Goal: Task Accomplishment & Management: Manage account settings

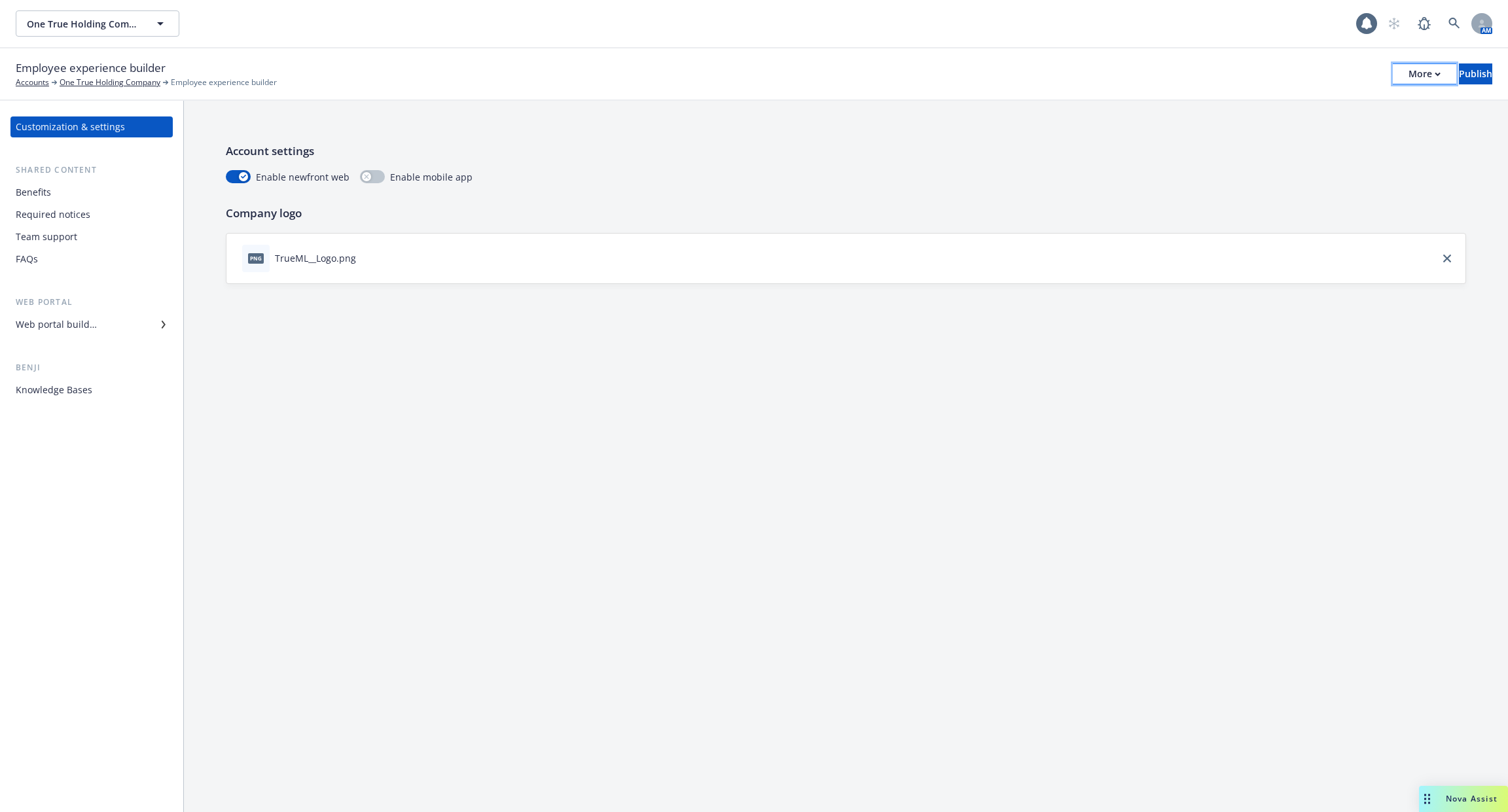
click at [1408, 83] on div "More" at bounding box center [1424, 74] width 32 height 20
click at [1355, 126] on link "Copy portal link" at bounding box center [1317, 130] width 194 height 26
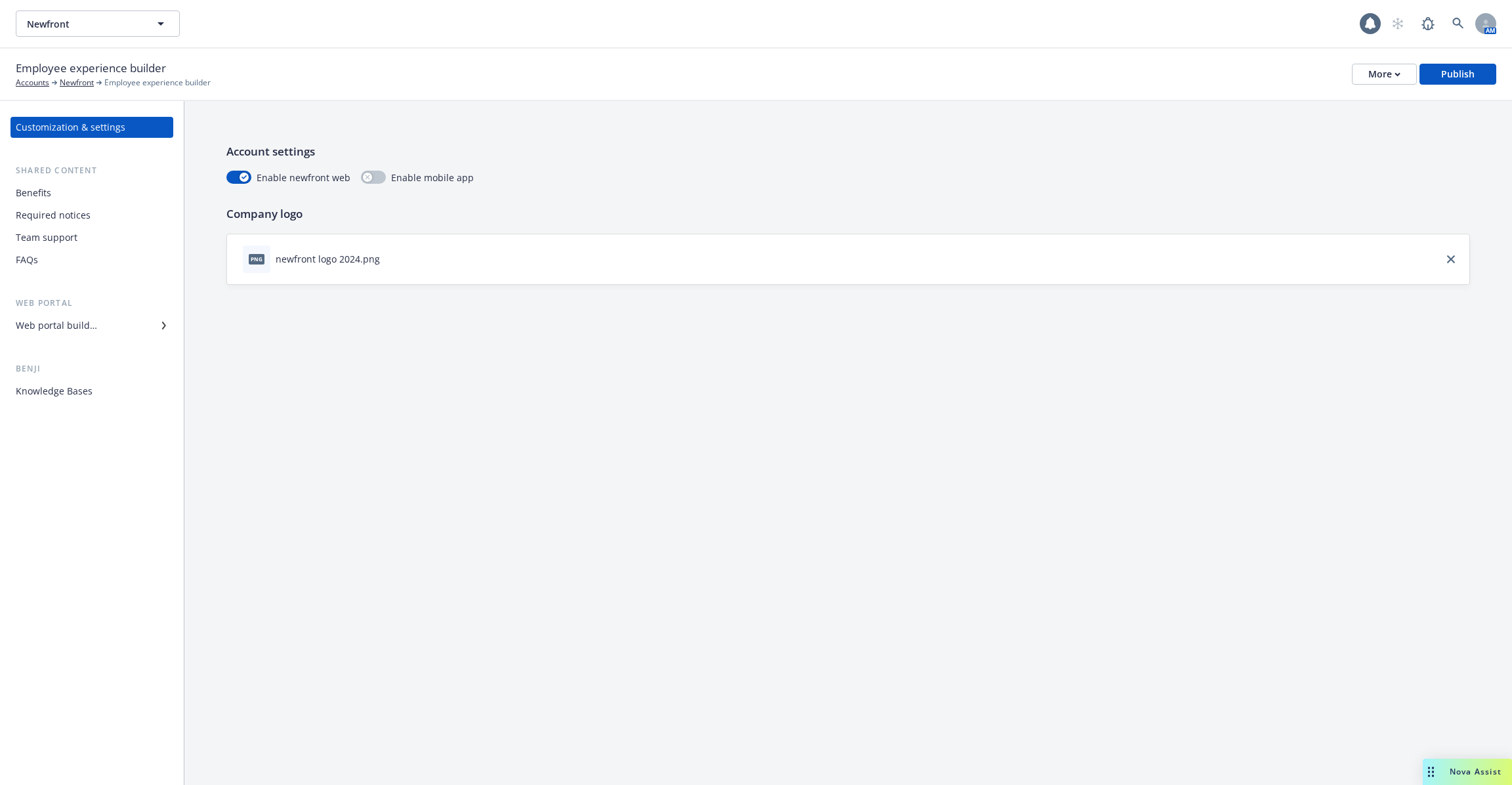
click at [87, 198] on div "Benefits" at bounding box center [92, 193] width 152 height 21
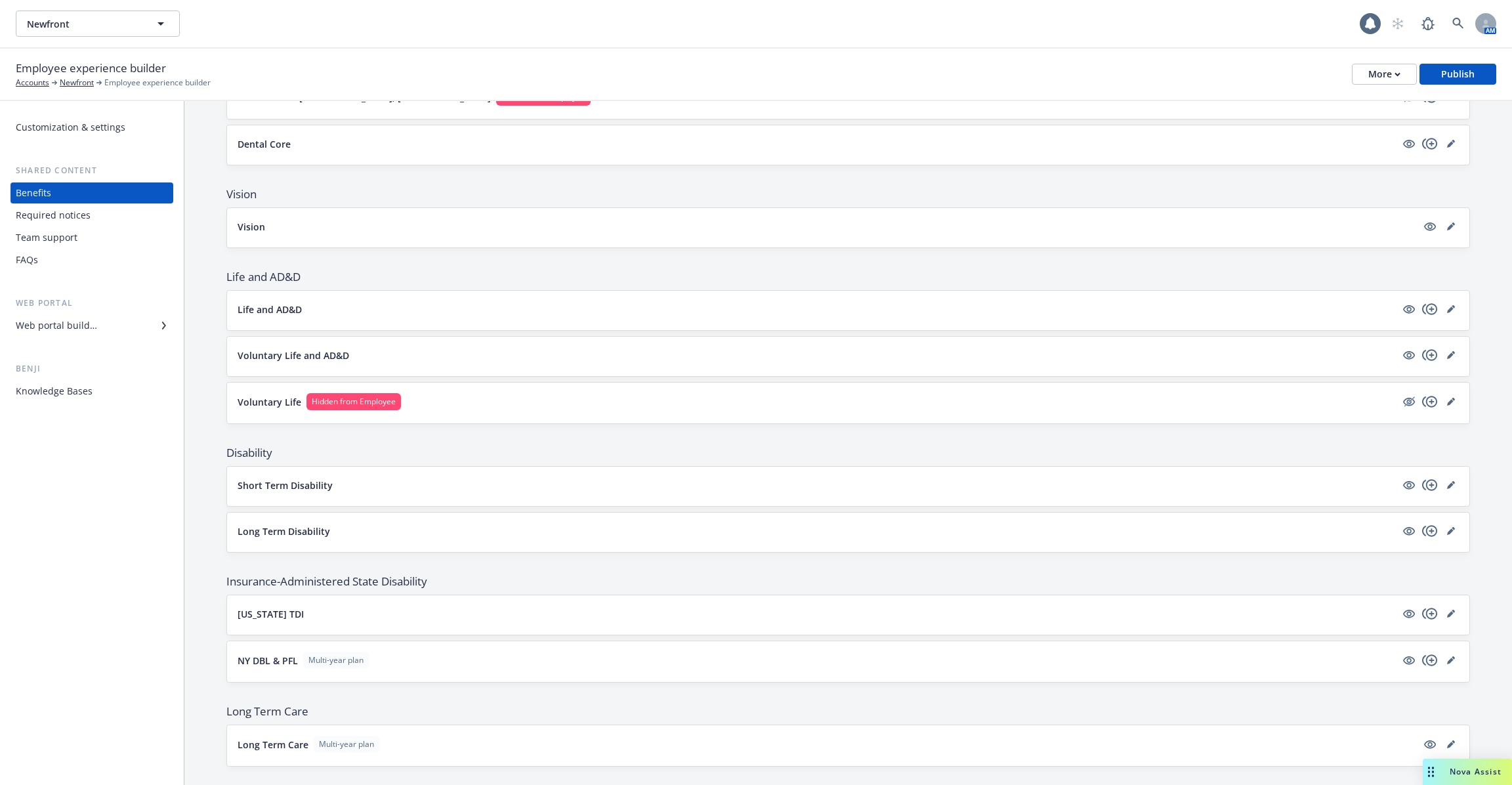
scroll to position [620, 0]
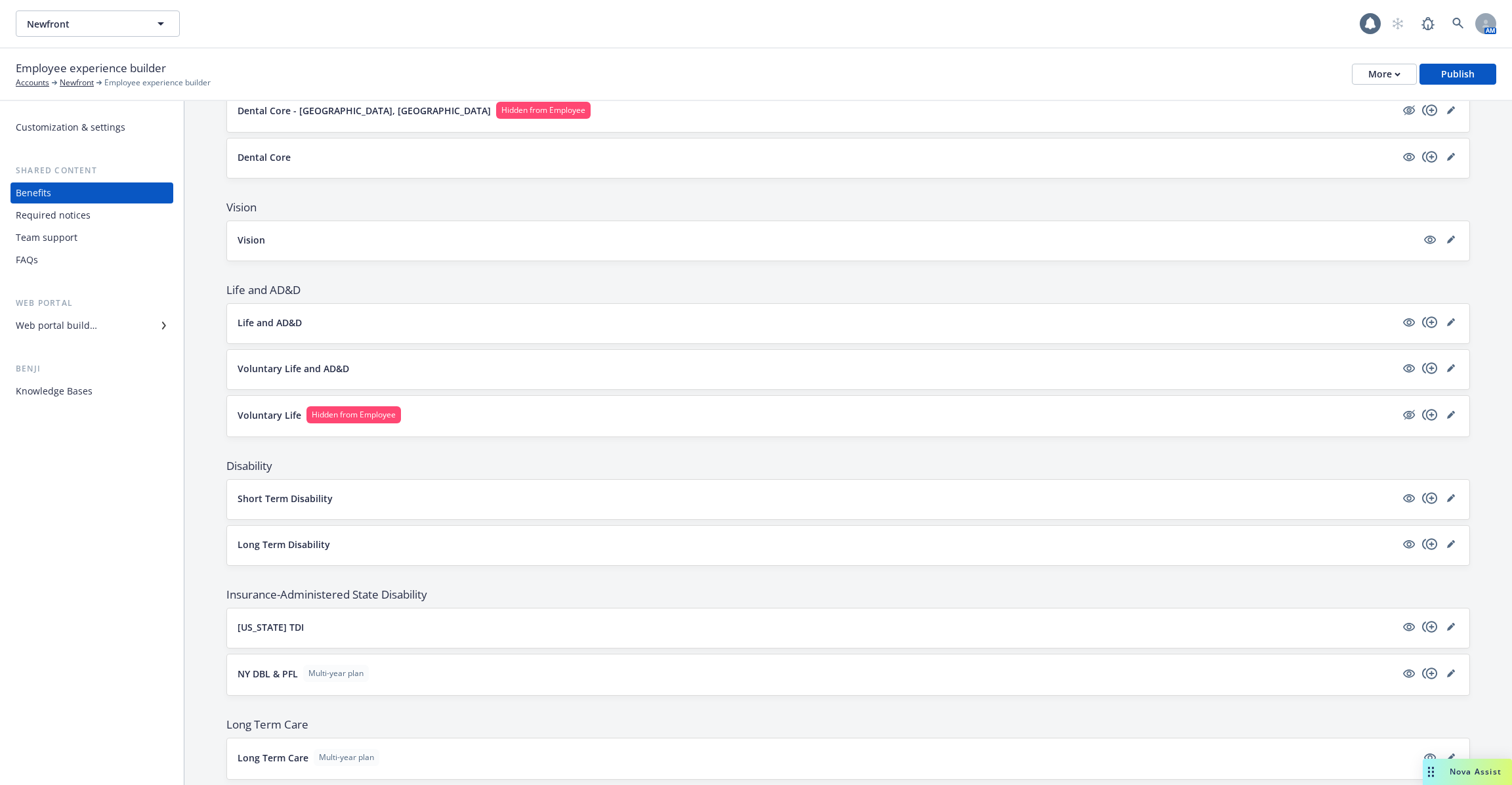
click at [467, 407] on button "Voluntary Life Hidden from Employee" at bounding box center [817, 415] width 1158 height 17
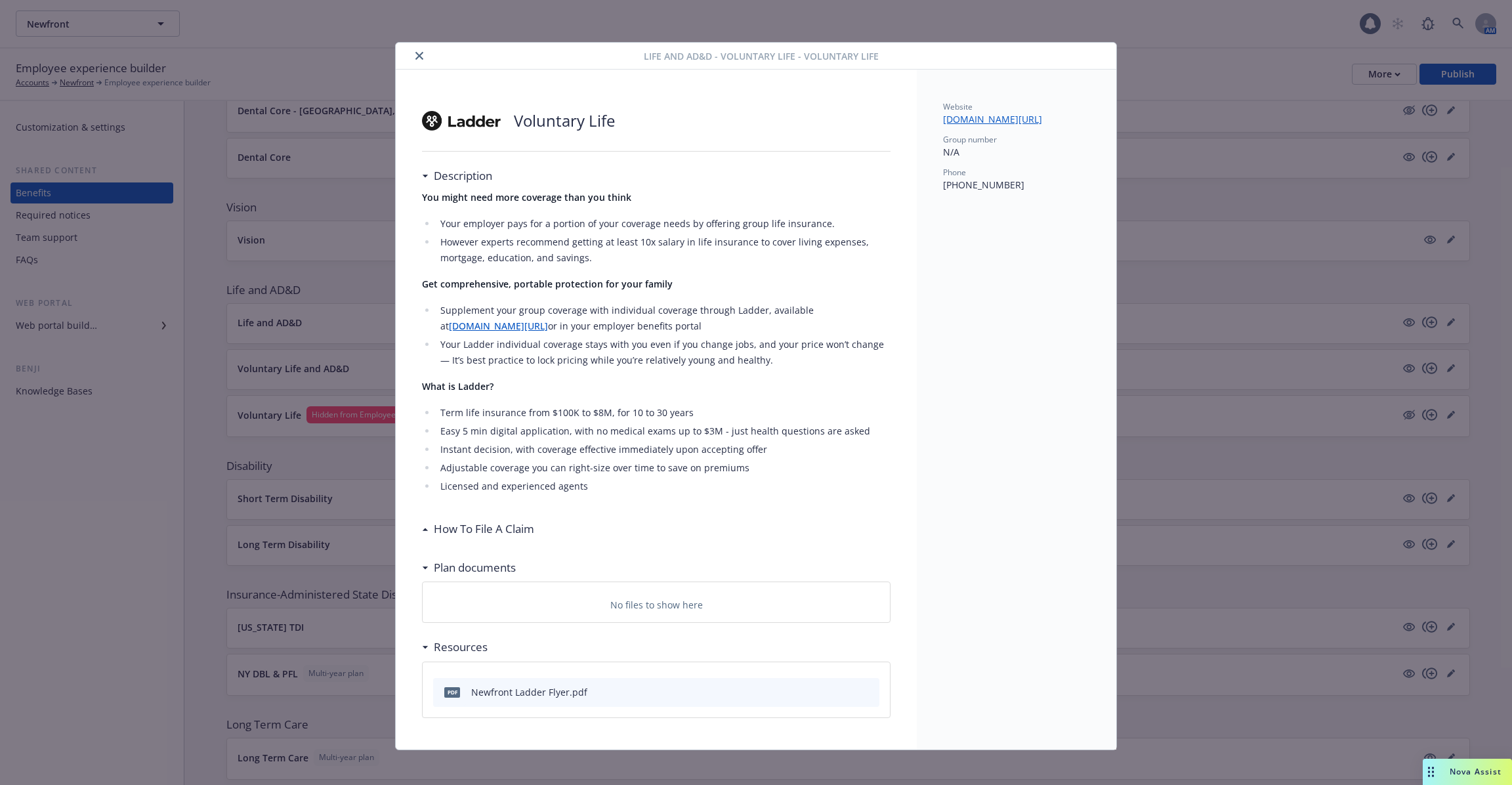
click at [338, 334] on div "Life and AD&D - Voluntary Life - Voluntary Life Voluntary Life Description You …" at bounding box center [756, 392] width 1512 height 785
click at [421, 52] on icon "close" at bounding box center [419, 56] width 8 height 8
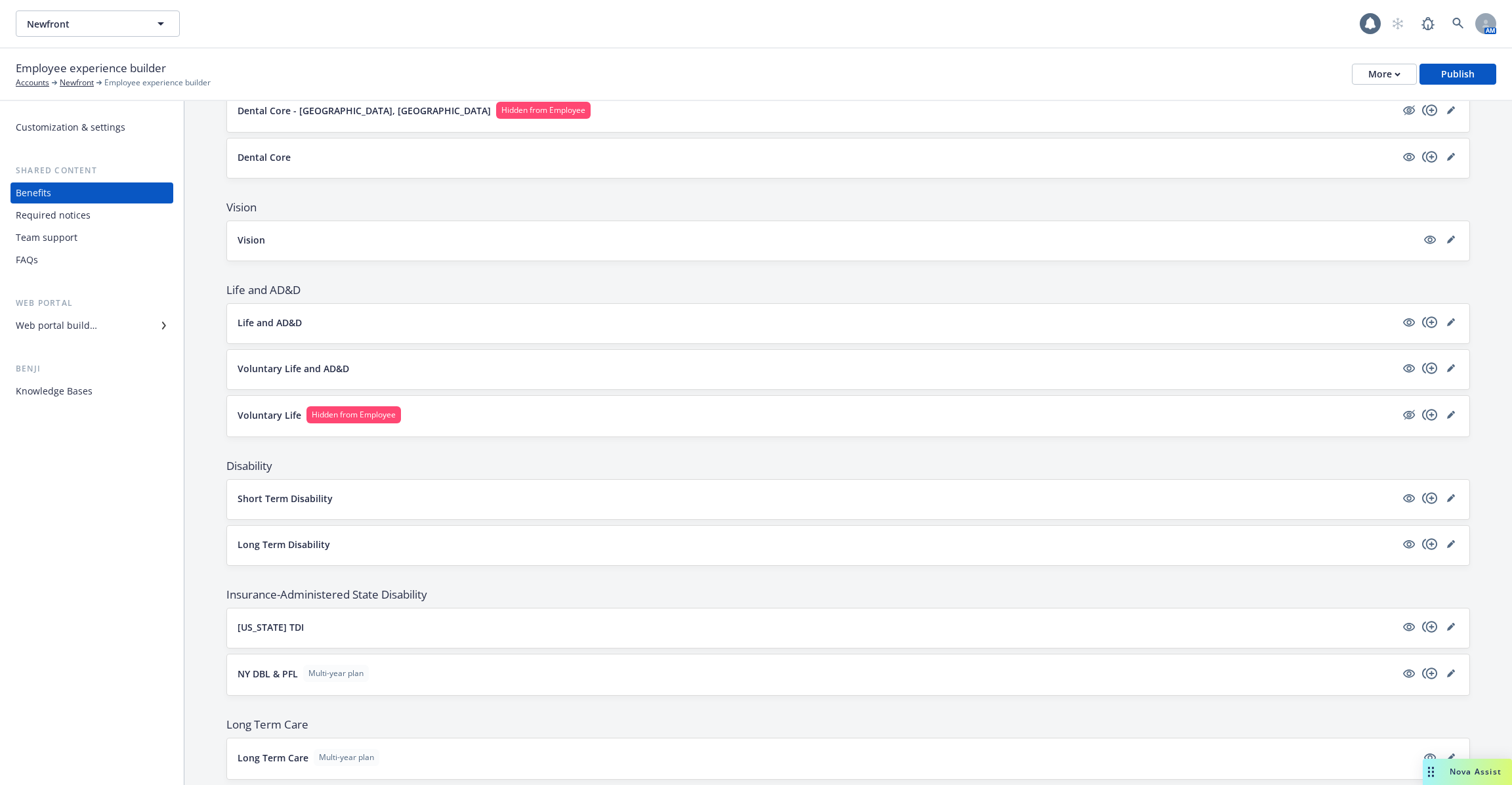
click at [416, 365] on button "Voluntary Life and AD&D" at bounding box center [817, 368] width 1158 height 14
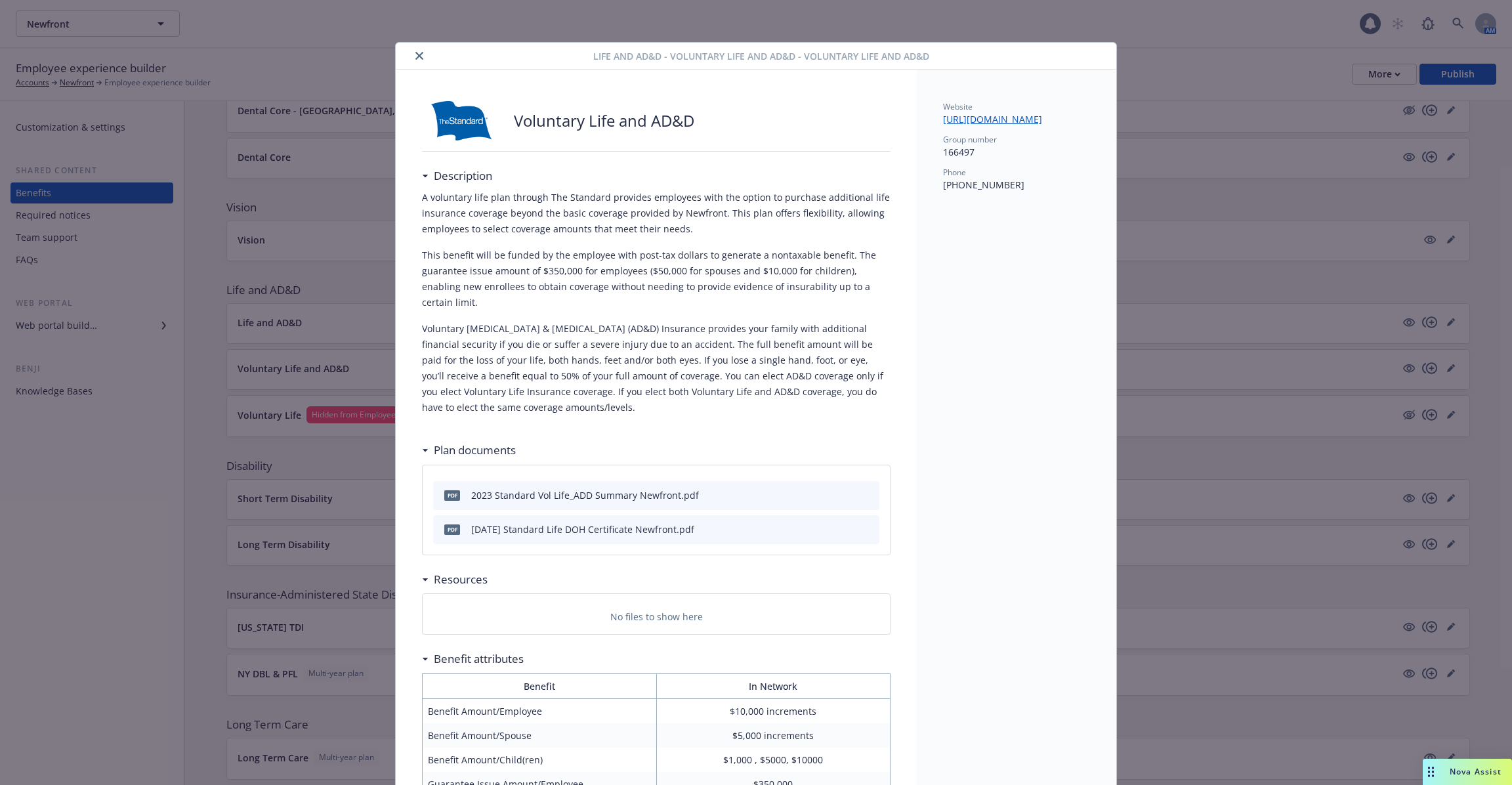
scroll to position [39, 0]
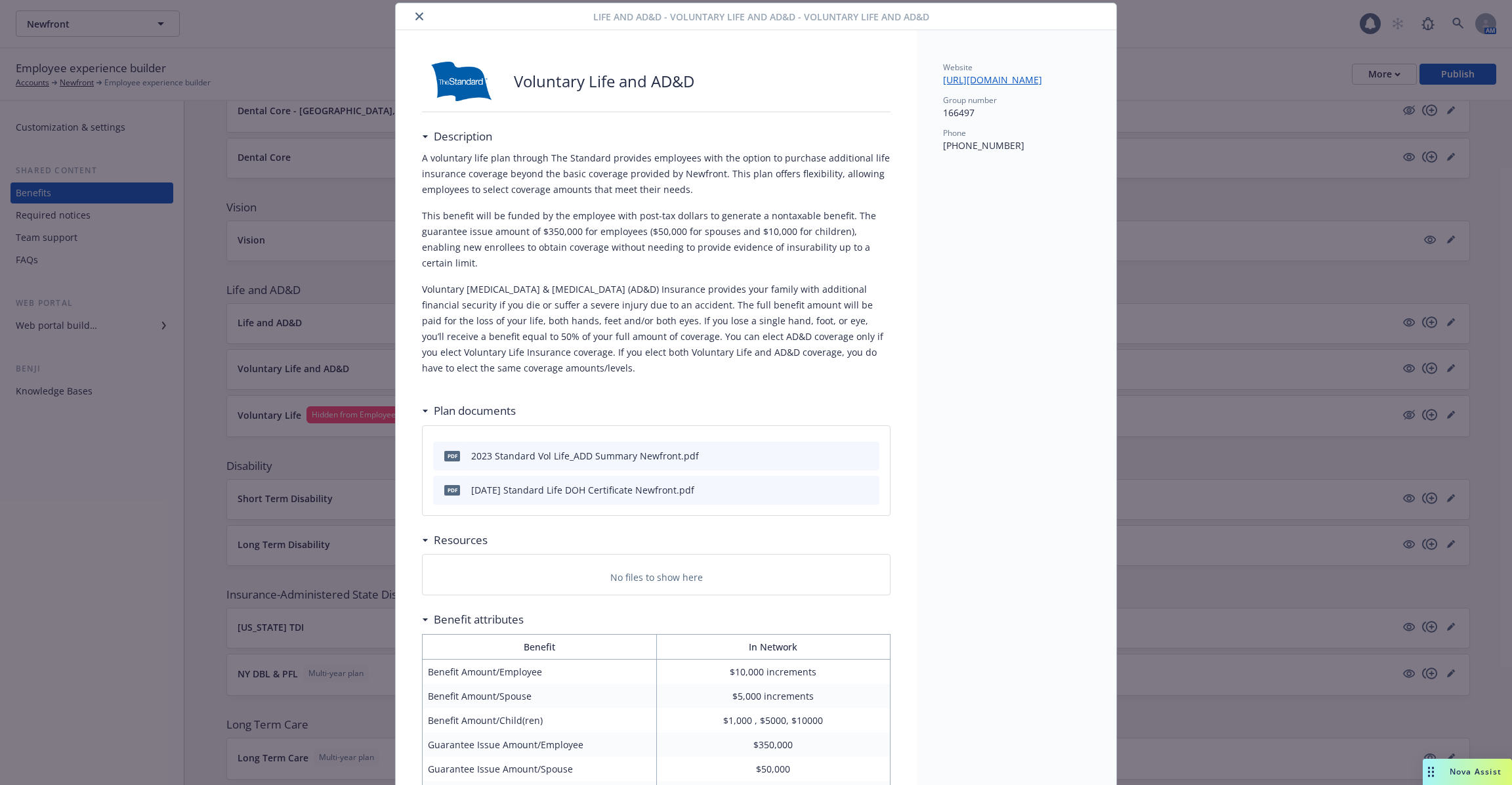
click at [306, 342] on div "Life and AD&D - Voluntary Life and AD&D - Voluntary Life and AD&D Voluntary Lif…" at bounding box center [756, 392] width 1512 height 785
click at [414, 18] on button "close" at bounding box center [419, 16] width 16 height 16
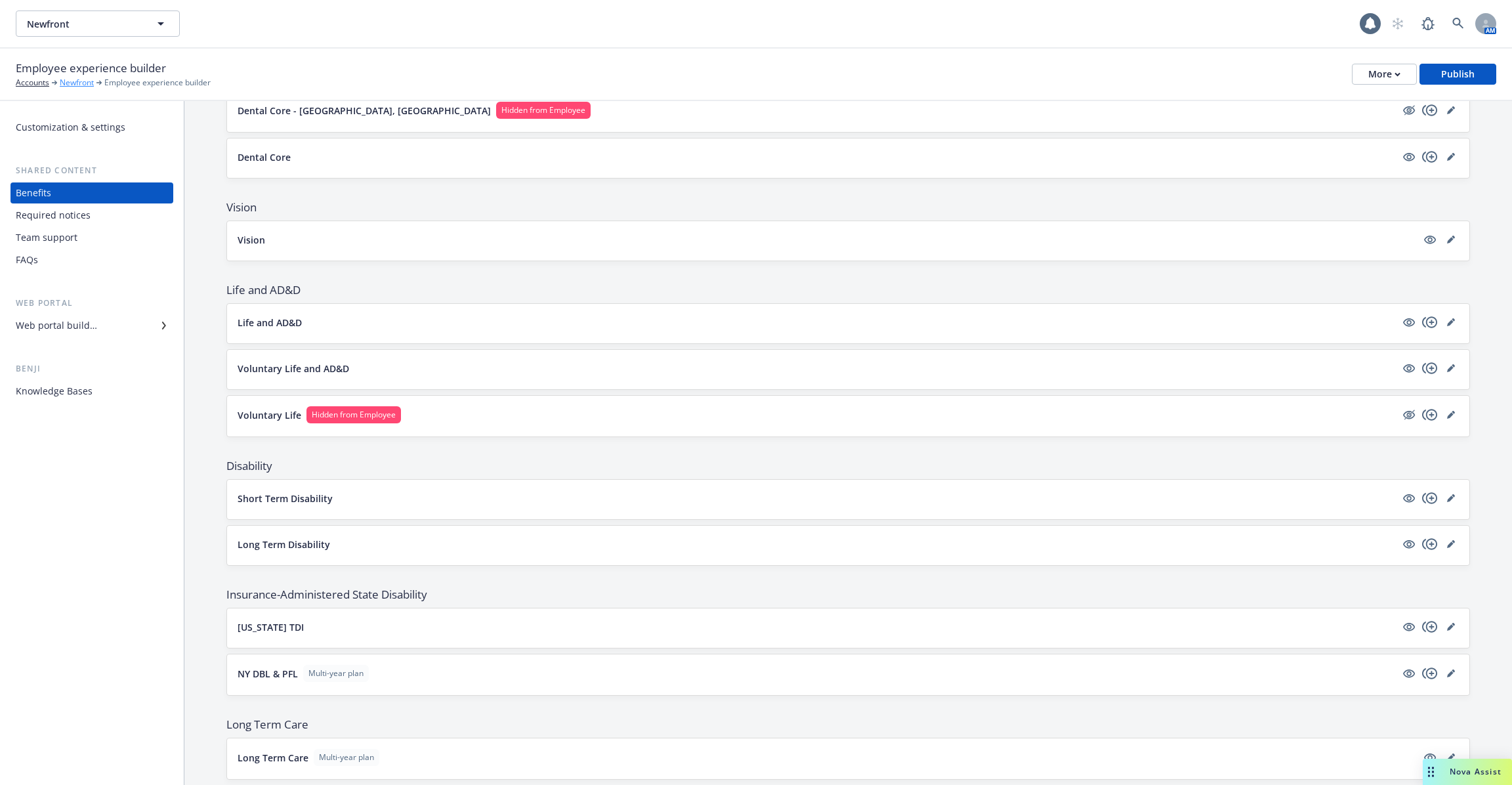
click at [80, 78] on link "Newfront" at bounding box center [77, 83] width 34 height 12
click at [80, 81] on link "Newfront" at bounding box center [77, 83] width 34 height 12
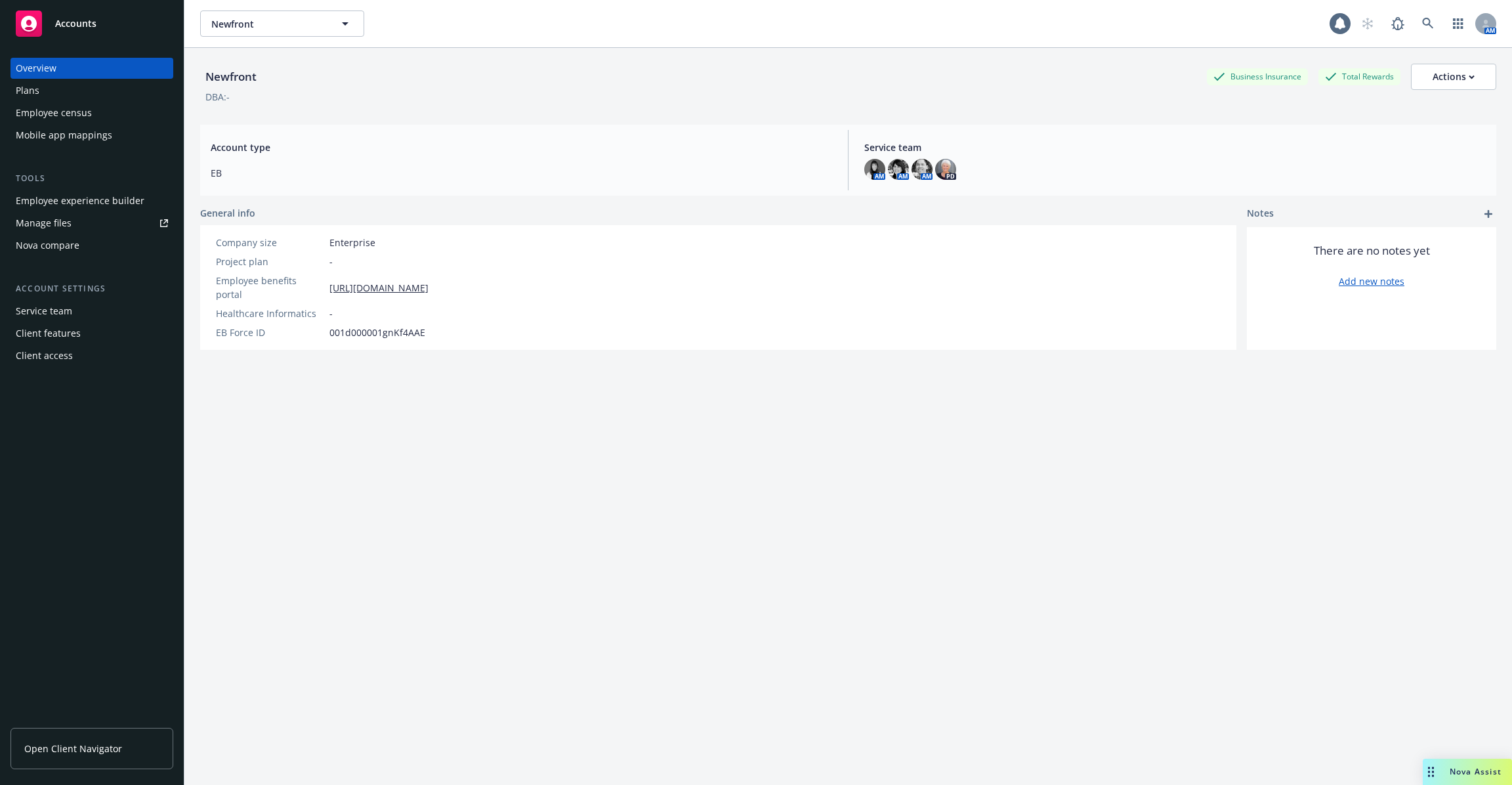
click at [80, 81] on div "Plans" at bounding box center [92, 91] width 152 height 21
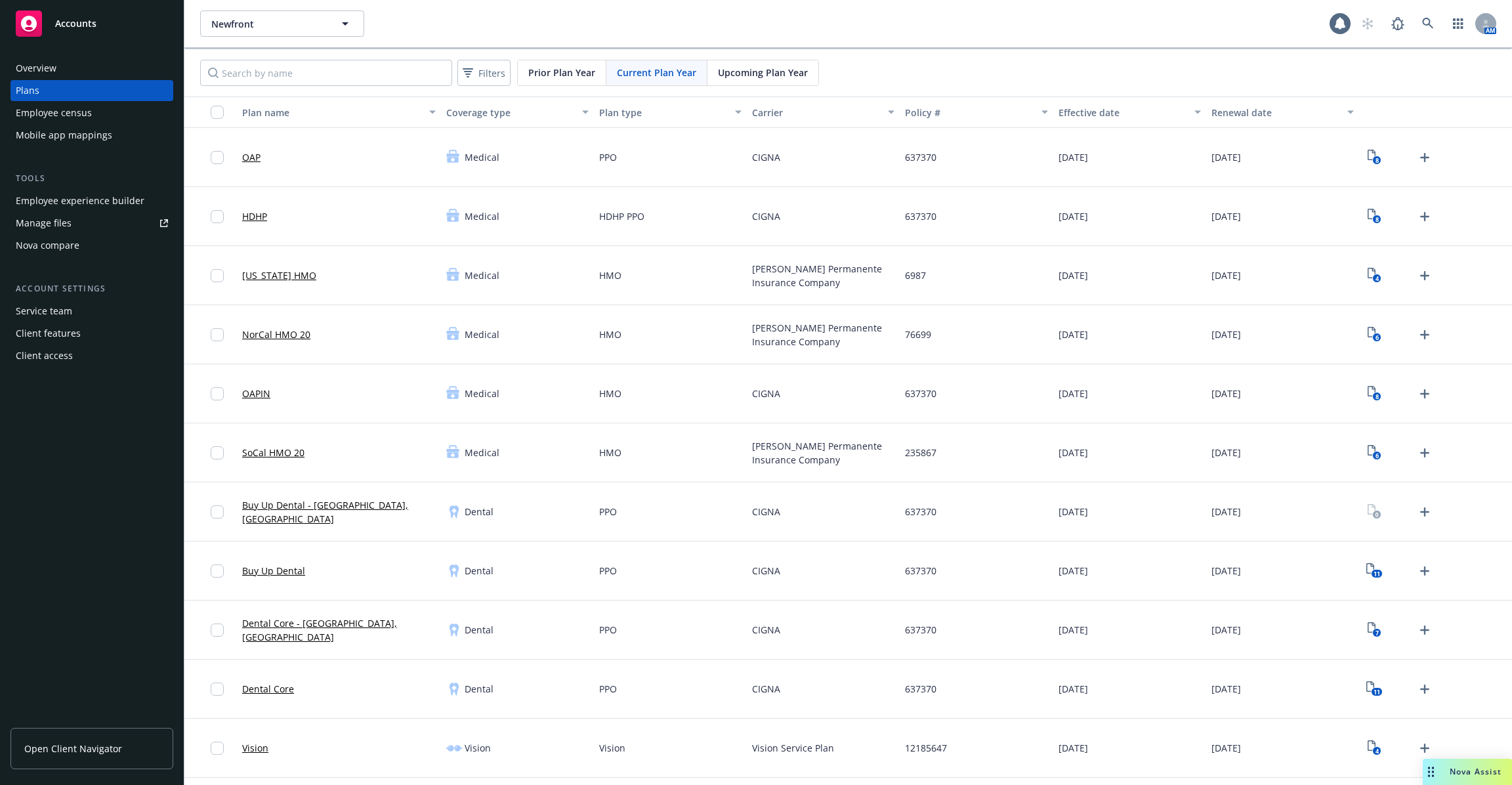
click at [84, 114] on div "Employee census" at bounding box center [54, 113] width 76 height 21
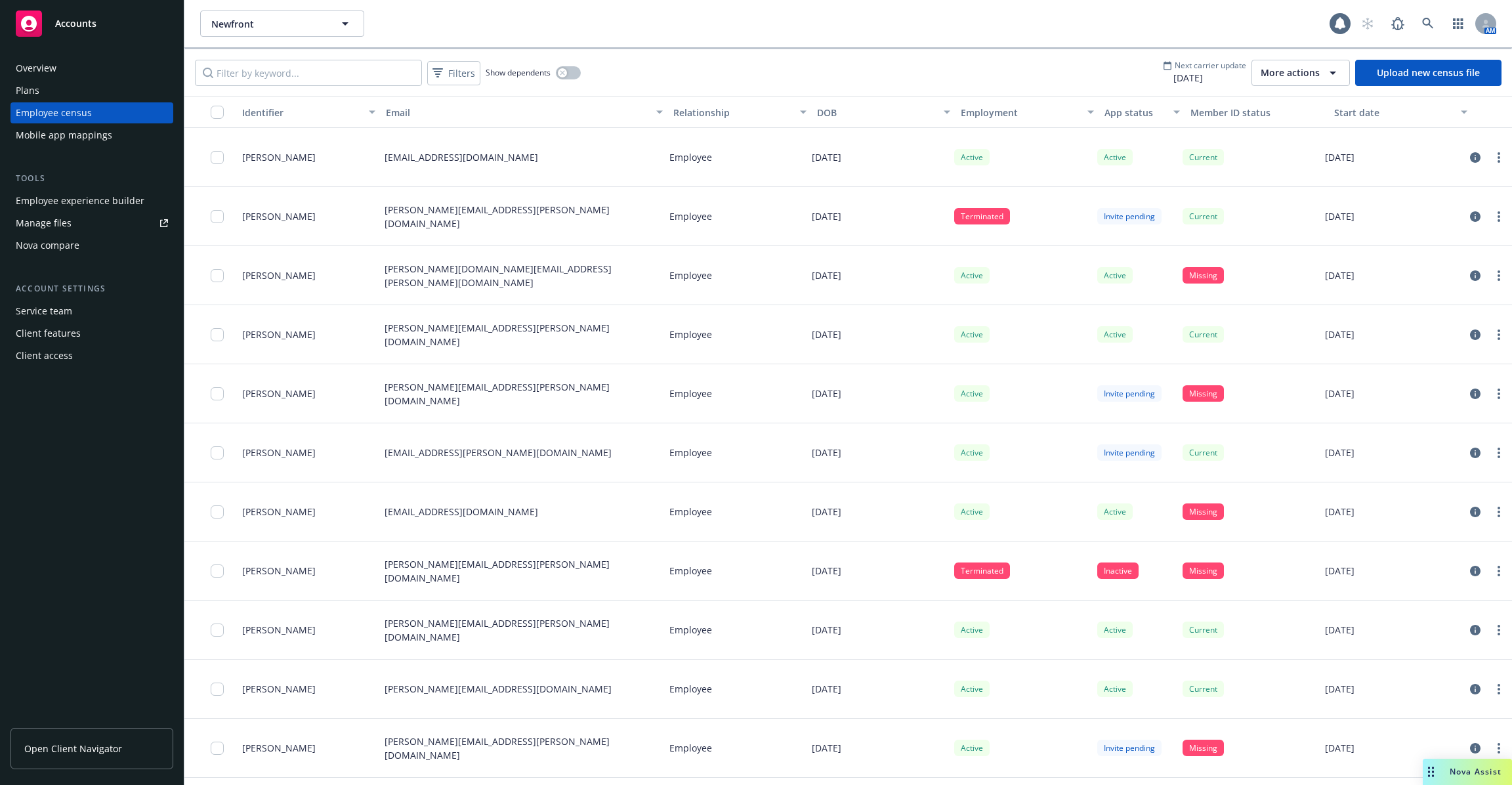
click at [1324, 70] on div "More actions" at bounding box center [1301, 73] width 80 height 16
click at [1323, 145] on span "Bindbee connection settings" at bounding box center [1335, 145] width 126 height 14
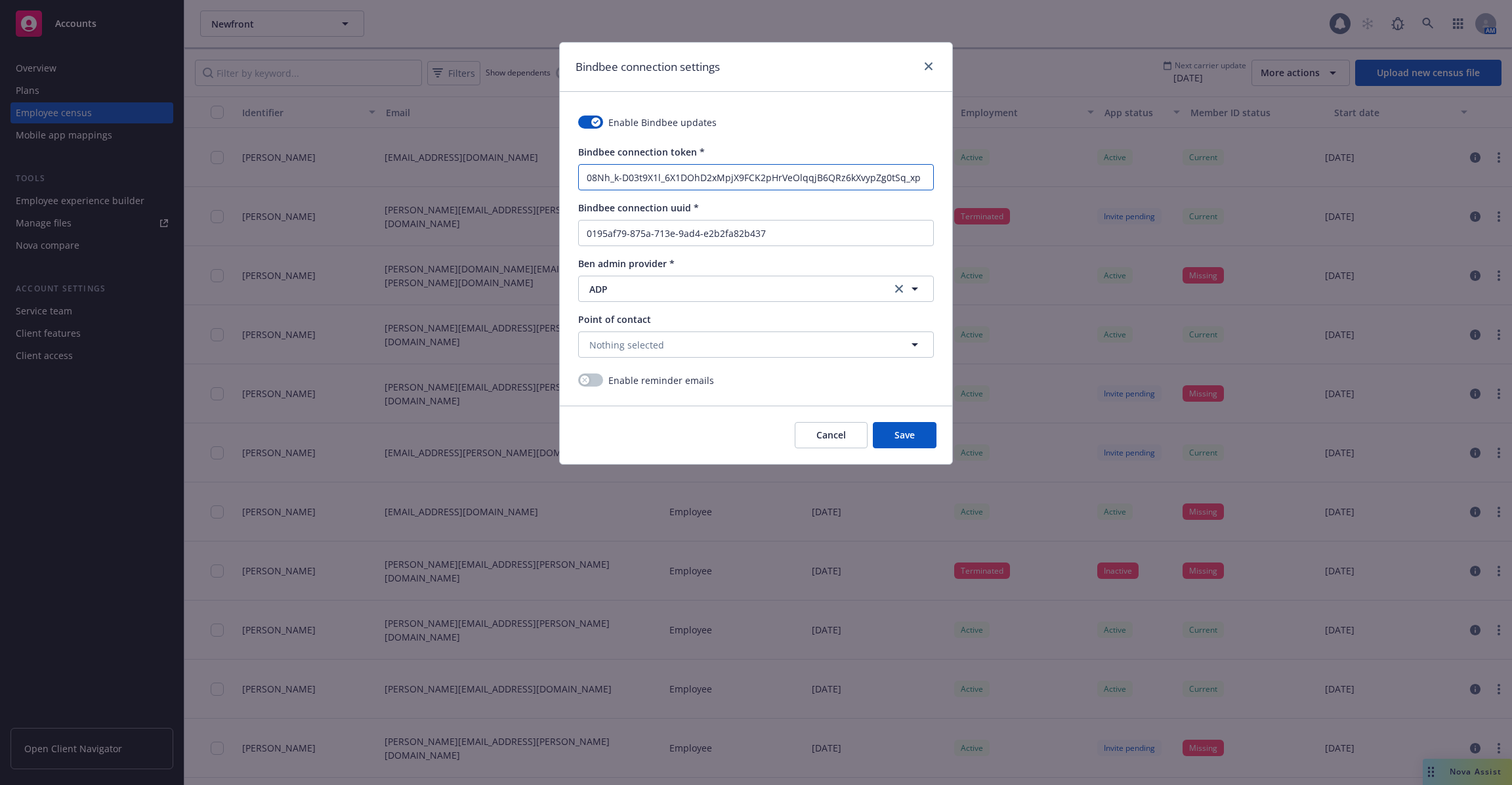
drag, startPoint x: 811, startPoint y: 179, endPoint x: 812, endPoint y: 232, distance: 53.0
click at [812, 232] on div "Bindbee connection token * 08Nh_k-D03t9X1l_6X1DOhD2xMpjX9FCK2pHrVeOlqqjB6QRz6kX…" at bounding box center [756, 266] width 355 height 242
click at [800, 238] on input "0195af79-875a-713e-9ad4-e2b2fa82b437" at bounding box center [756, 233] width 354 height 25
drag, startPoint x: 791, startPoint y: 236, endPoint x: 802, endPoint y: 309, distance: 73.8
click at [802, 309] on div "Bindbee connection token * 08Nh_k-D03t9X1l_6X1DOhD2xMpjX9FCK2pHrVeOlqqjB6QRz6kX…" at bounding box center [756, 266] width 355 height 242
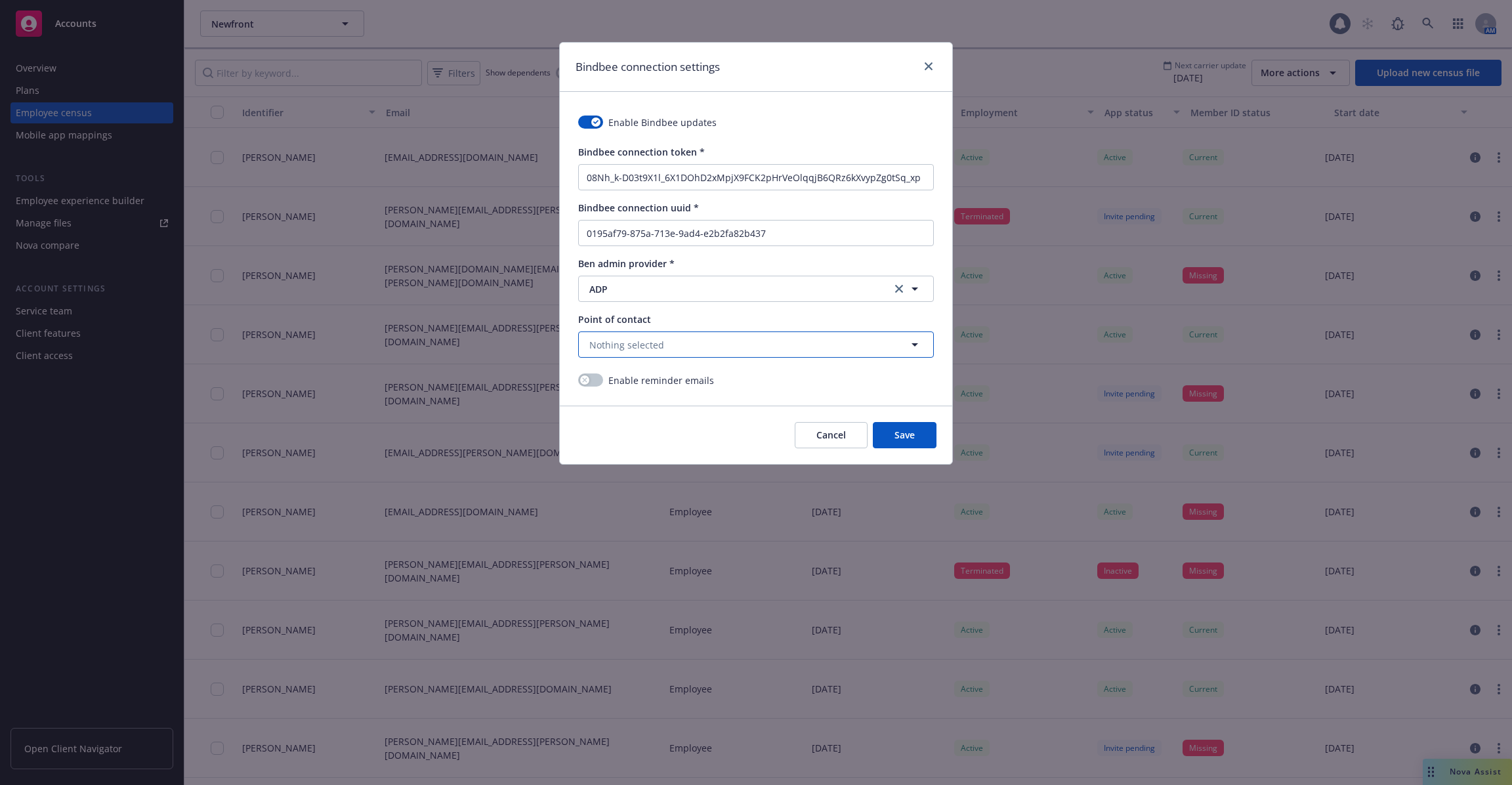
click at [915, 338] on icon "button" at bounding box center [915, 344] width 16 height 16
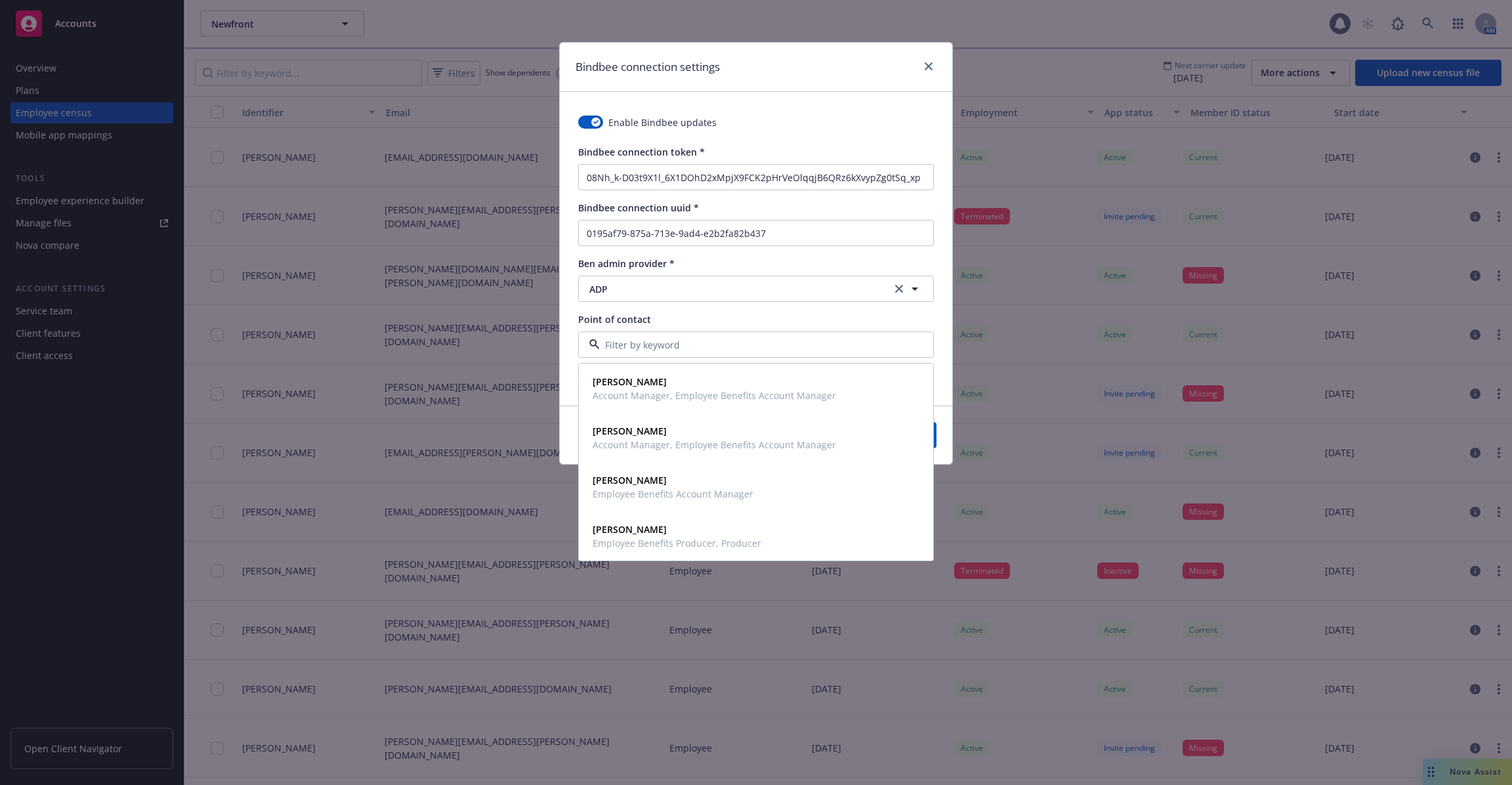
click at [930, 206] on div "Bindbee connection uuid *" at bounding box center [756, 208] width 355 height 14
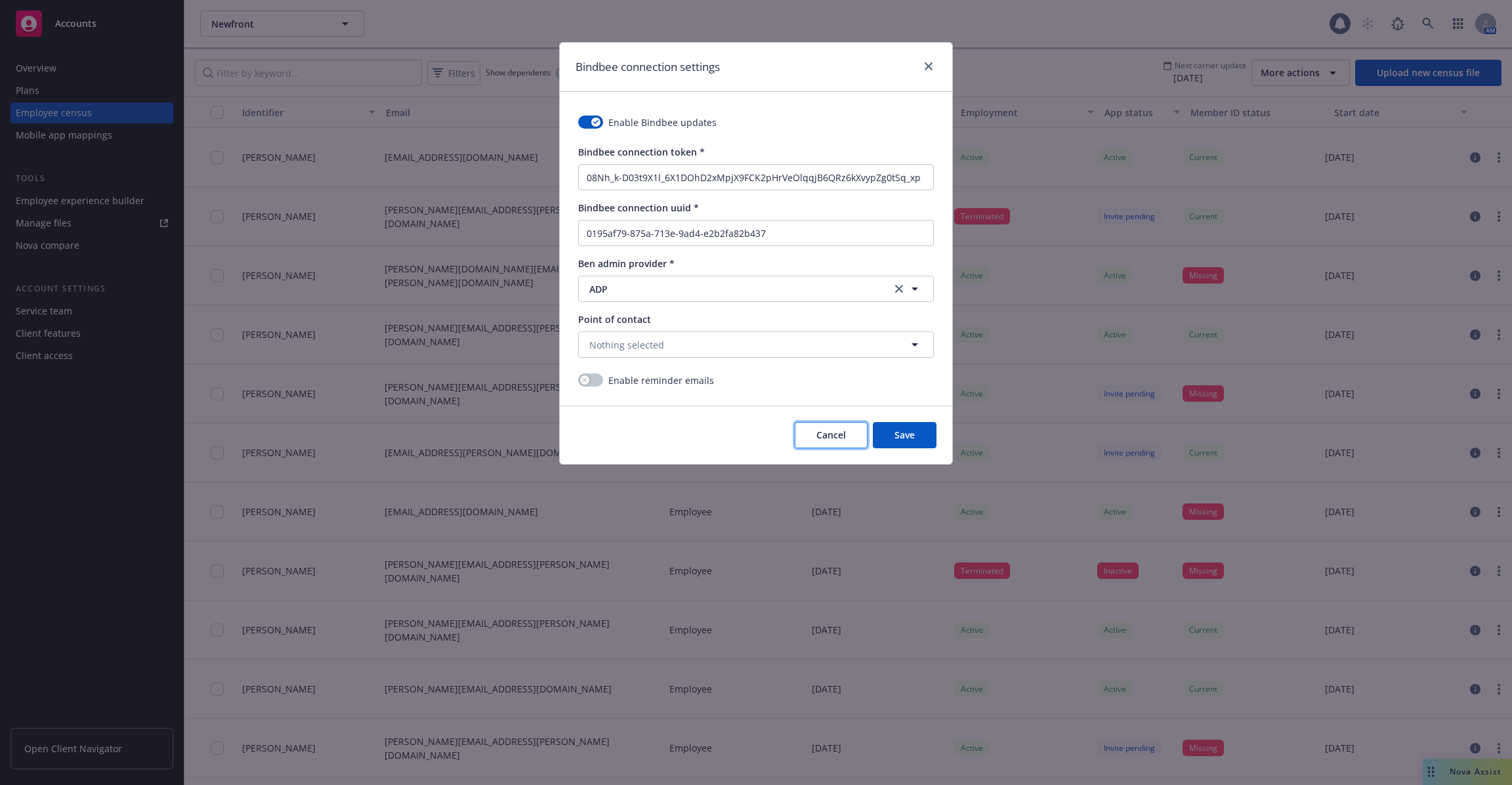
click at [819, 436] on span "Cancel" at bounding box center [831, 434] width 30 height 12
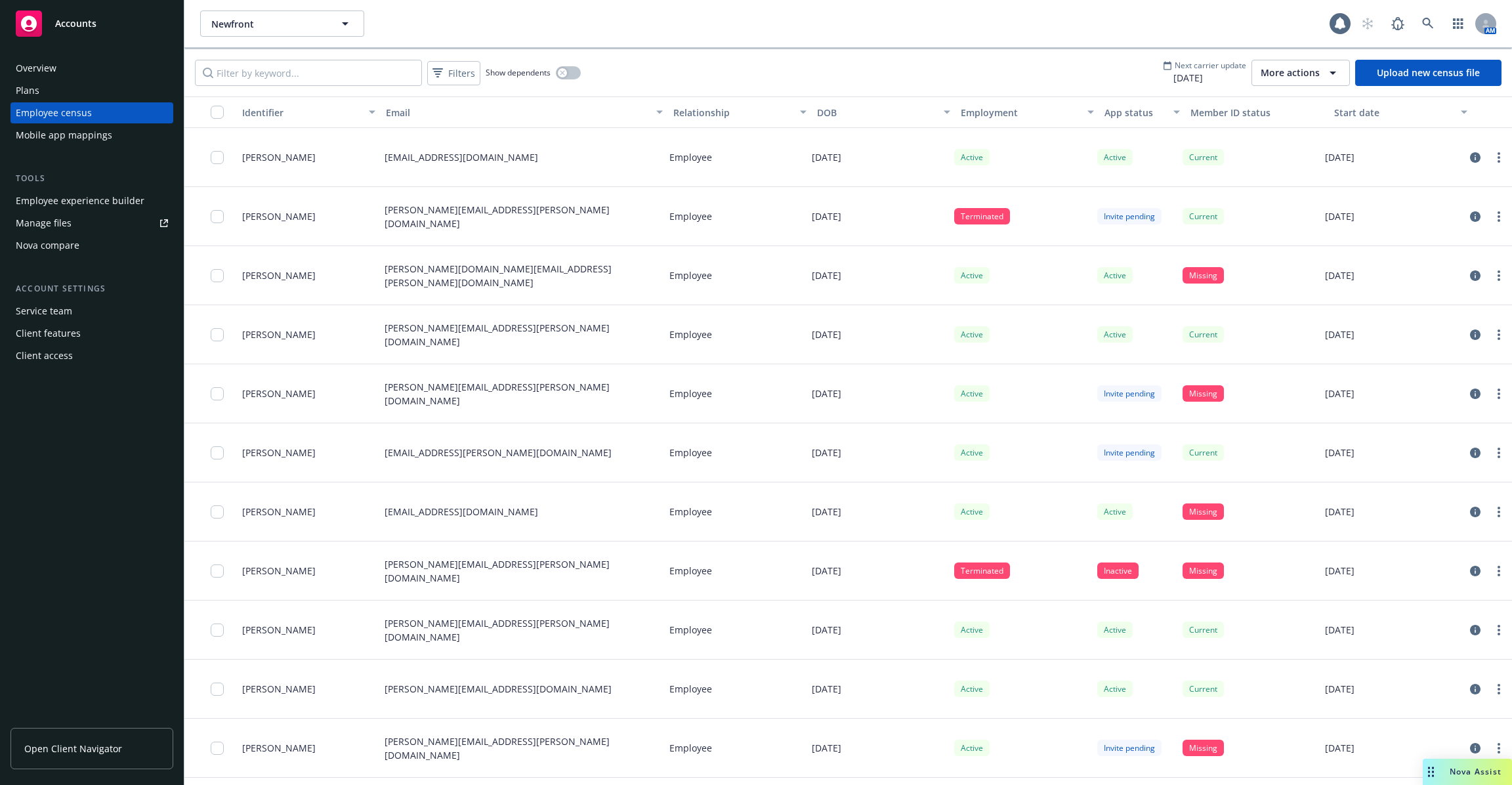
click at [1312, 71] on span "More actions" at bounding box center [1291, 73] width 59 height 13
click at [1341, 143] on span "Bindbee connection settings" at bounding box center [1335, 145] width 126 height 14
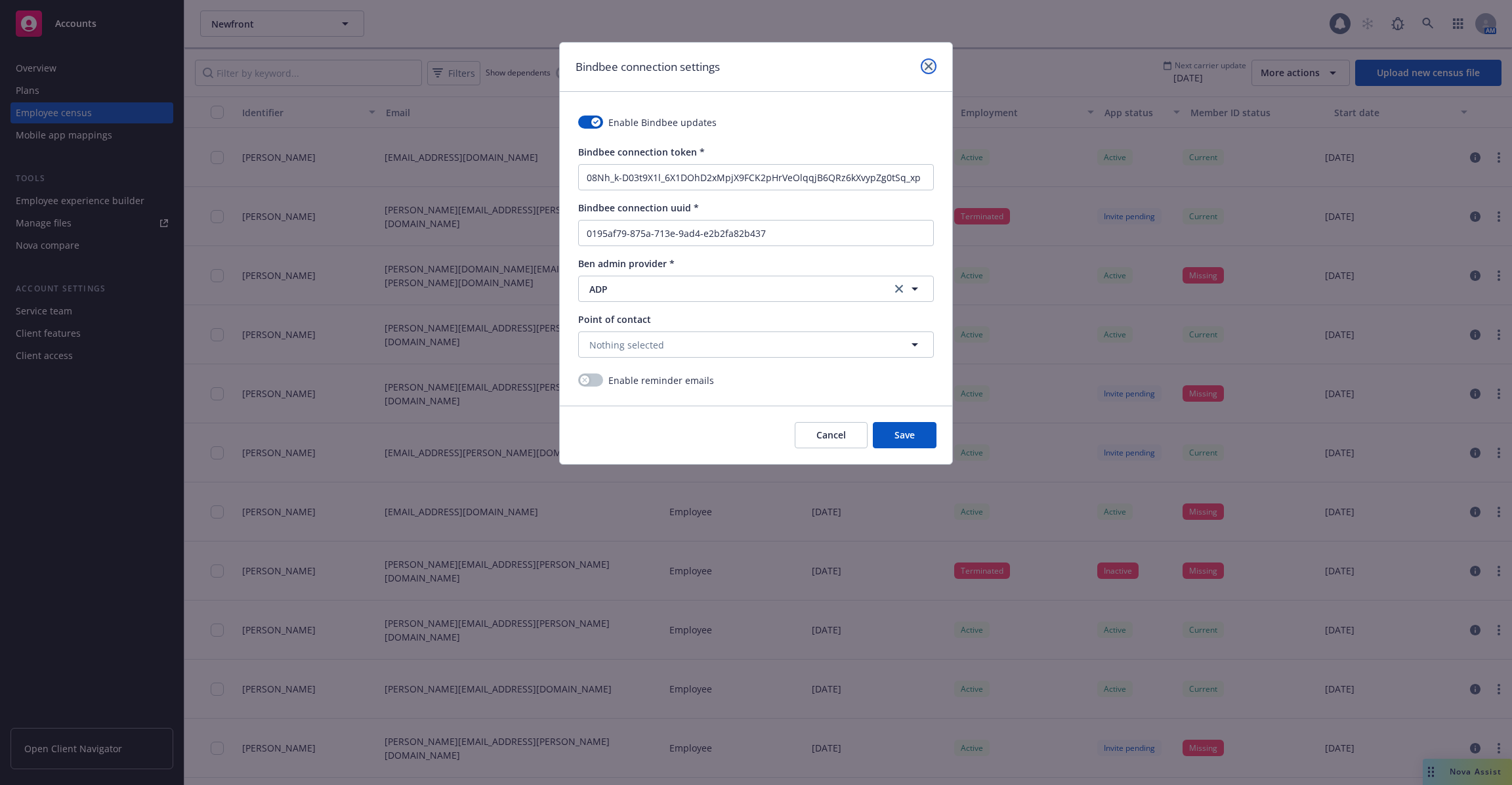
click at [927, 62] on icon "close" at bounding box center [928, 66] width 8 height 8
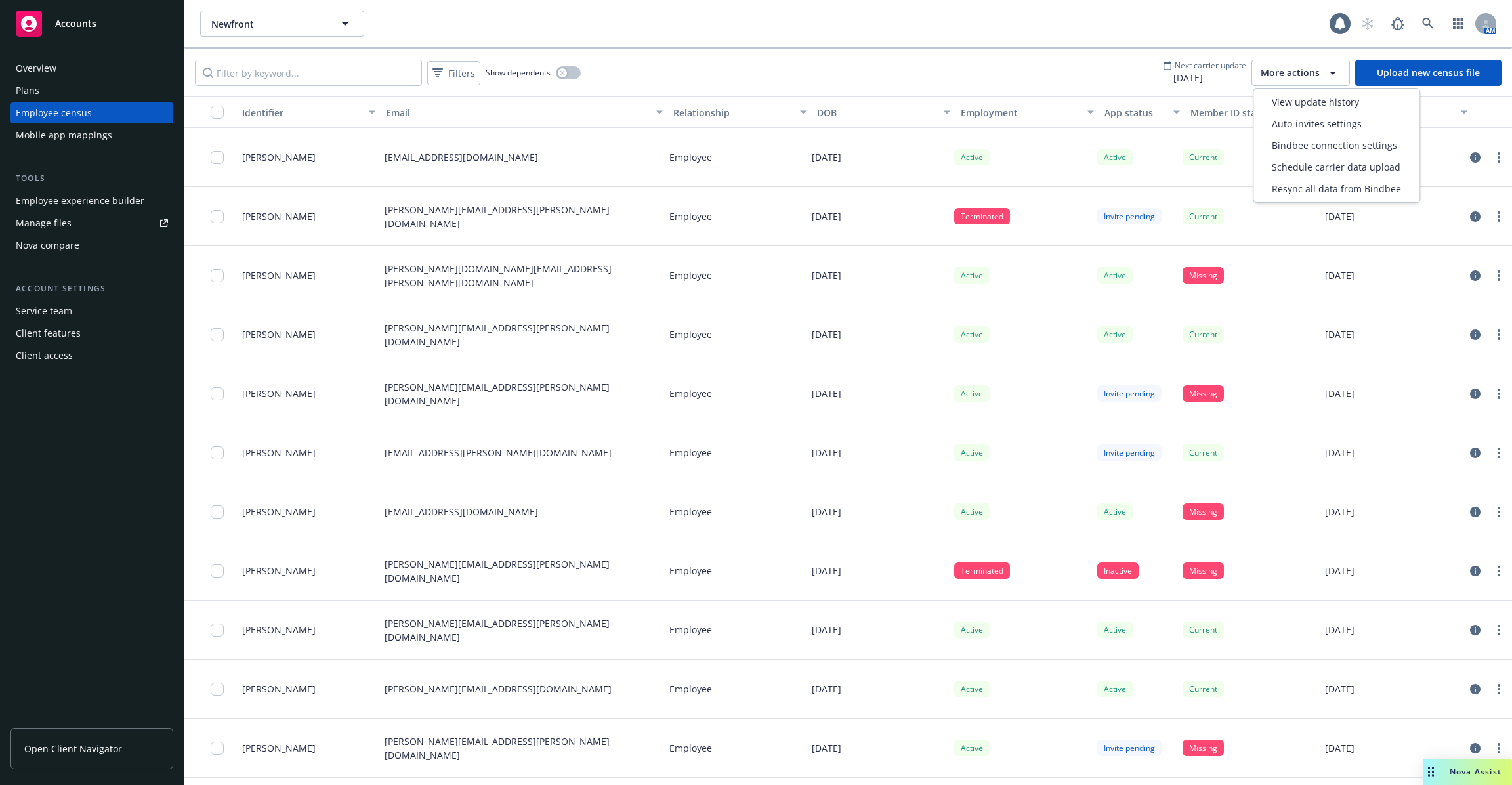
click at [1291, 78] on span "More actions" at bounding box center [1291, 73] width 59 height 13
click at [1198, 76] on span "[DATE]" at bounding box center [1204, 78] width 83 height 14
click at [1195, 72] on span "[DATE]" at bounding box center [1204, 78] width 83 height 14
click at [111, 154] on div "Overview Plans Employee census Mobile app mappings Tools Employee experience bu…" at bounding box center [92, 212] width 163 height 308
click at [102, 143] on div "Mobile app mappings" at bounding box center [64, 135] width 97 height 21
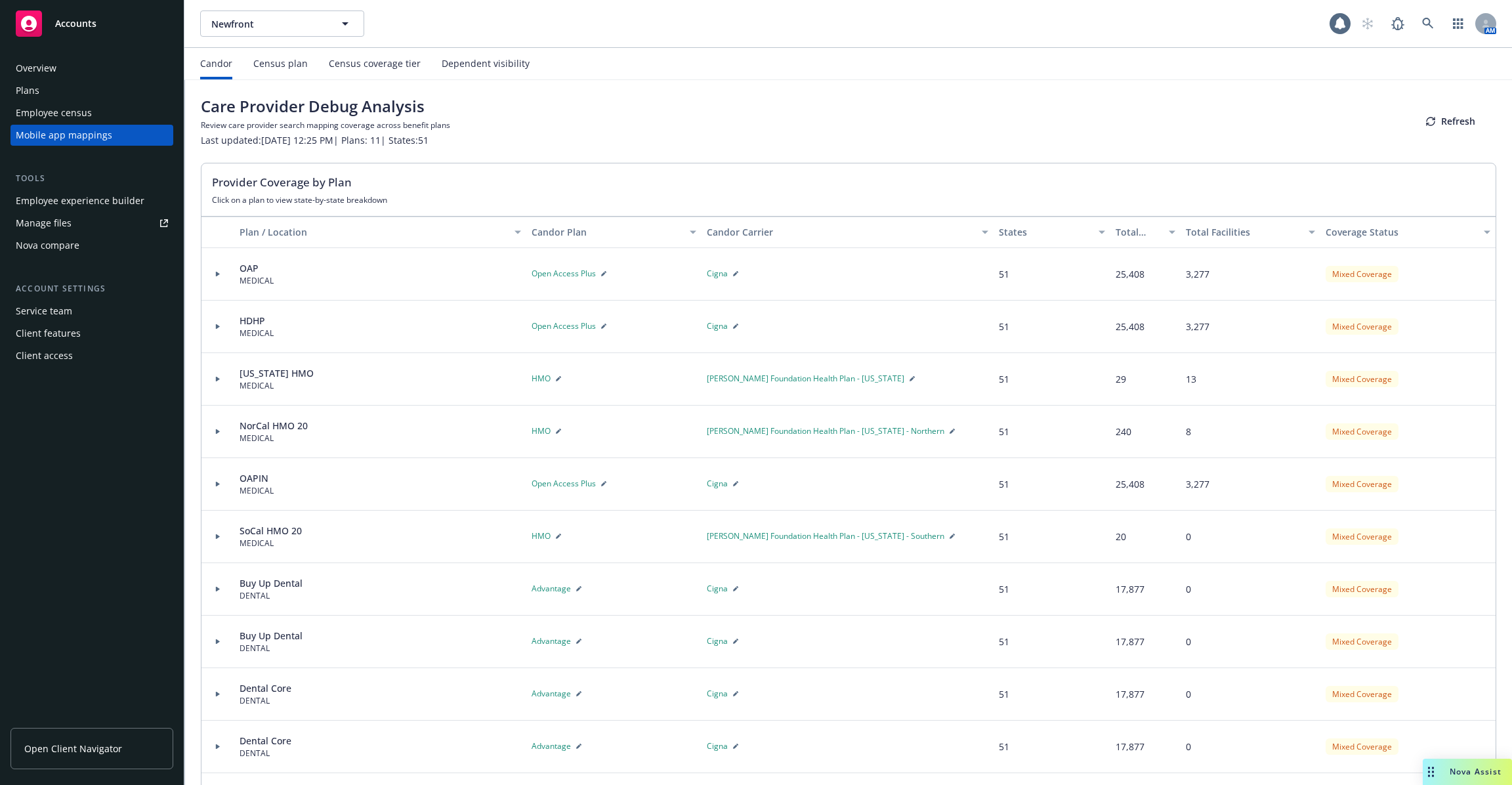
click at [271, 67] on div "Census plan" at bounding box center [281, 64] width 55 height 11
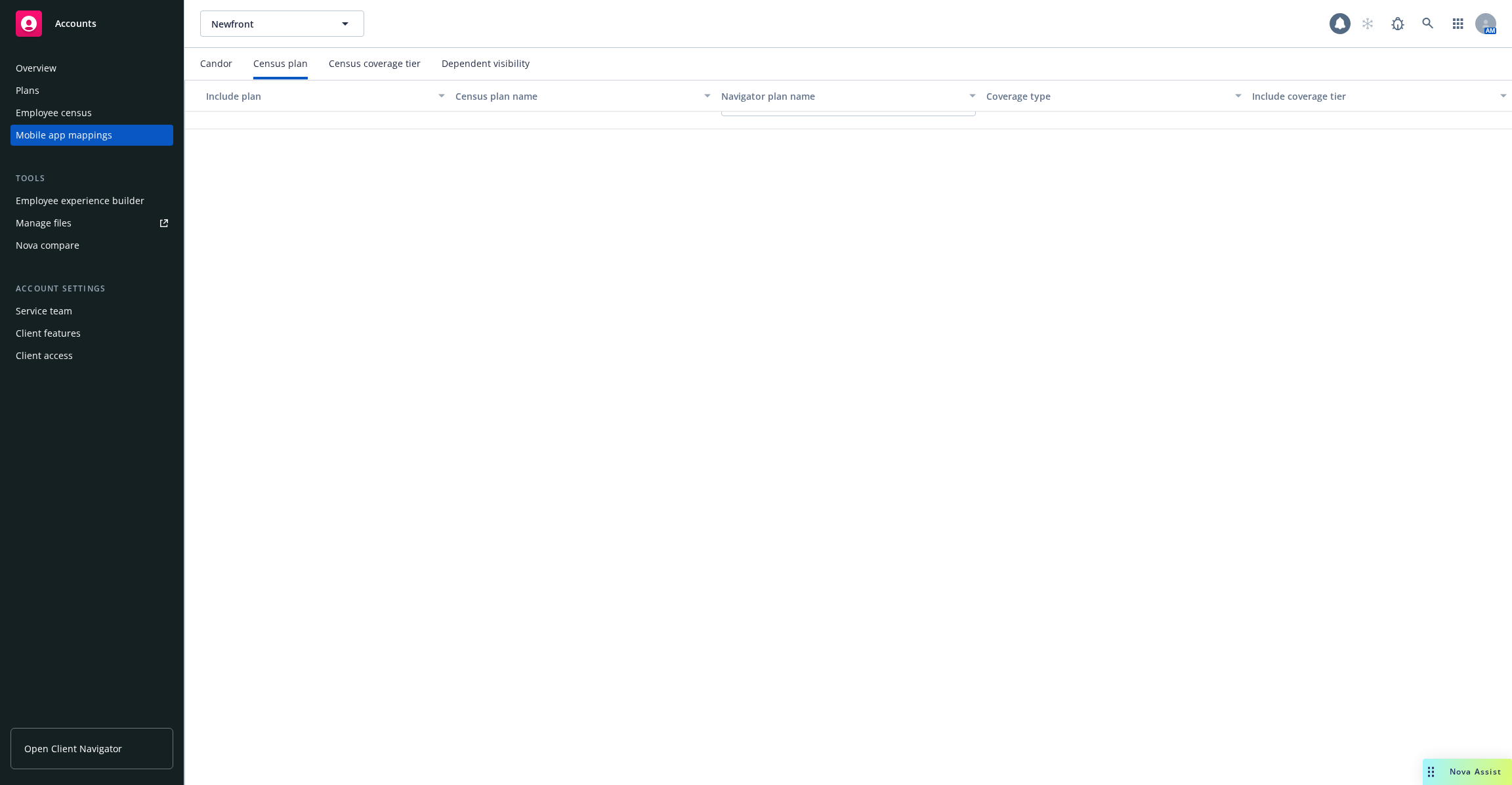
scroll to position [1111, 0]
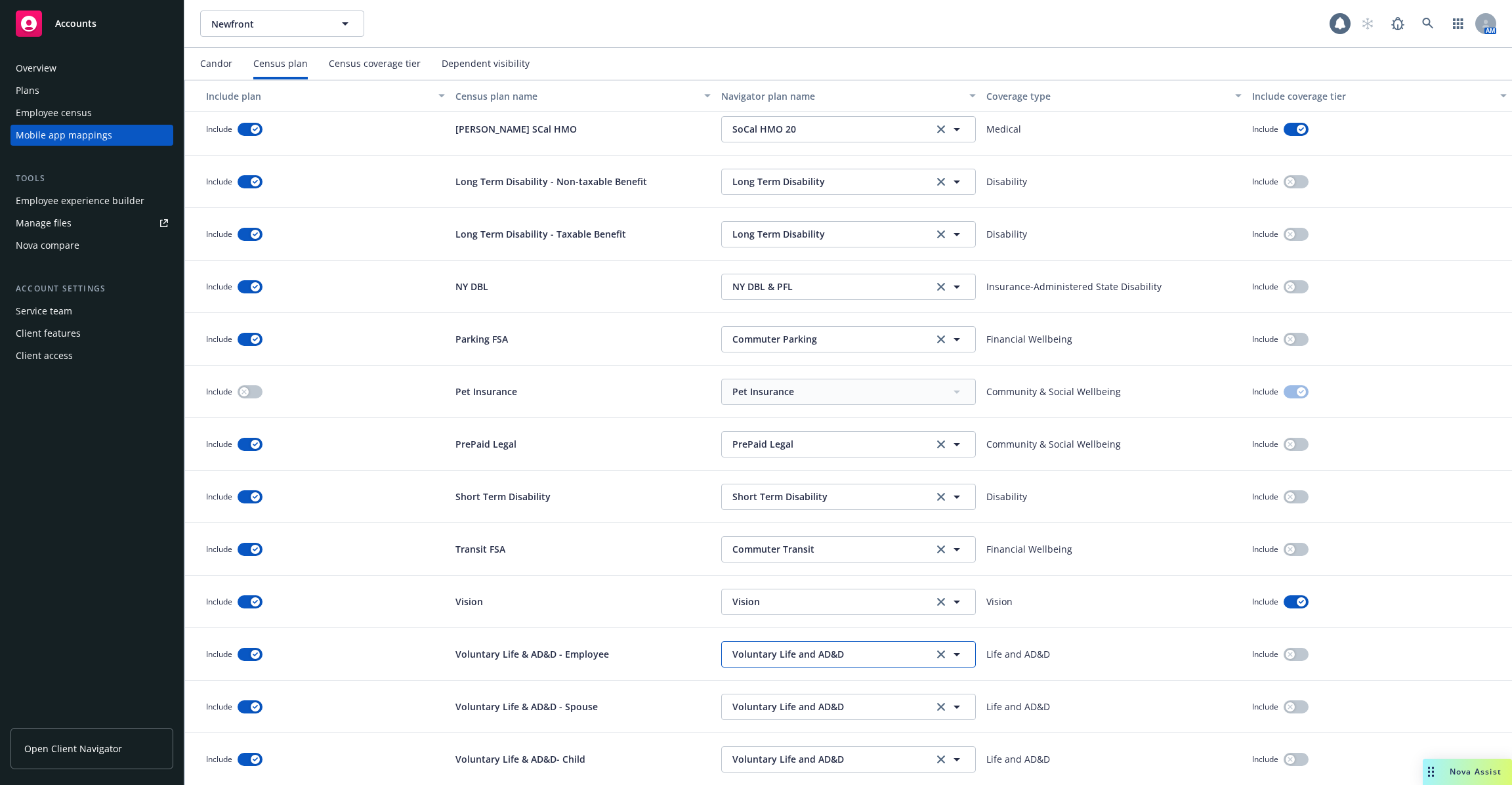
click at [845, 654] on span "Voluntary Life and AD&D" at bounding box center [830, 654] width 195 height 14
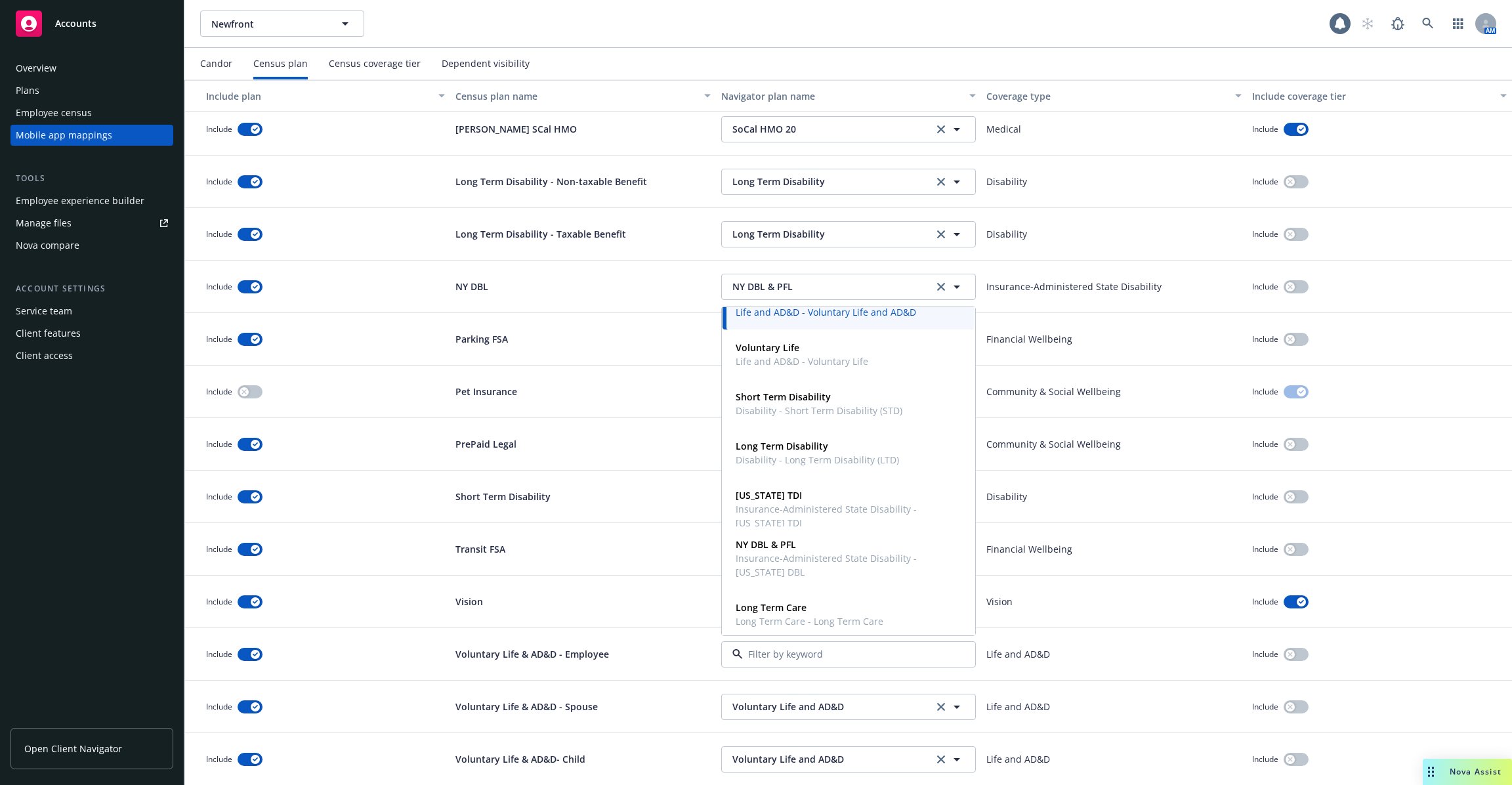
scroll to position [449, 0]
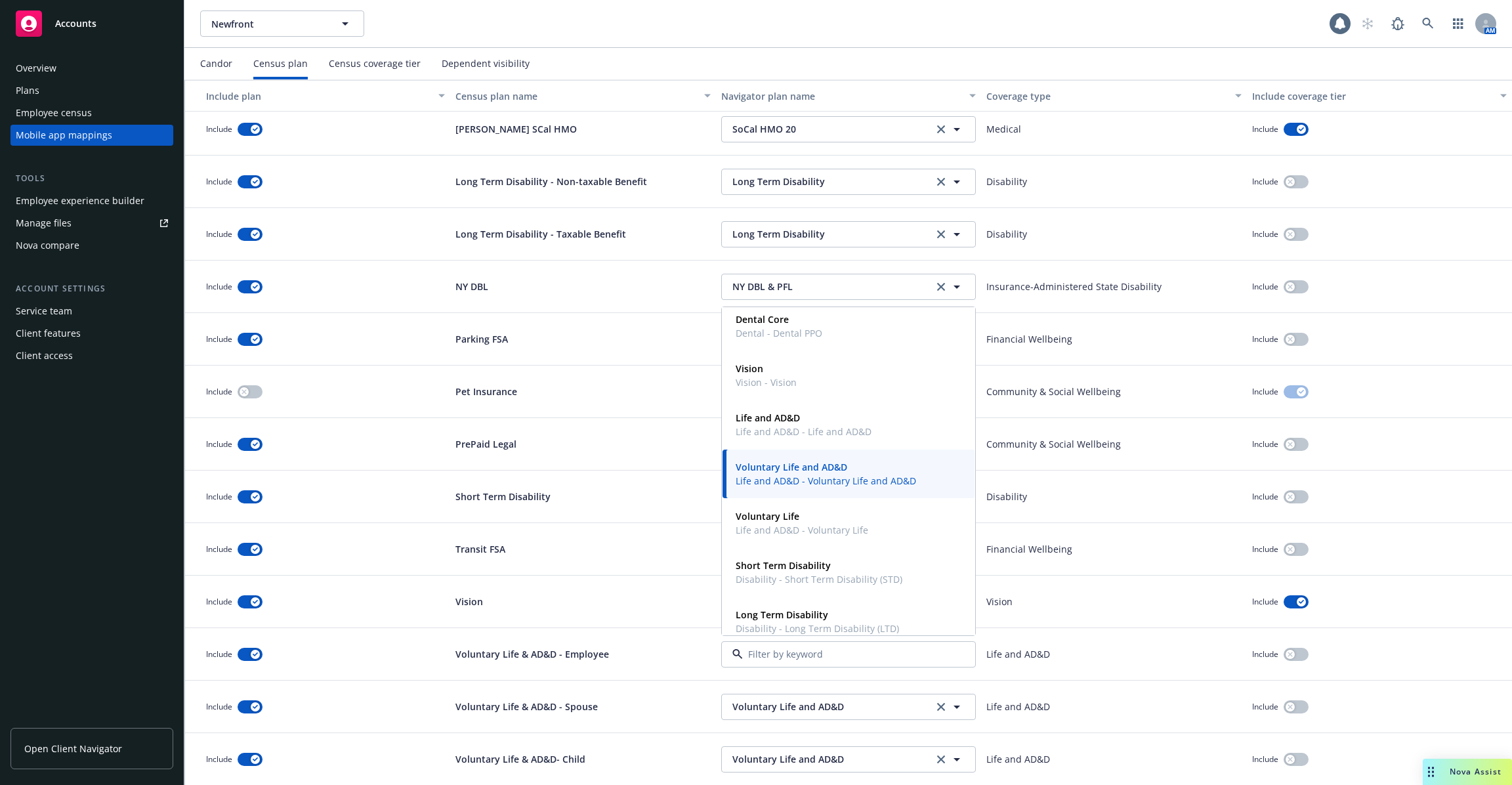
click at [1176, 60] on nav "Candor Census plan Census coverage tier Dependent visibility" at bounding box center [848, 64] width 1296 height 32
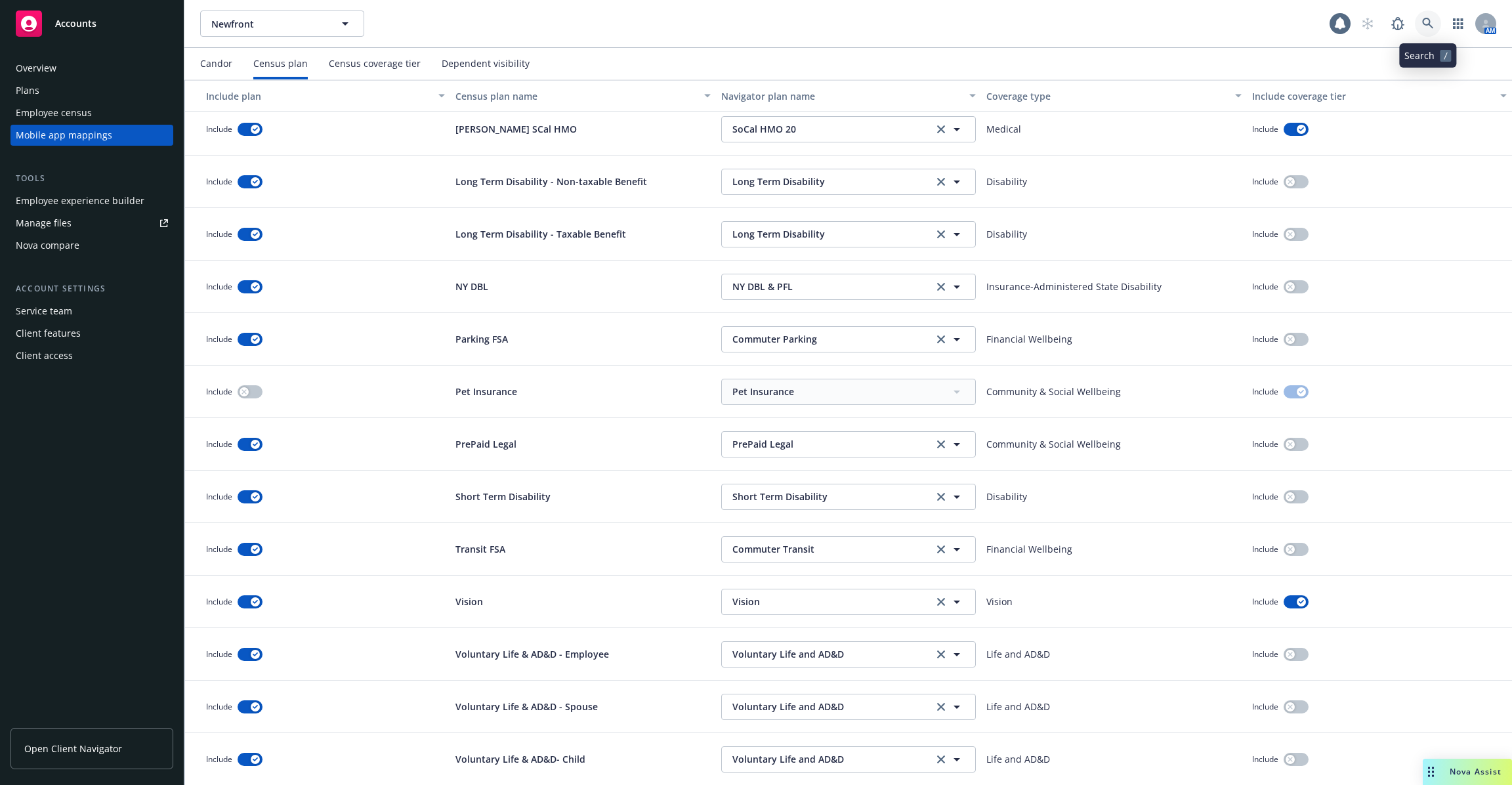
click at [1431, 22] on icon at bounding box center [1428, 24] width 12 height 12
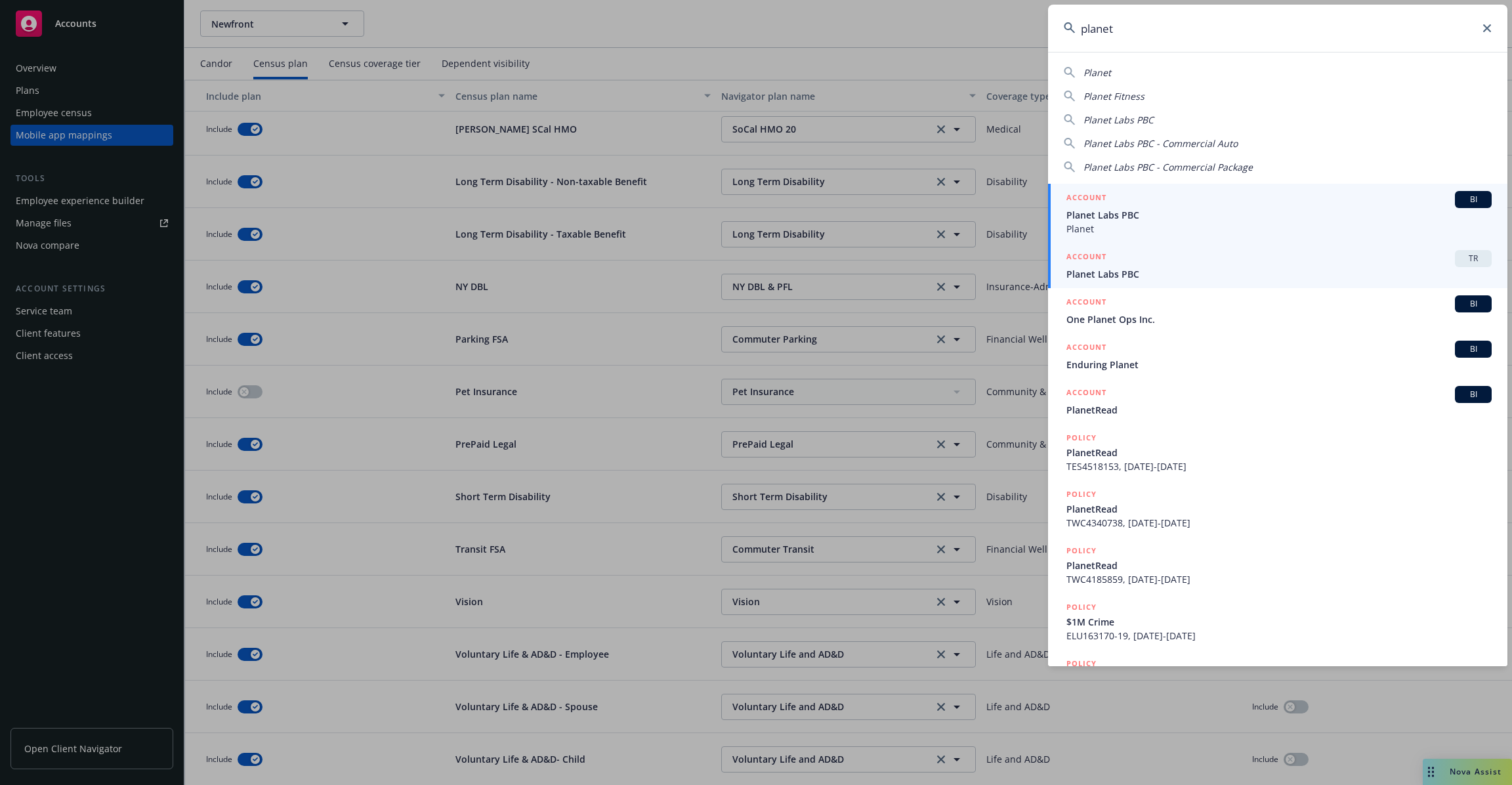
type input "planet"
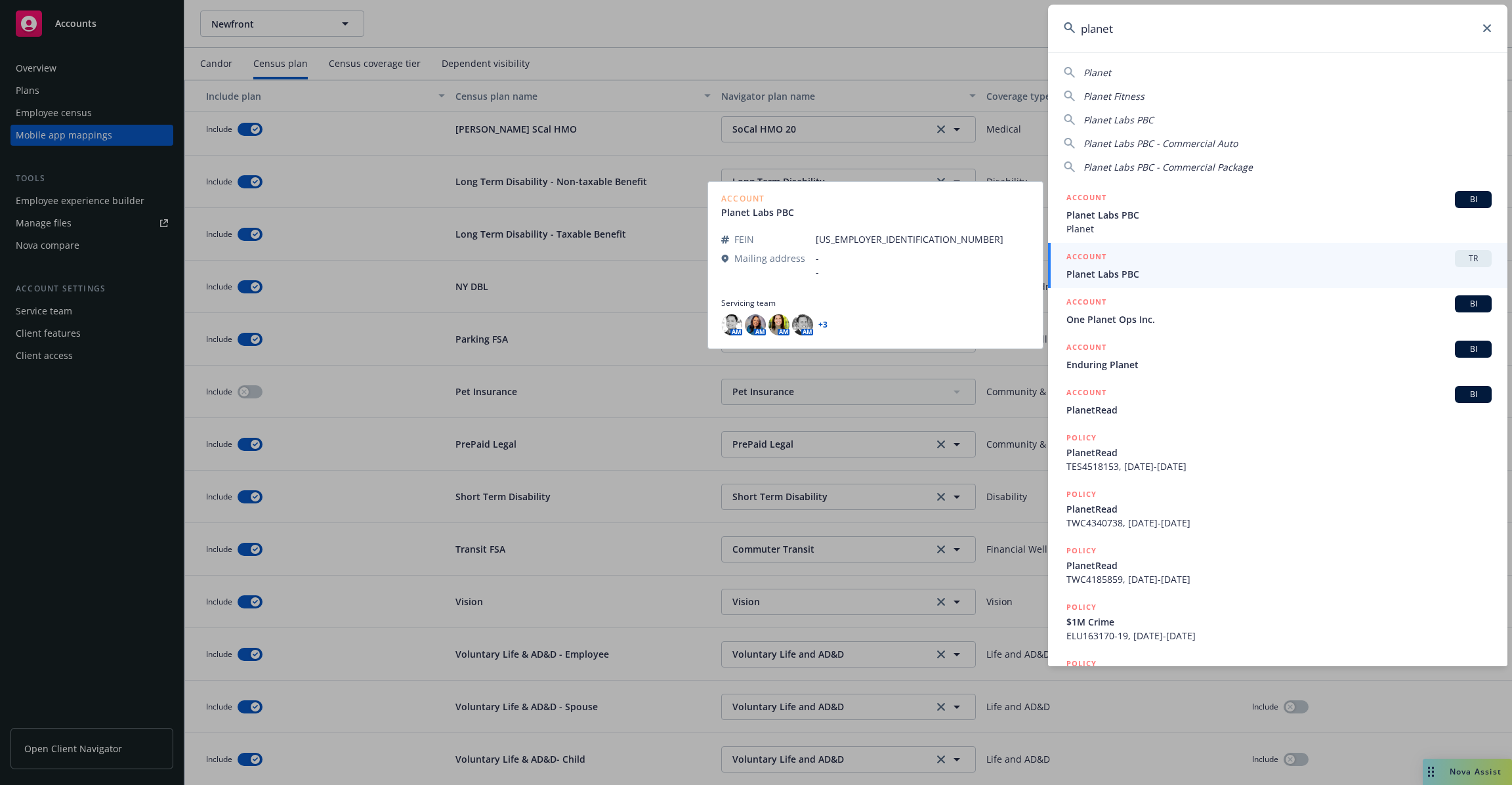
click at [1120, 275] on span "Planet Labs PBC" at bounding box center [1279, 273] width 425 height 14
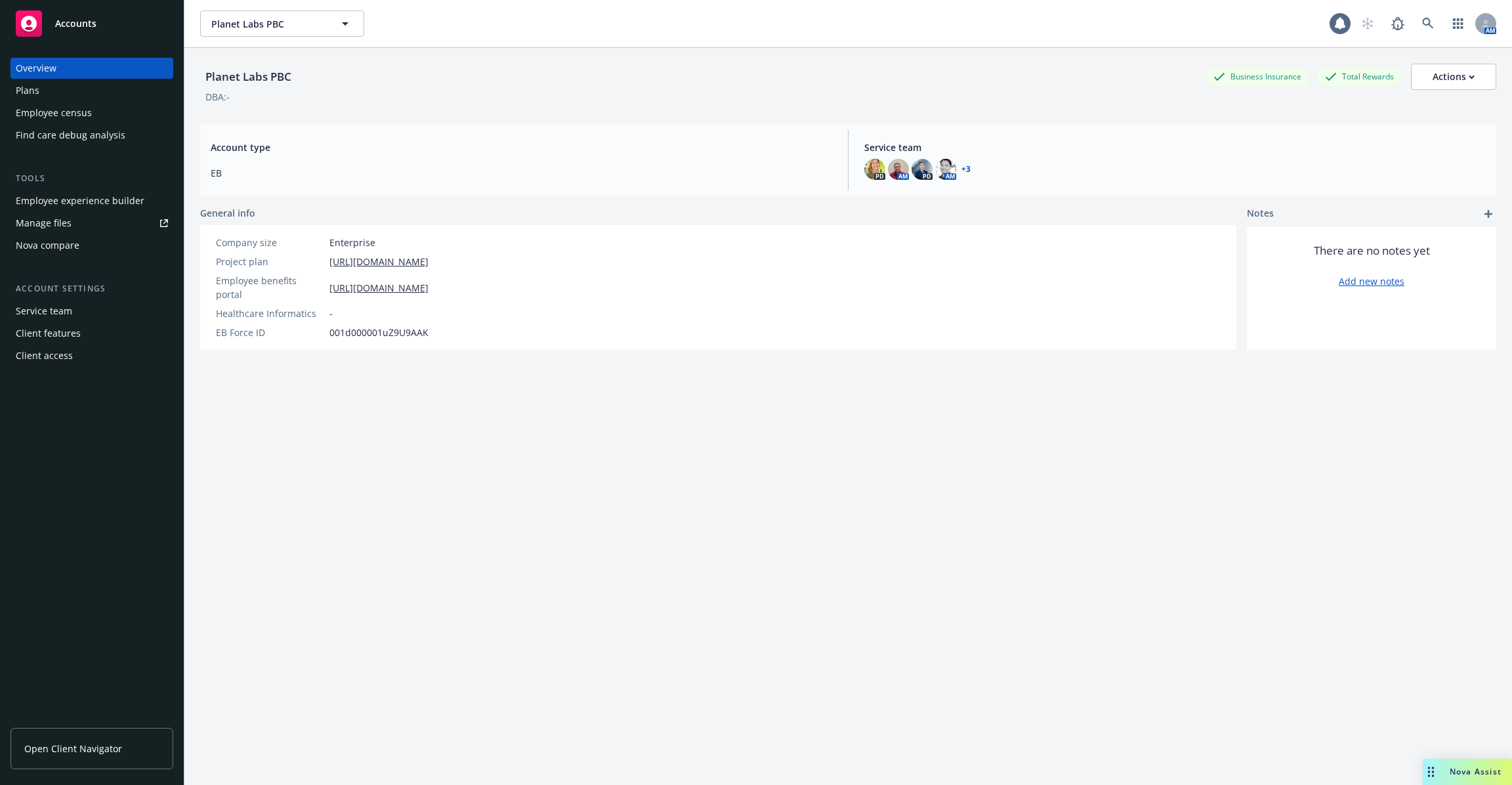
click at [123, 204] on div "Employee experience builder" at bounding box center [80, 201] width 129 height 21
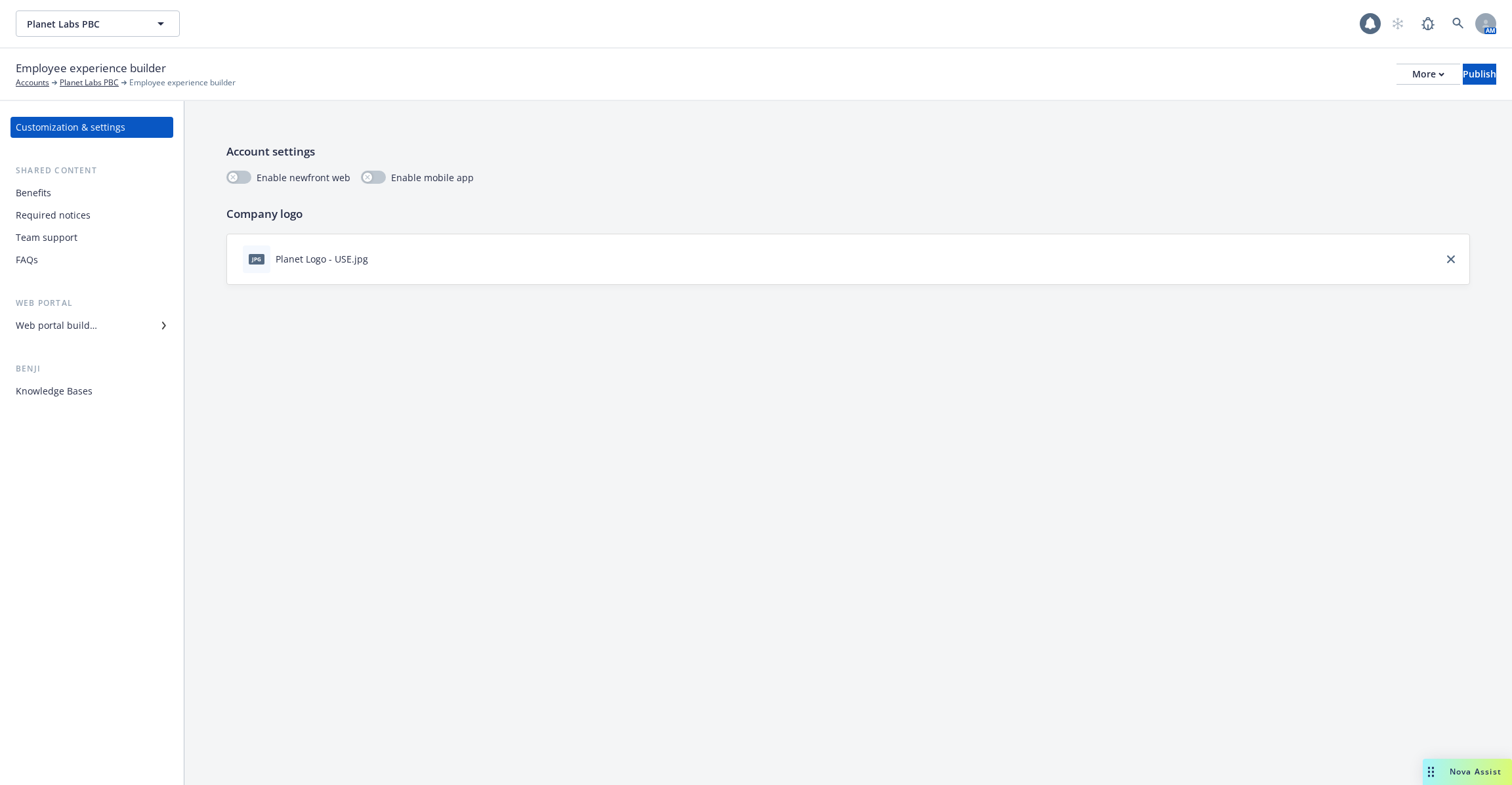
click at [120, 223] on div "Required notices" at bounding box center [92, 215] width 152 height 21
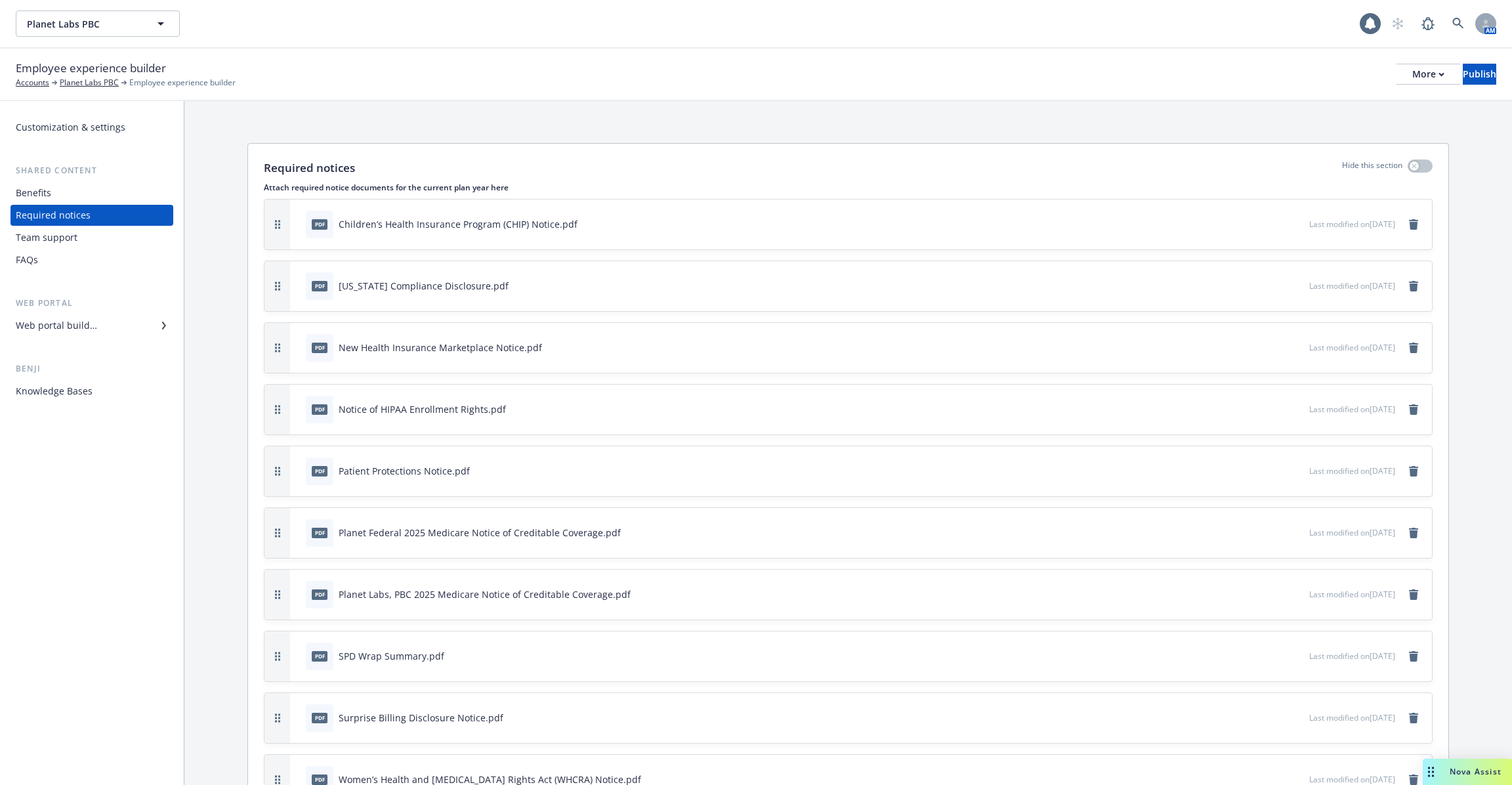
click at [117, 236] on div "Team support" at bounding box center [92, 238] width 152 height 21
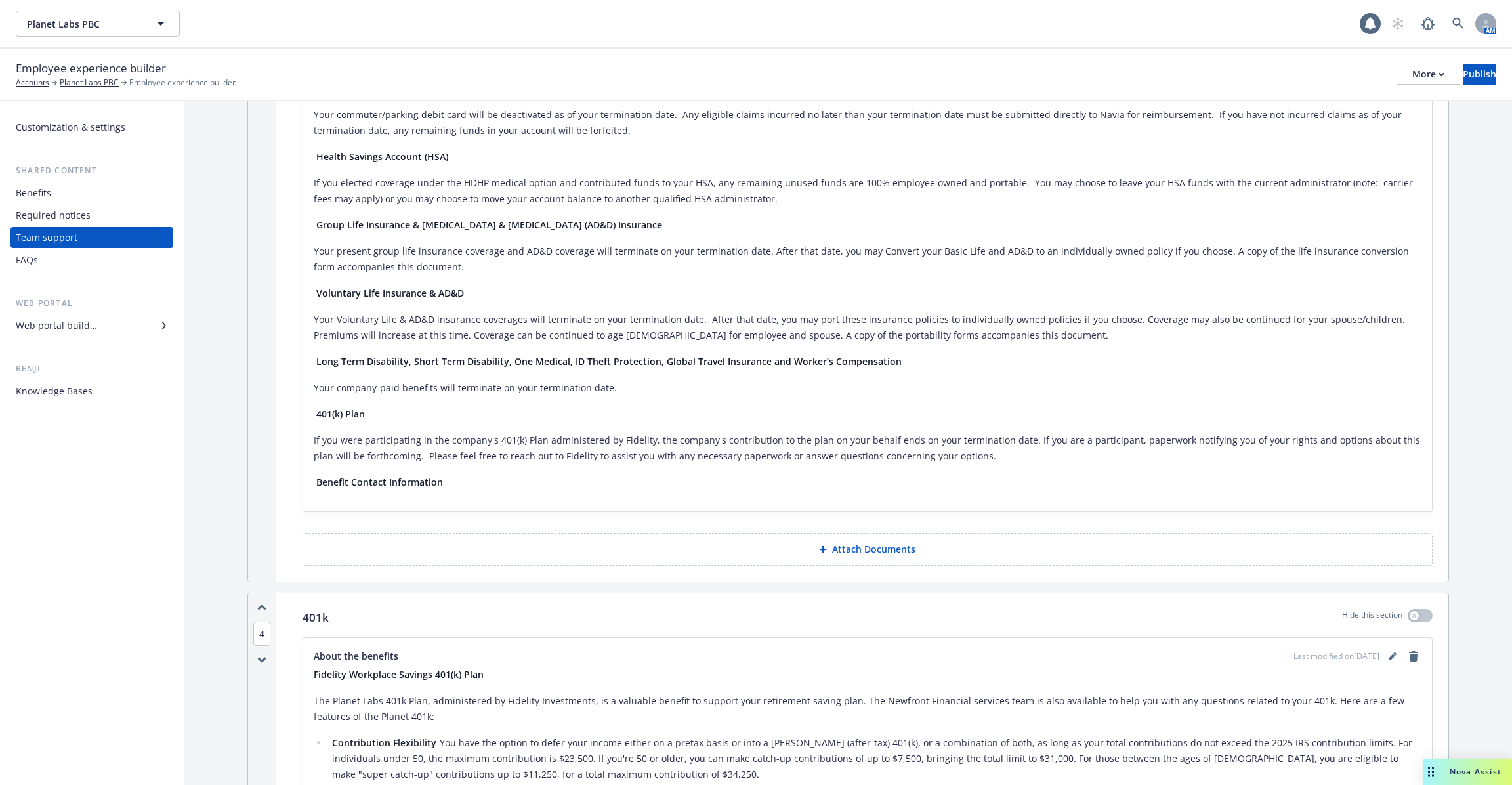
scroll to position [1956, 0]
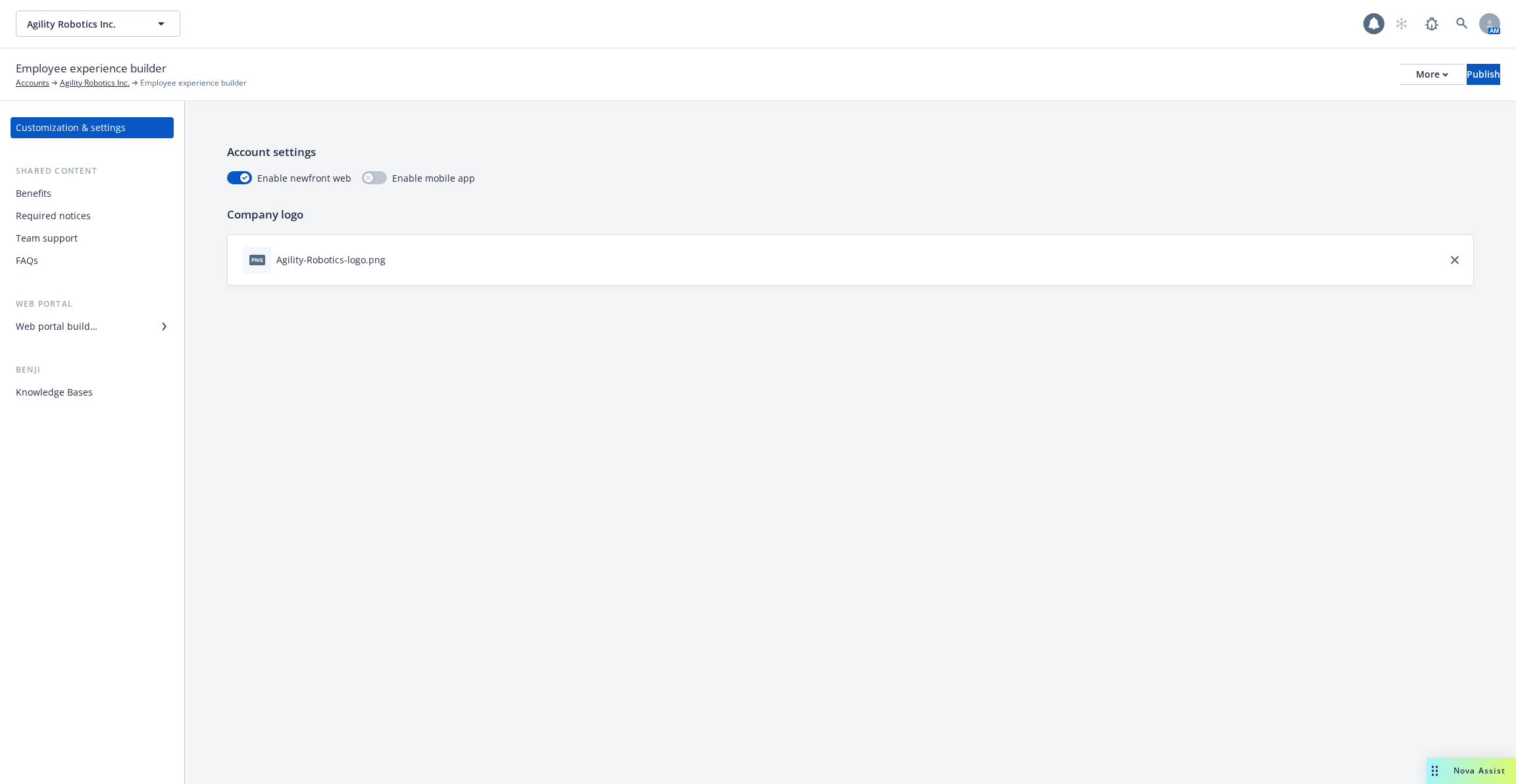
click at [91, 398] on div "Knowledge Bases" at bounding box center [92, 392] width 153 height 21
click at [1456, 20] on link at bounding box center [1462, 24] width 26 height 26
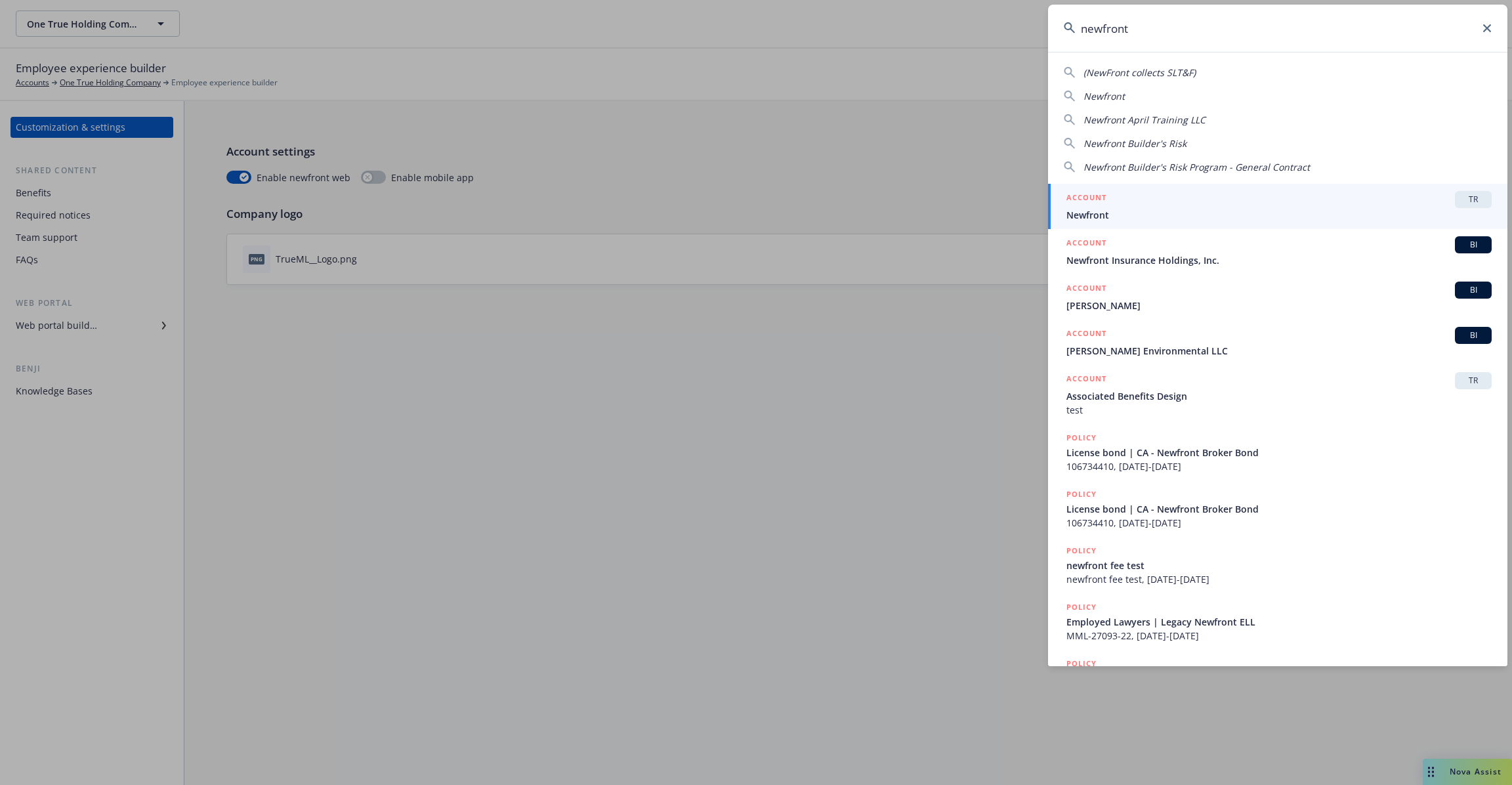
type input "newfront"
click at [1177, 202] on div "ACCOUNT TR" at bounding box center [1279, 200] width 425 height 17
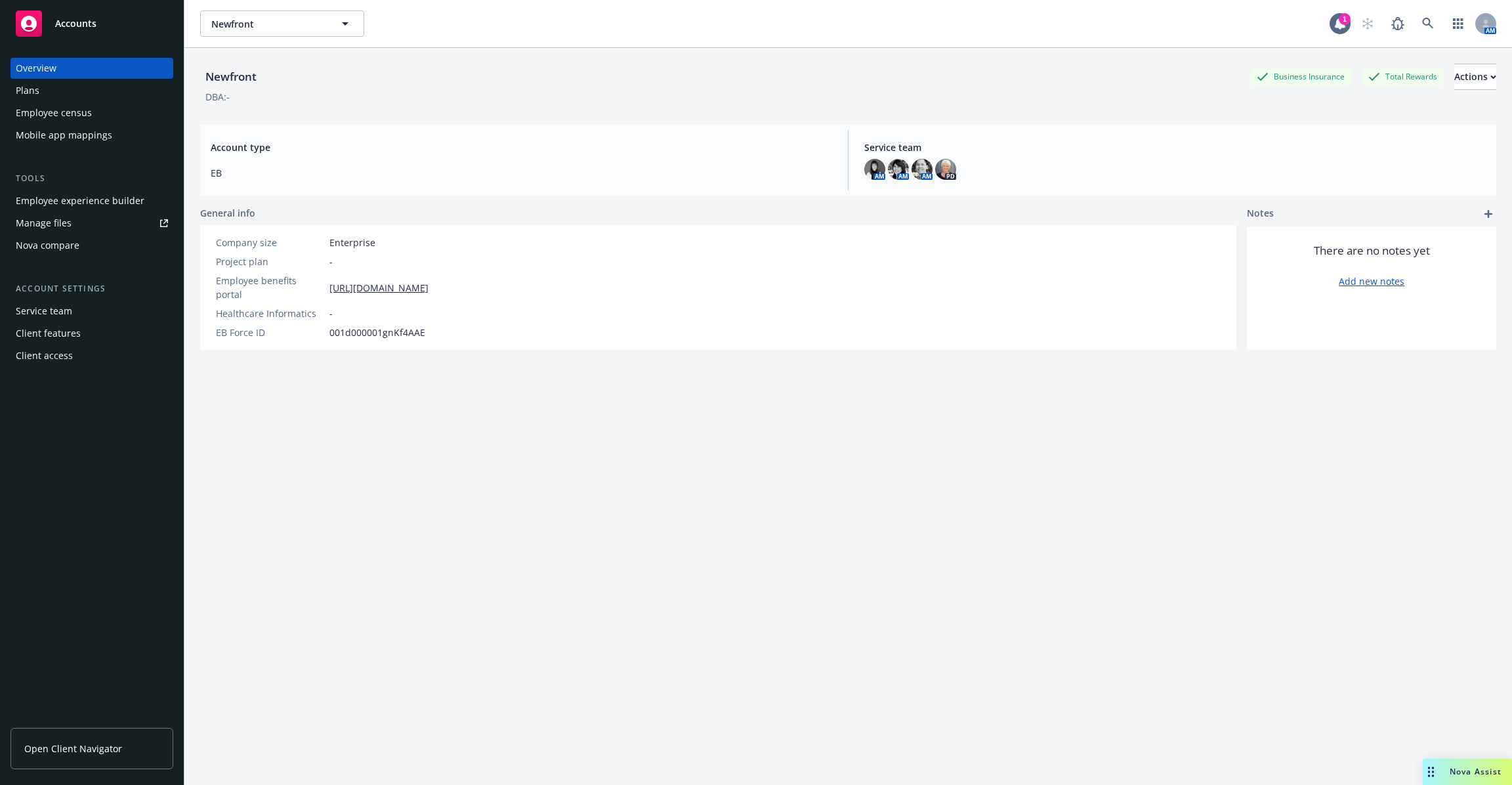
click at [116, 205] on div "Employee experience builder" at bounding box center [80, 201] width 129 height 21
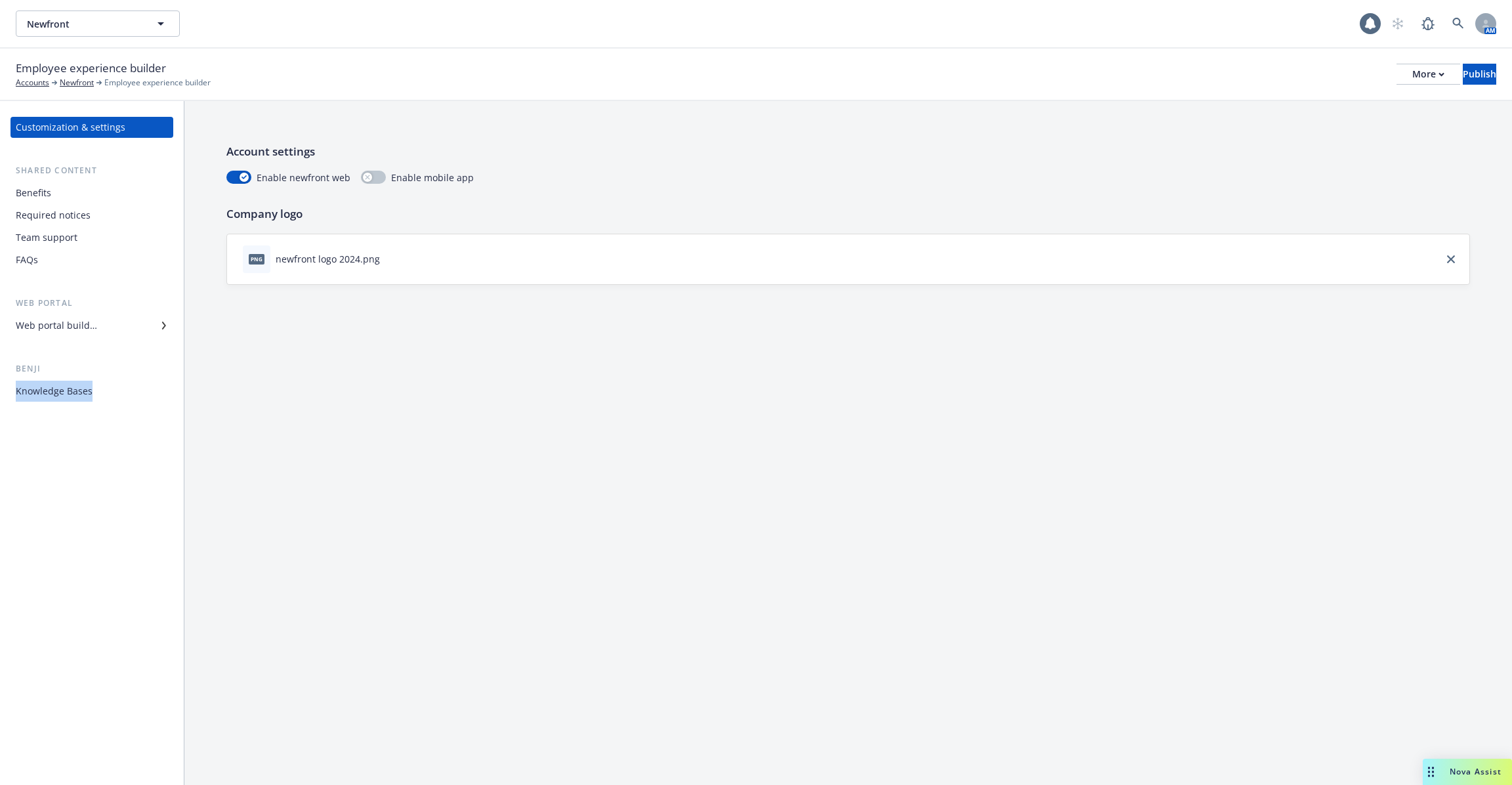
click at [110, 381] on div "Benji Knowledge Bases" at bounding box center [92, 382] width 163 height 39
click at [72, 202] on div "Benefits" at bounding box center [92, 193] width 152 height 21
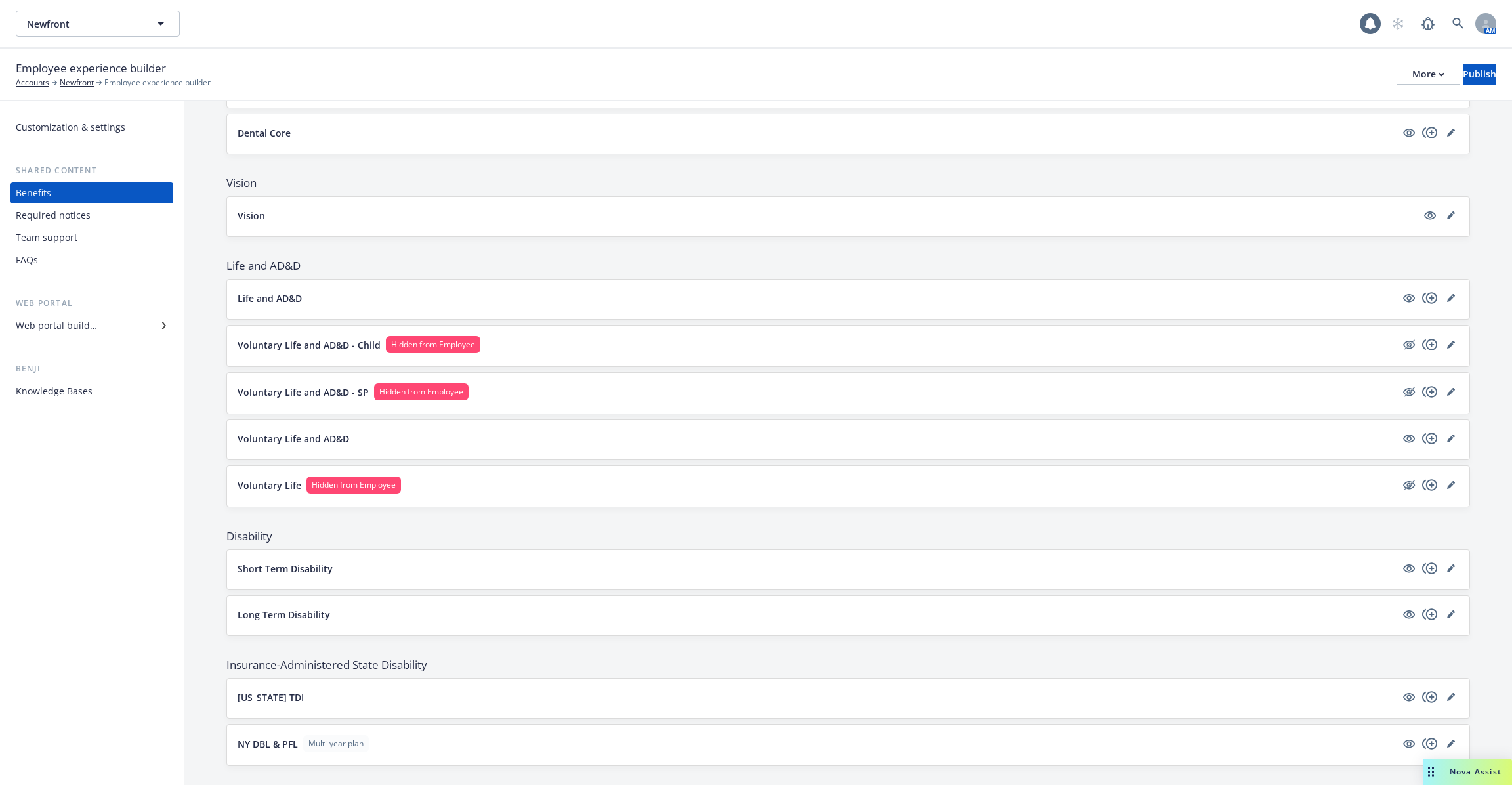
scroll to position [538, 0]
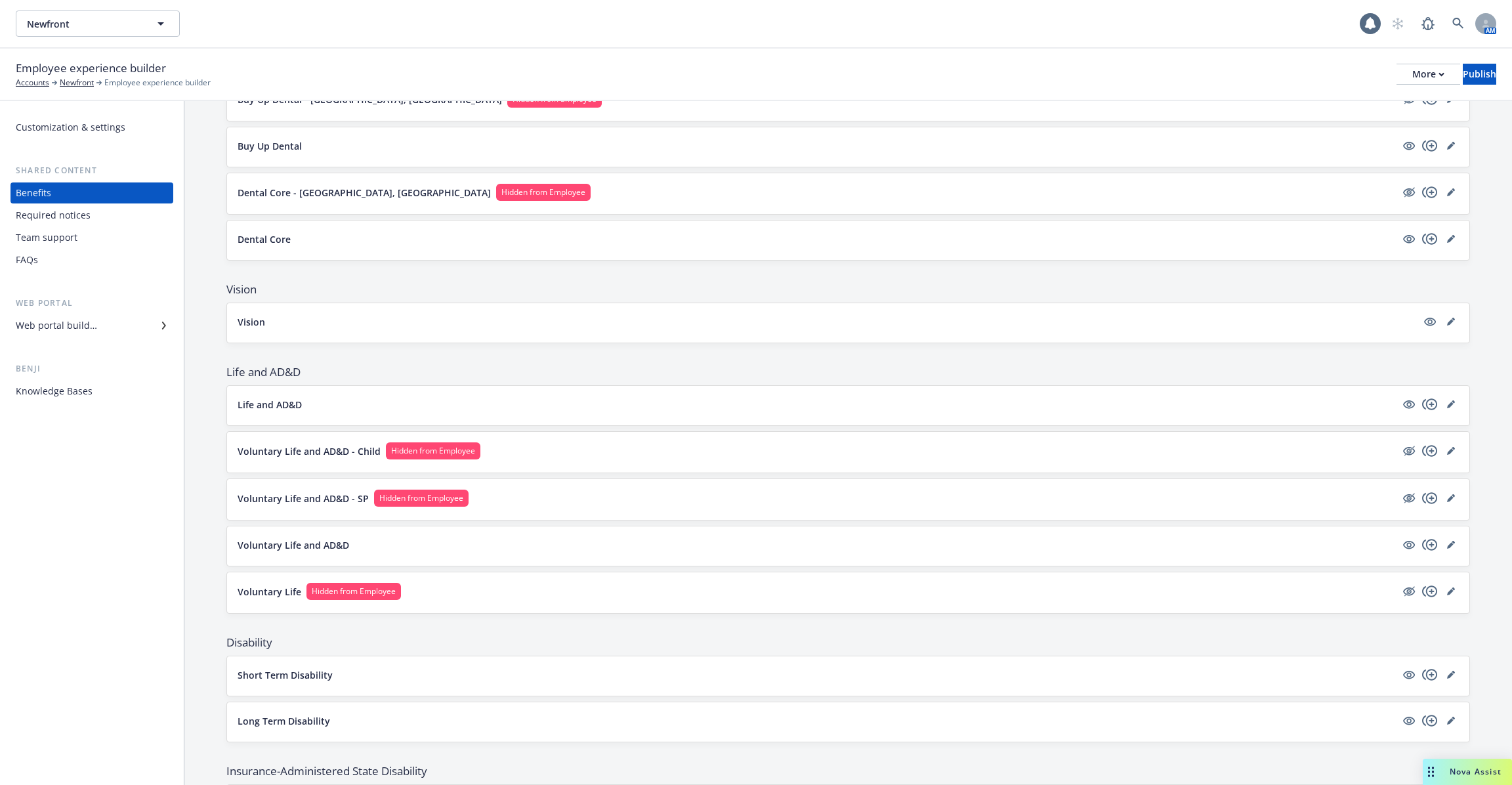
click at [546, 452] on div "Voluntary Life and AD&D - Child Hidden from Employee" at bounding box center [848, 452] width 1222 height 20
click at [350, 447] on p "Voluntary Life and AD&D - Child" at bounding box center [309, 451] width 143 height 14
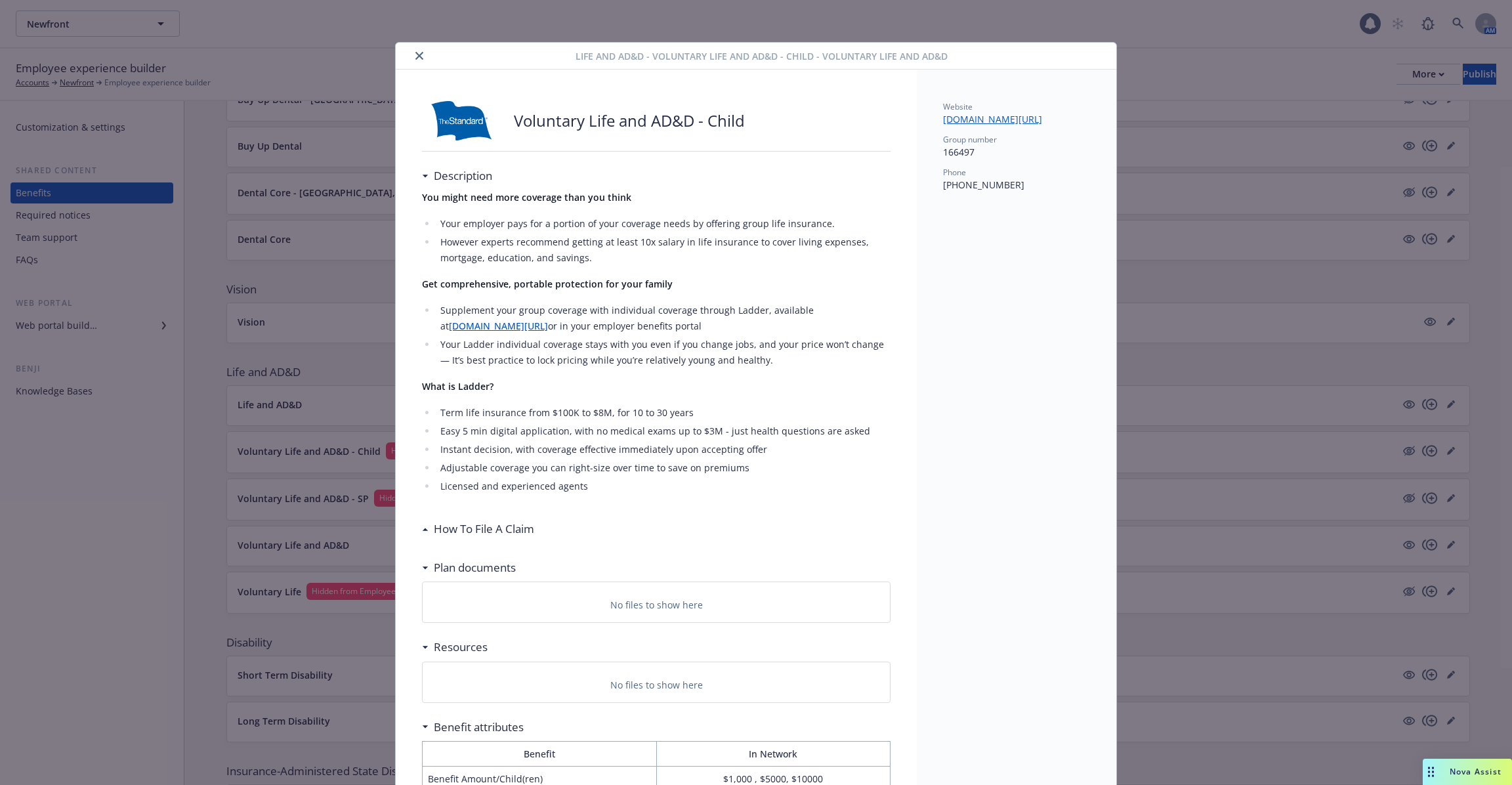
scroll to position [39, 0]
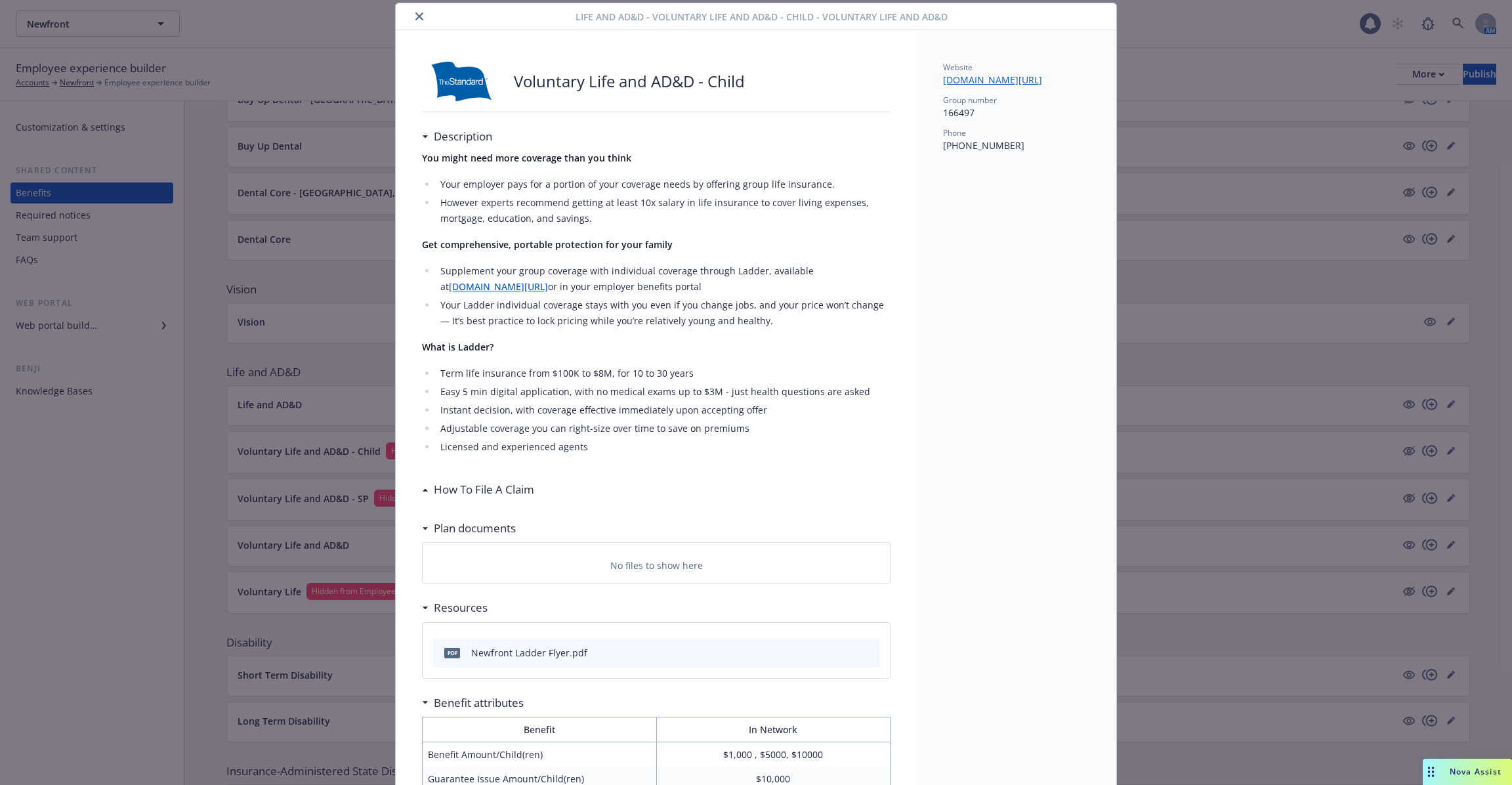
click at [1211, 506] on div "Life and AD&D - Voluntary Life and AD&D - Child - Voluntary Life and AD&D Volun…" at bounding box center [756, 392] width 1512 height 785
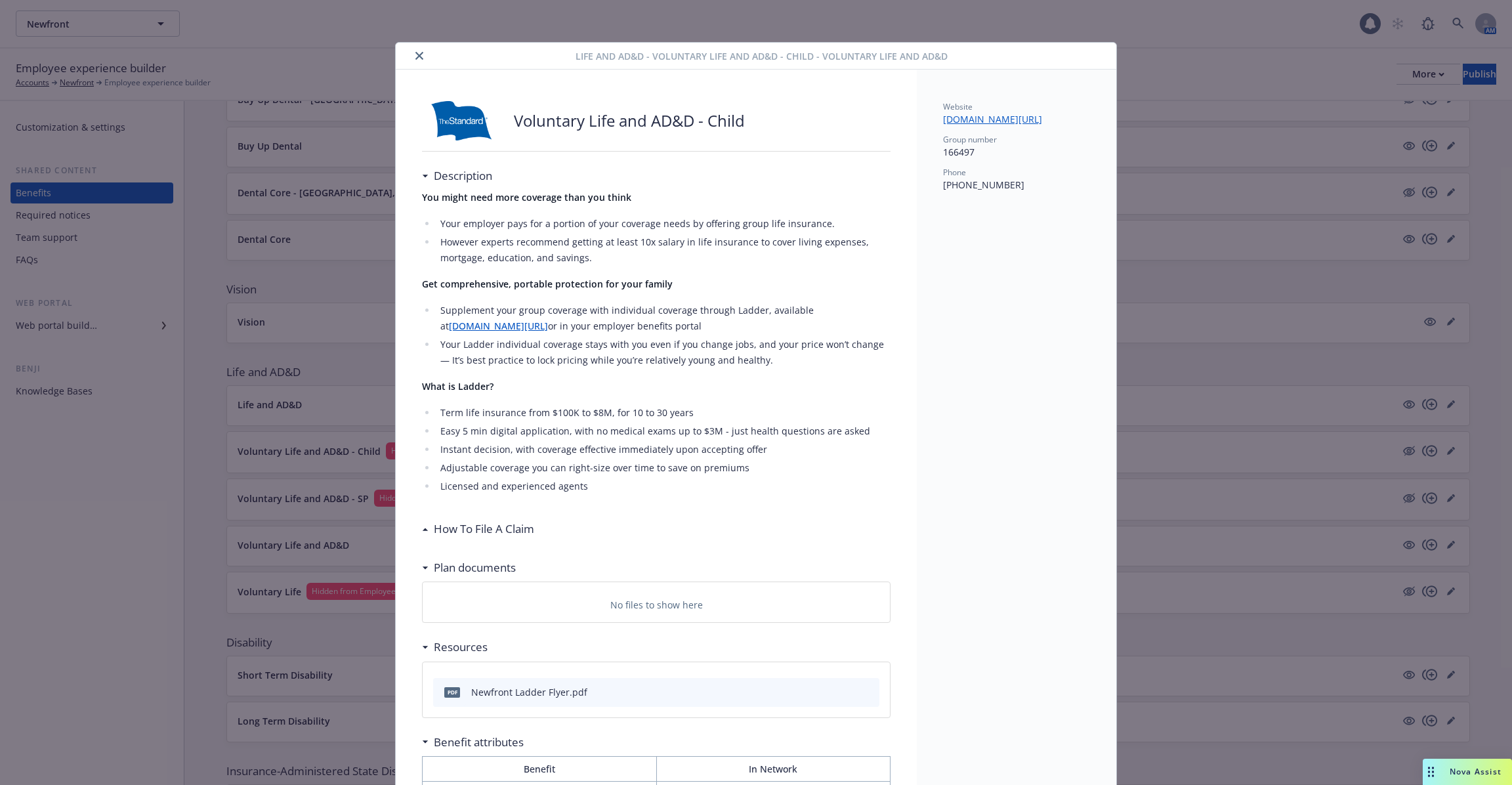
click at [421, 53] on icon "close" at bounding box center [419, 56] width 8 height 8
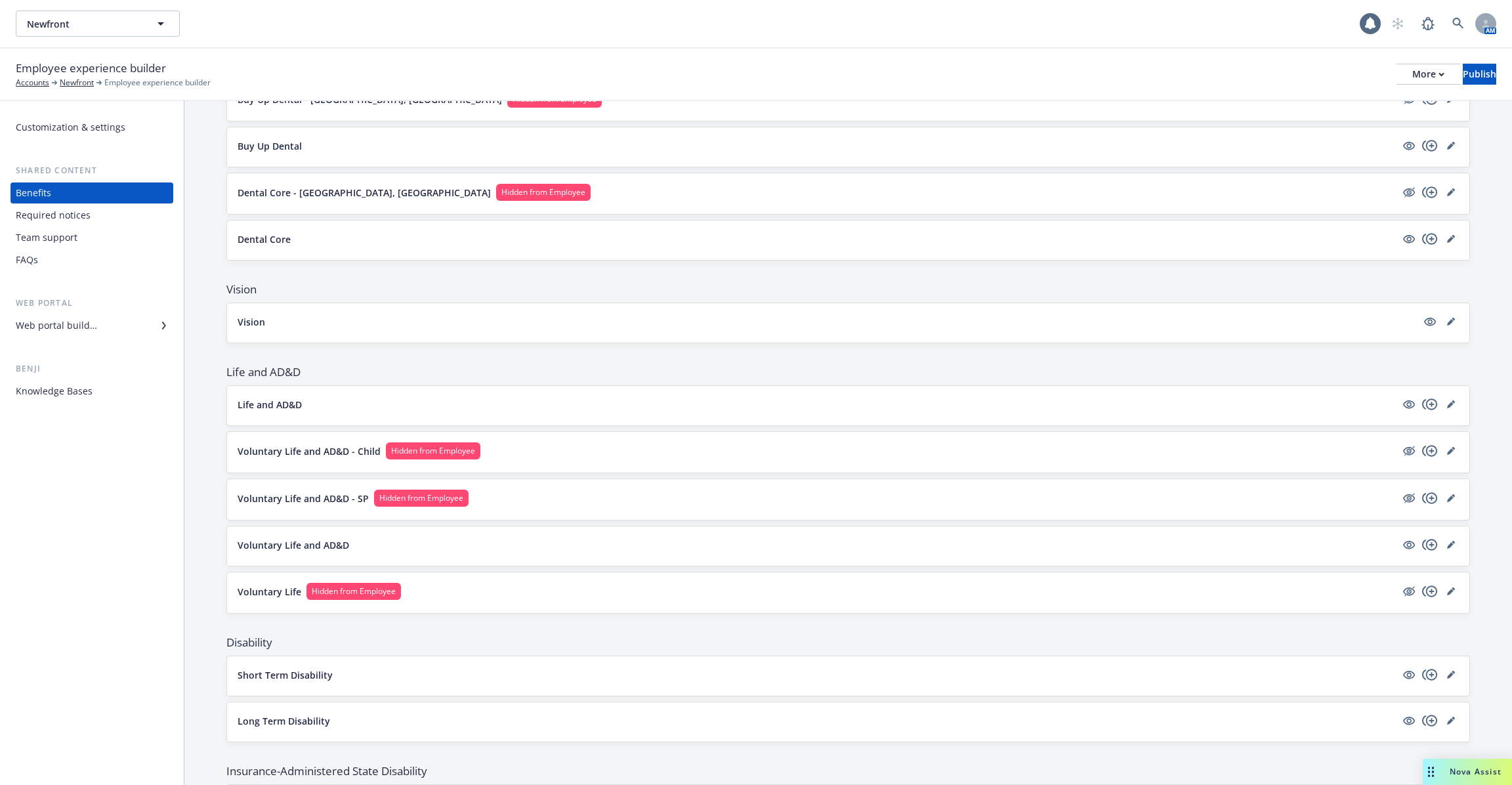
click at [263, 493] on p "Voluntary Life and AD&D - SP" at bounding box center [304, 498] width 131 height 14
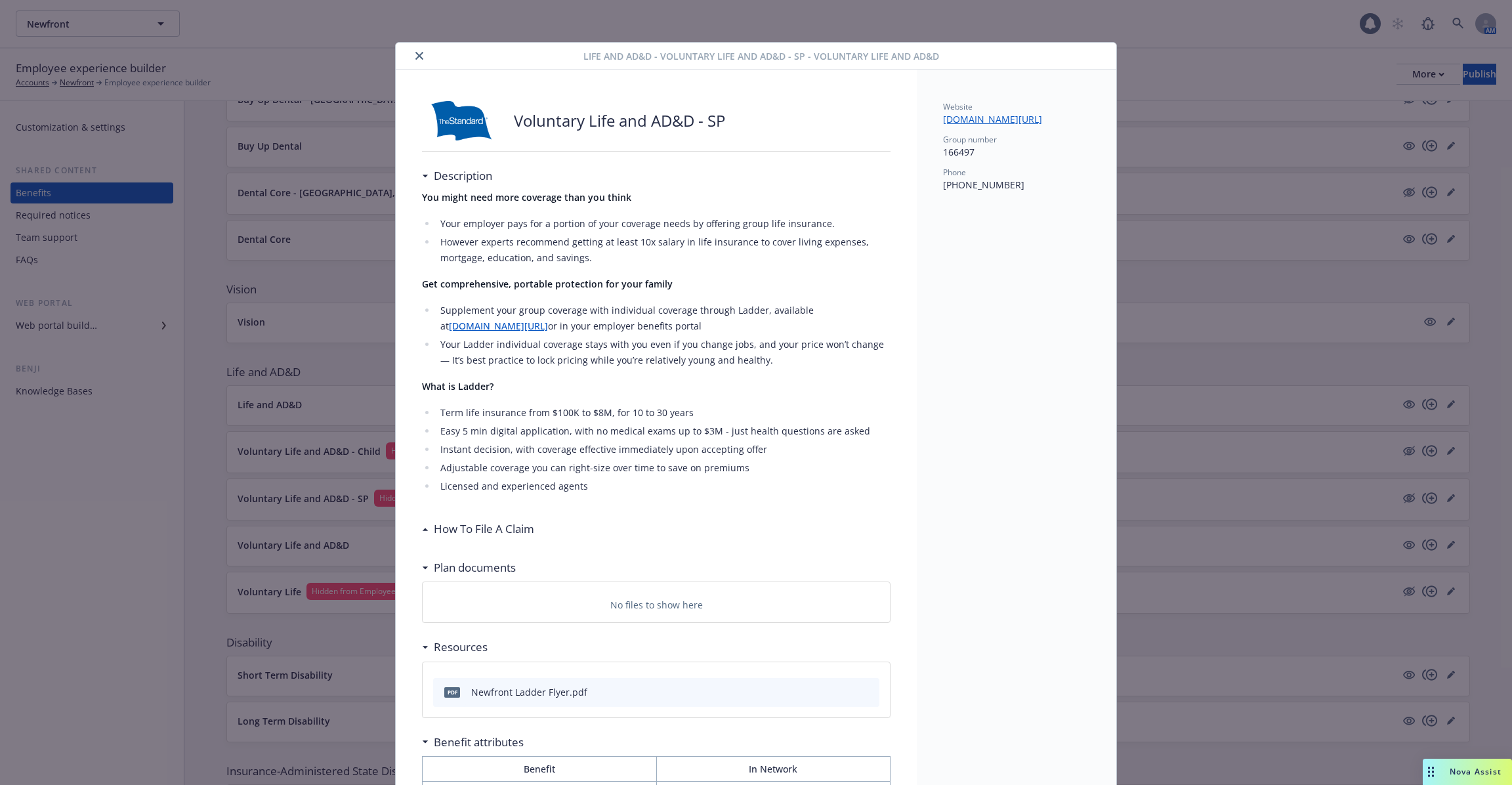
click at [418, 57] on icon "close" at bounding box center [419, 56] width 8 height 8
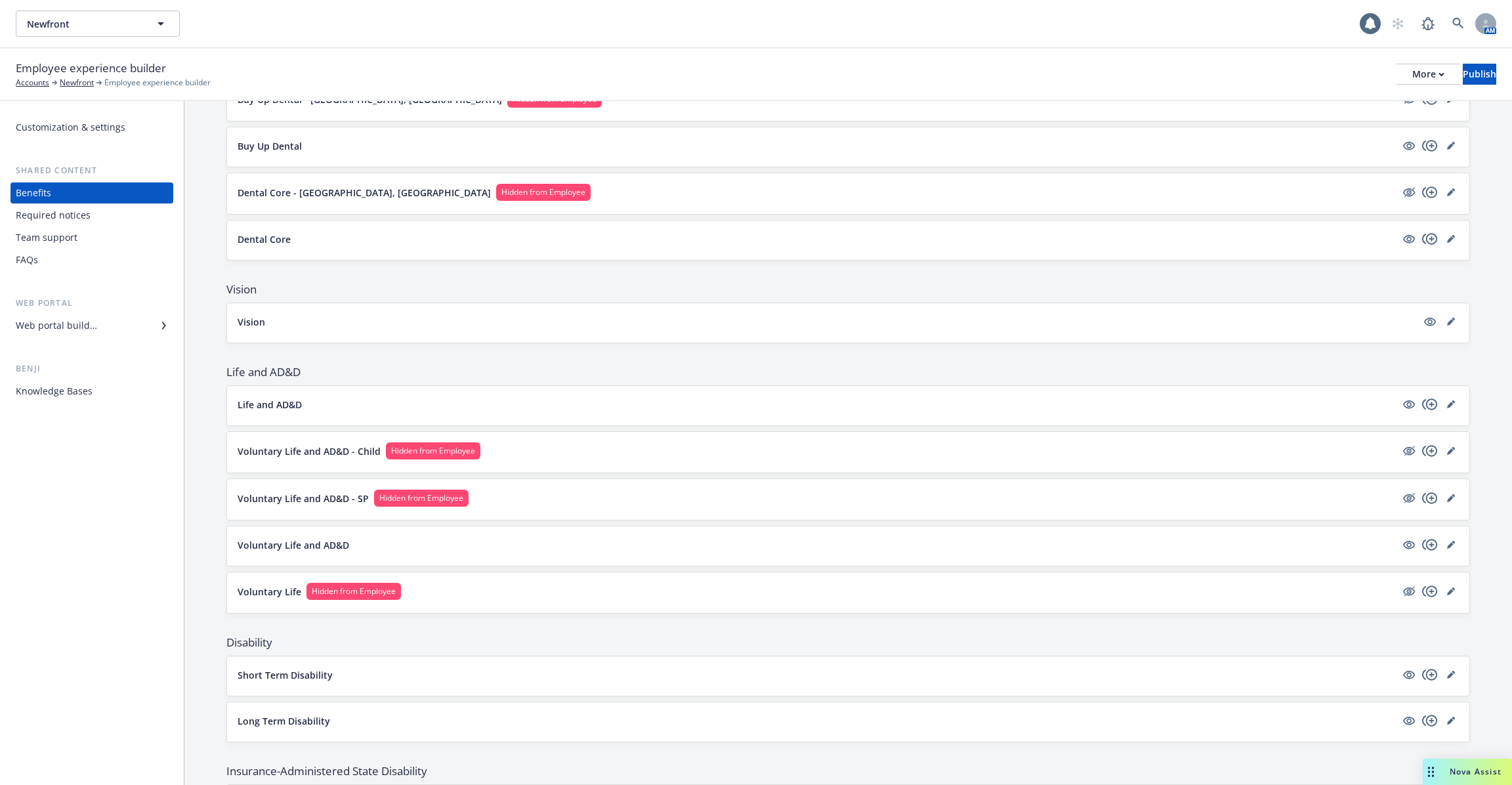
click at [313, 539] on p "Voluntary Life and AD&D" at bounding box center [294, 545] width 112 height 14
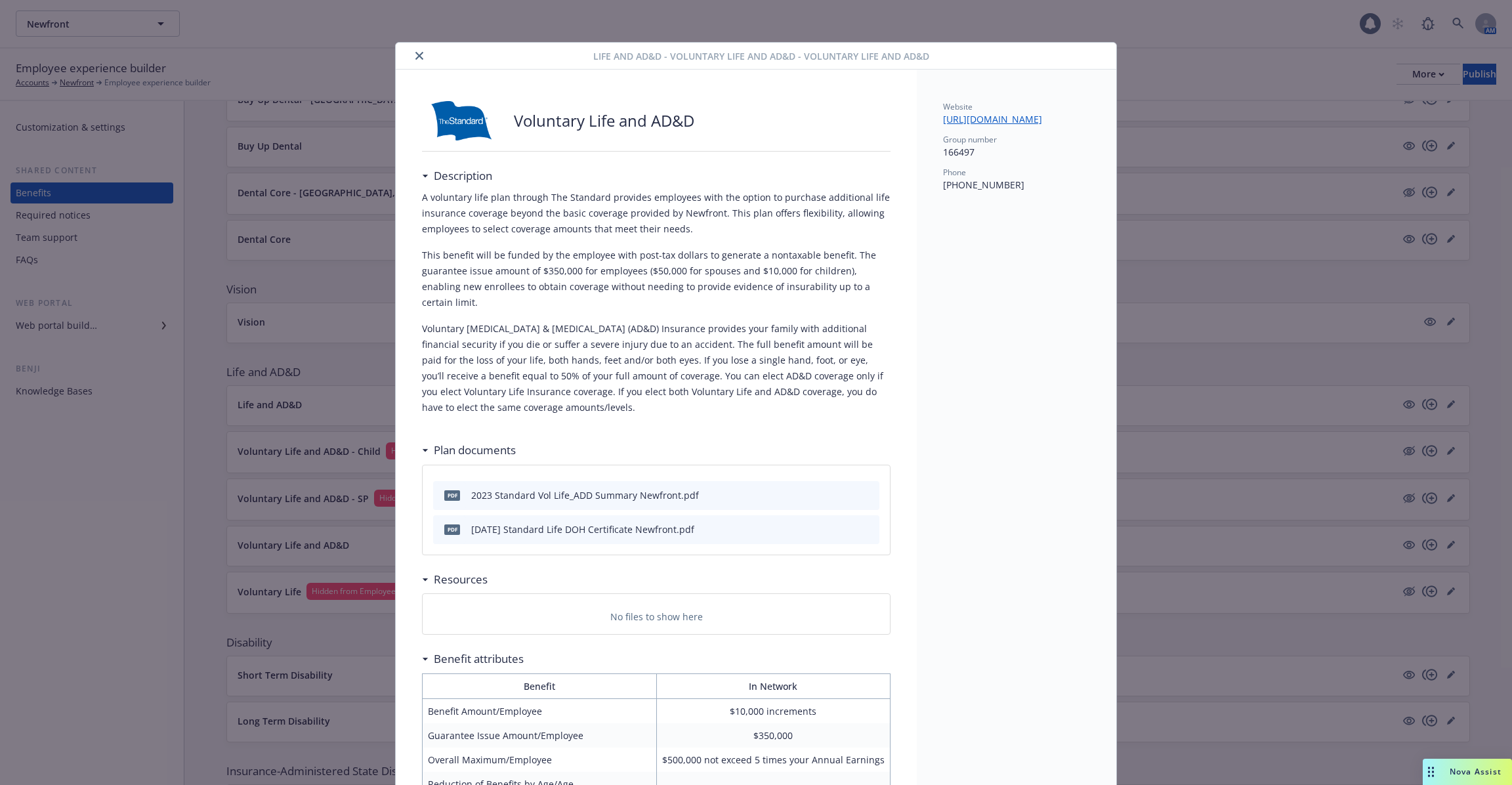
click at [428, 64] on div "Life and AD&D - Voluntary Life and AD&D - Voluntary Life and AD&D" at bounding box center [756, 56] width 721 height 27
click at [419, 52] on icon "close" at bounding box center [419, 56] width 8 height 8
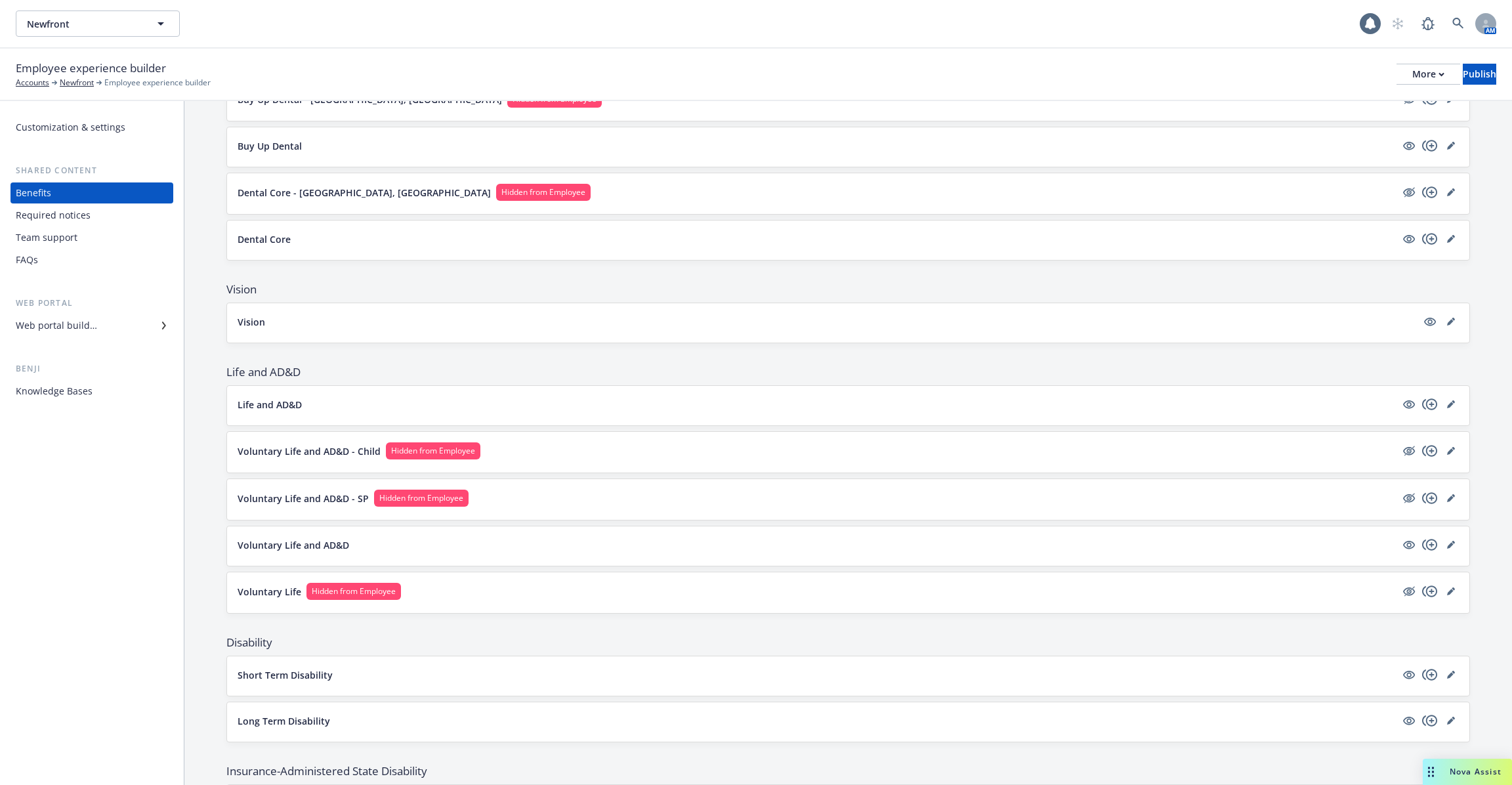
click at [305, 491] on p "Voluntary Life and AD&D - SP" at bounding box center [304, 498] width 131 height 14
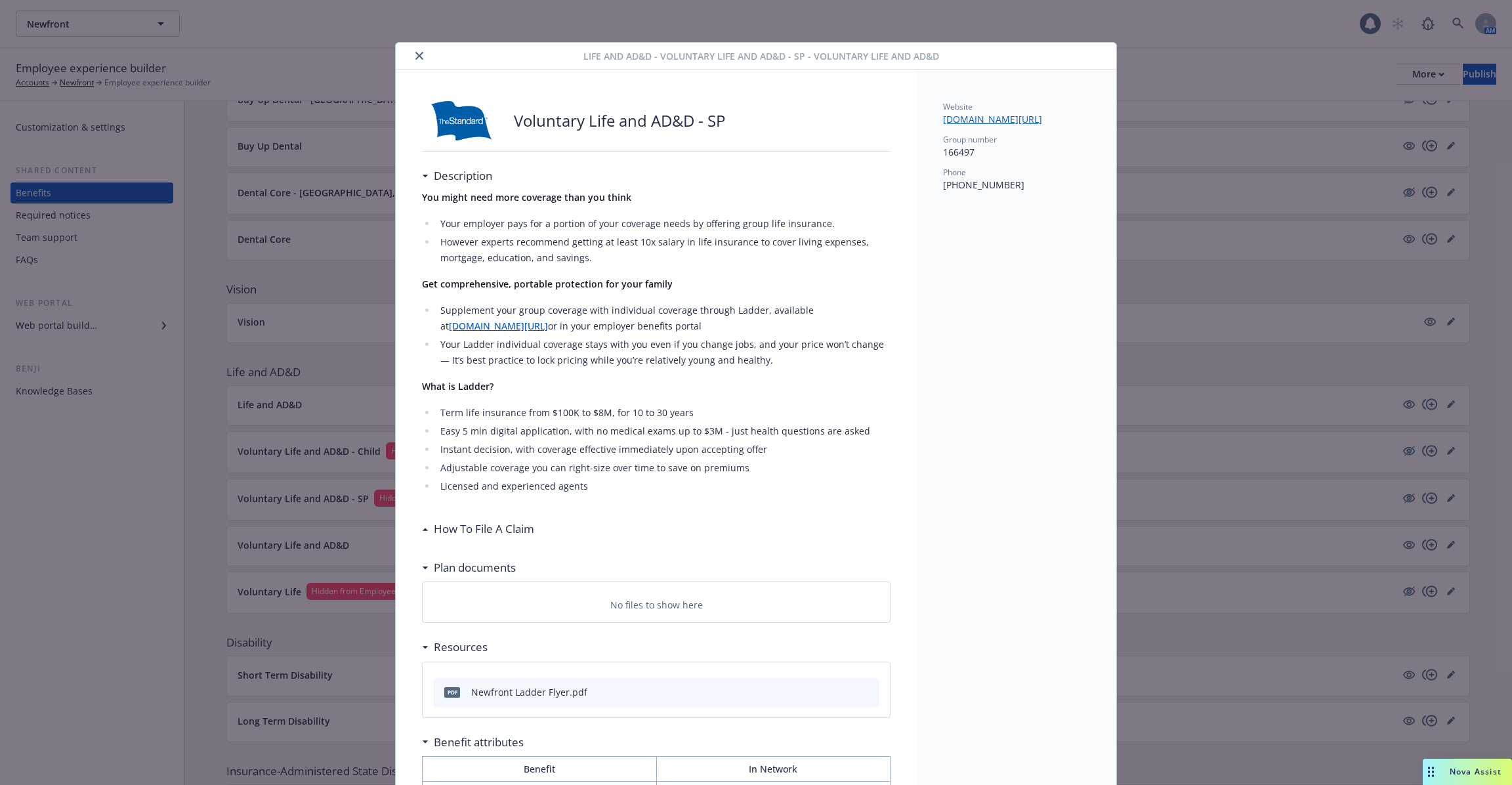
scroll to position [39, 0]
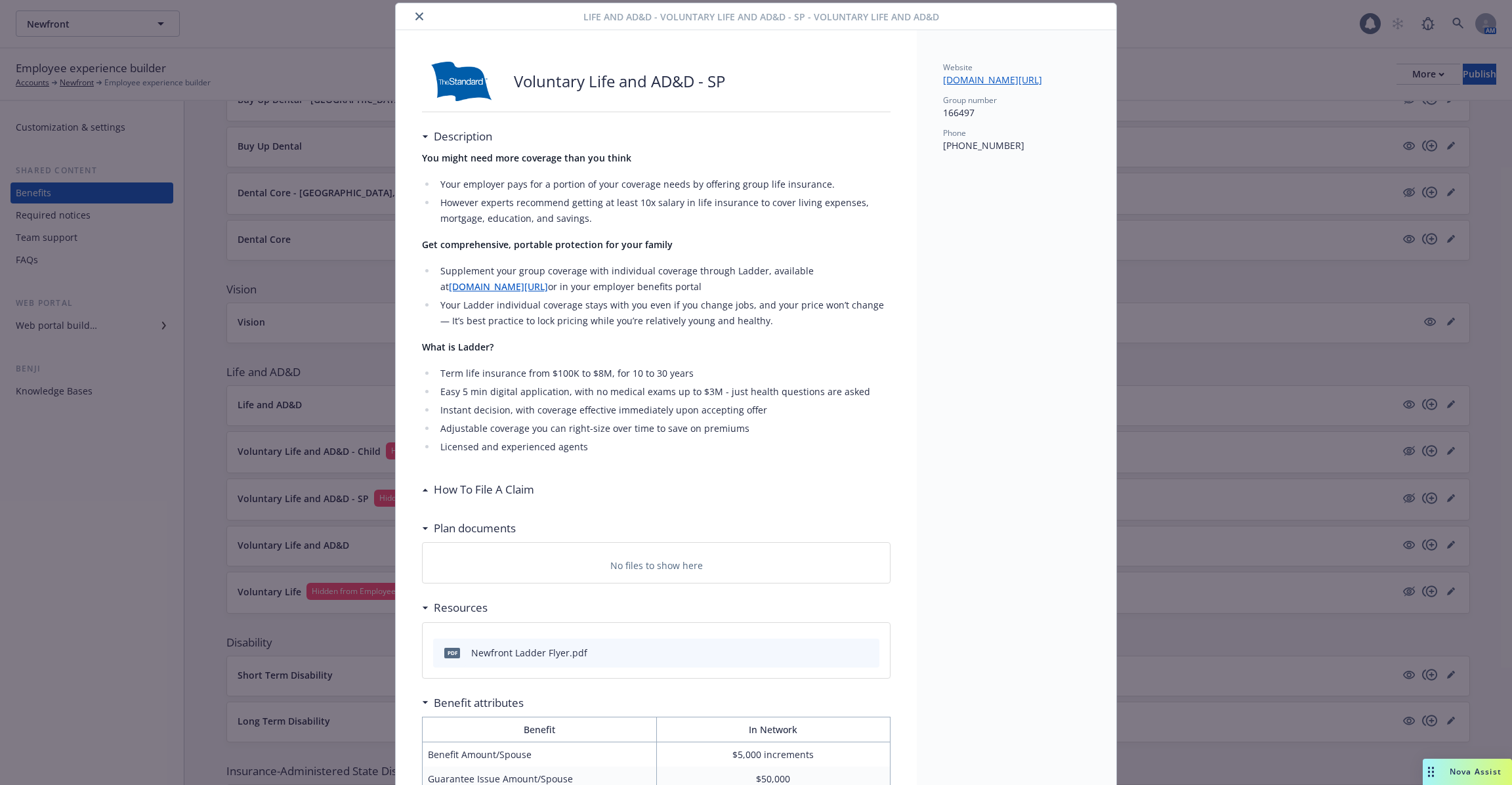
click at [420, 14] on icon "close" at bounding box center [419, 16] width 8 height 8
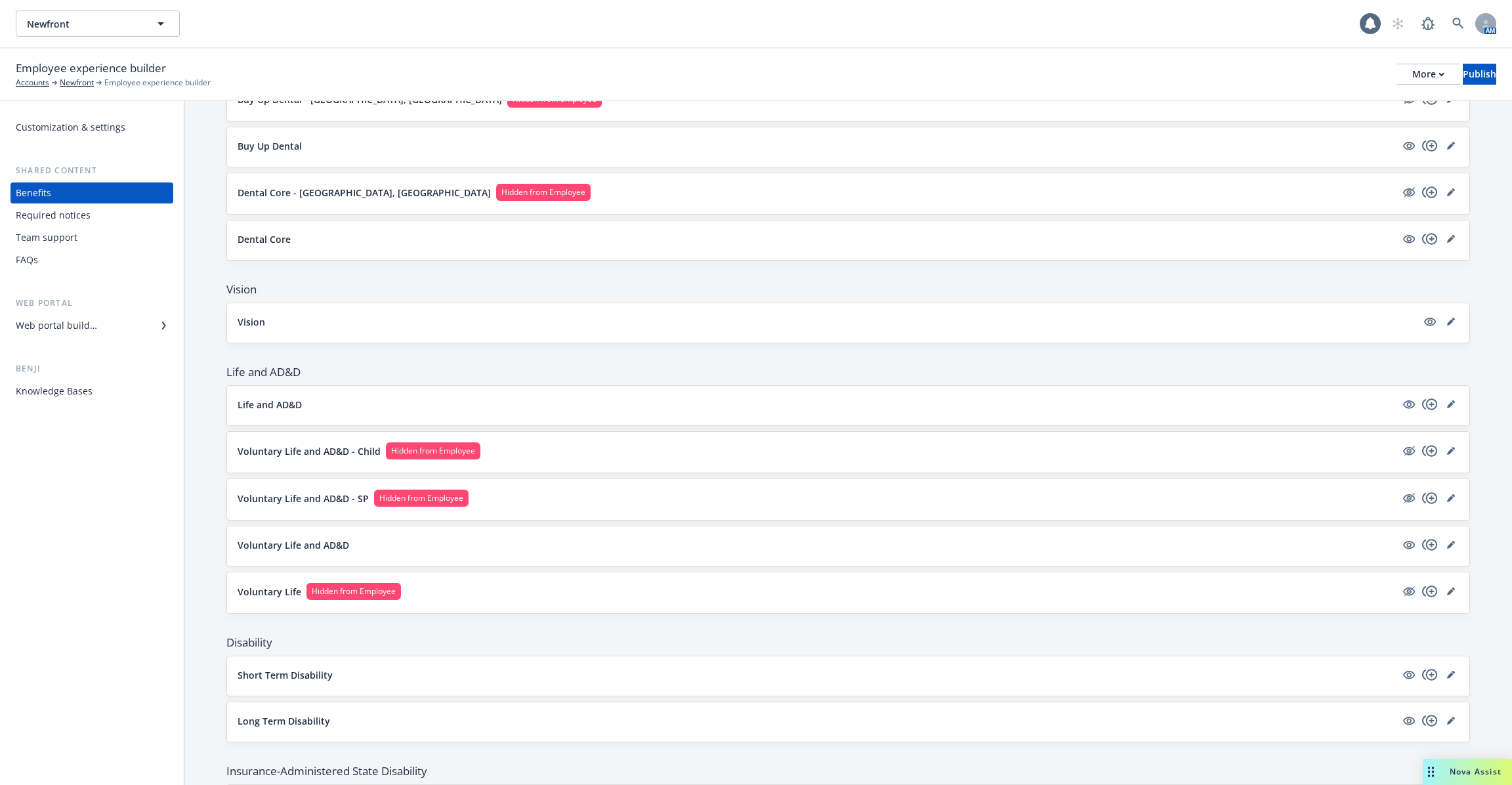
click at [284, 585] on p "Voluntary Life" at bounding box center [269, 591] width 64 height 14
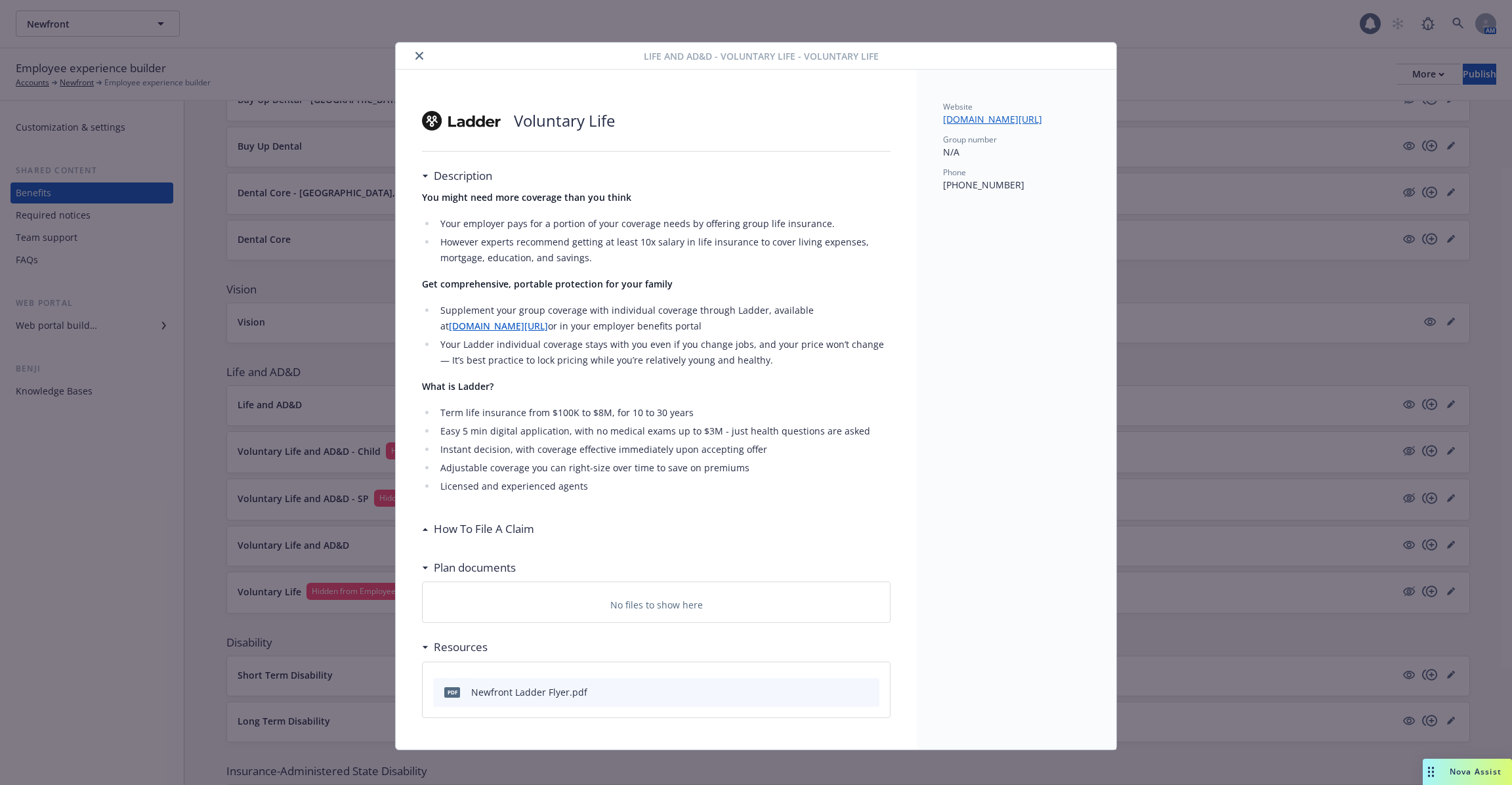
click at [426, 56] on div at bounding box center [522, 56] width 243 height 16
click at [424, 56] on button "close" at bounding box center [419, 56] width 16 height 16
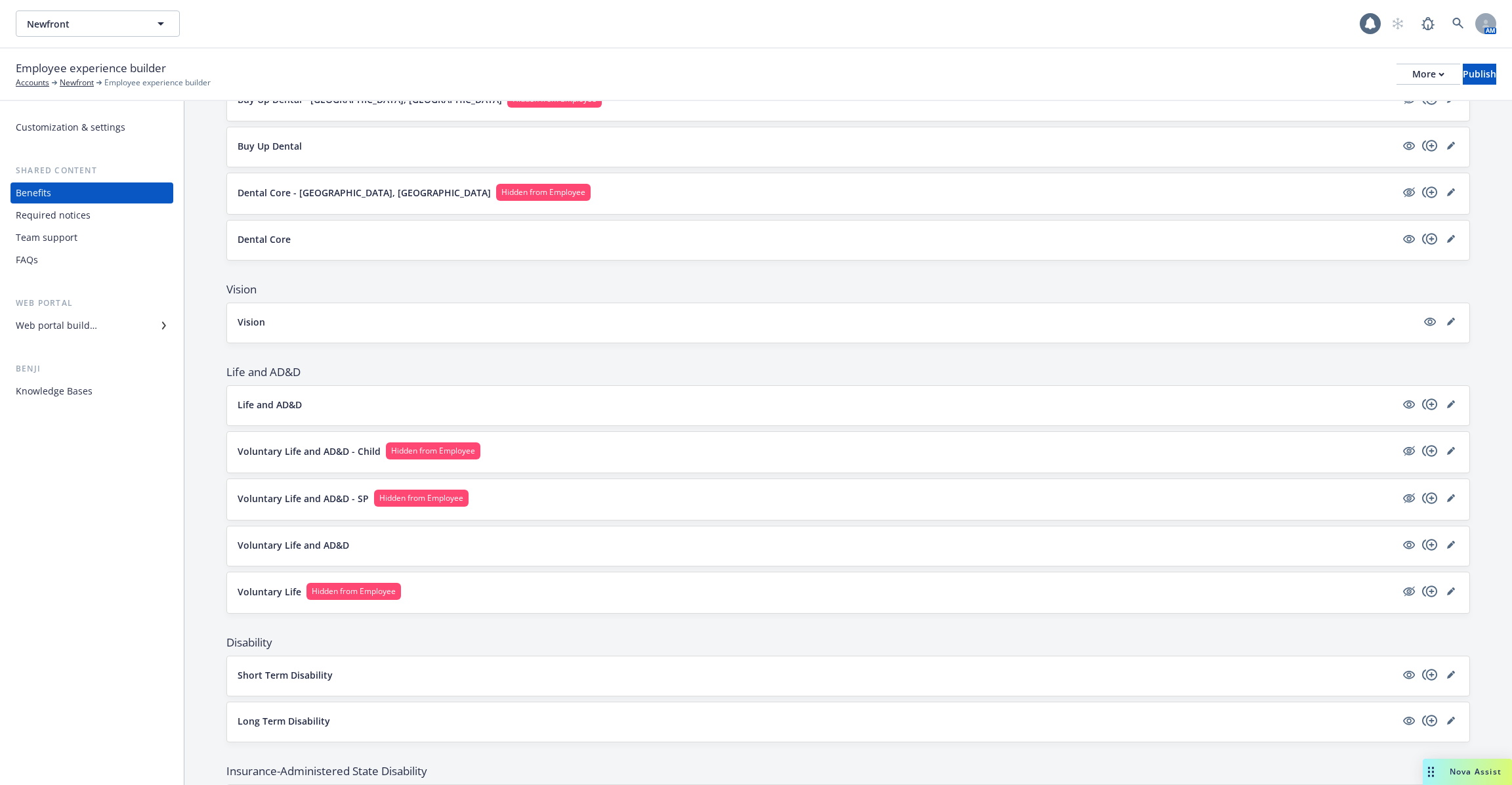
click at [302, 502] on div "Voluntary Life and AD&D - SP Hidden from Employee" at bounding box center [848, 499] width 1243 height 41
click at [296, 496] on p "Voluntary Life and AD&D - SP" at bounding box center [304, 498] width 131 height 14
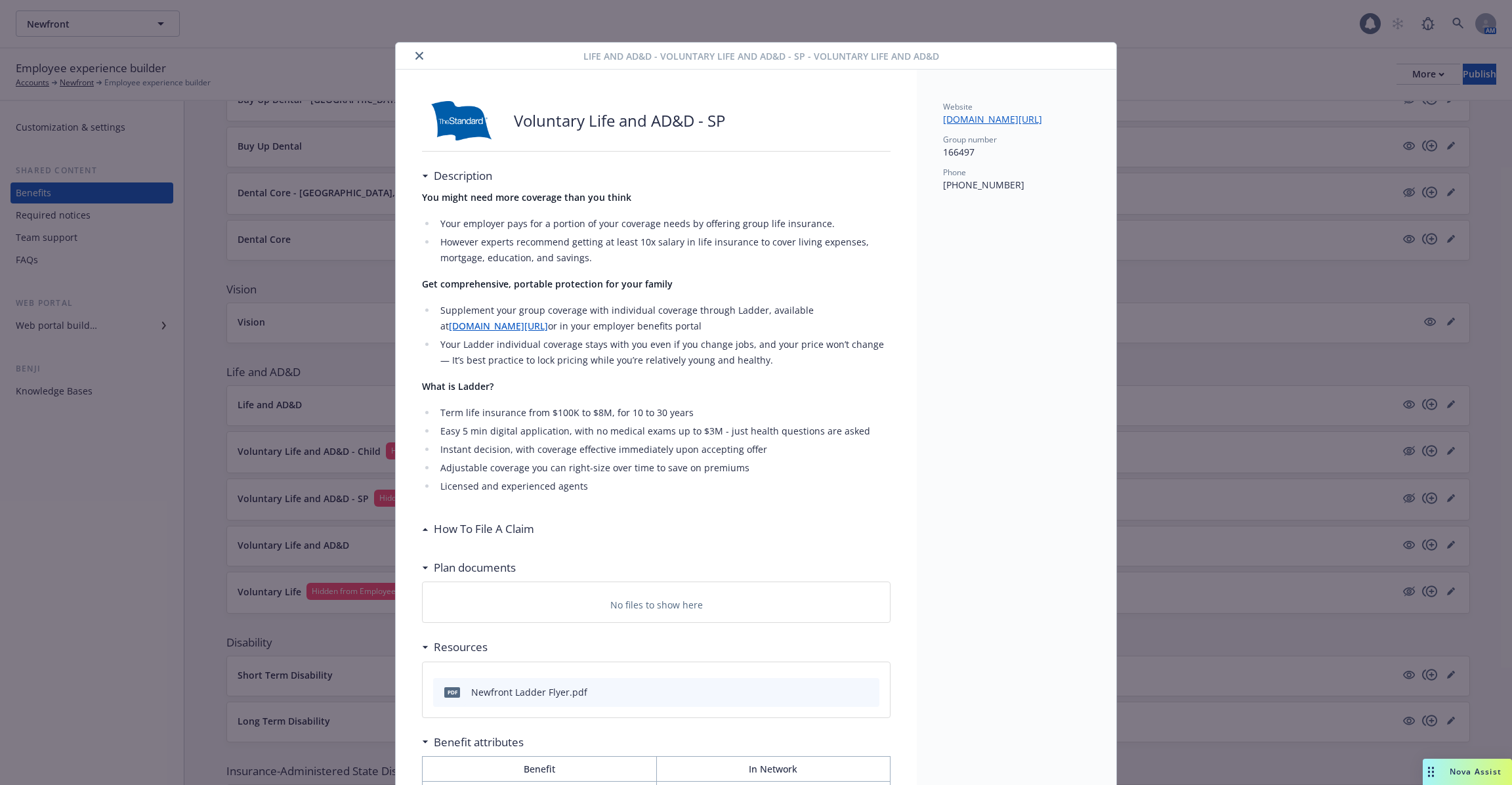
scroll to position [39, 0]
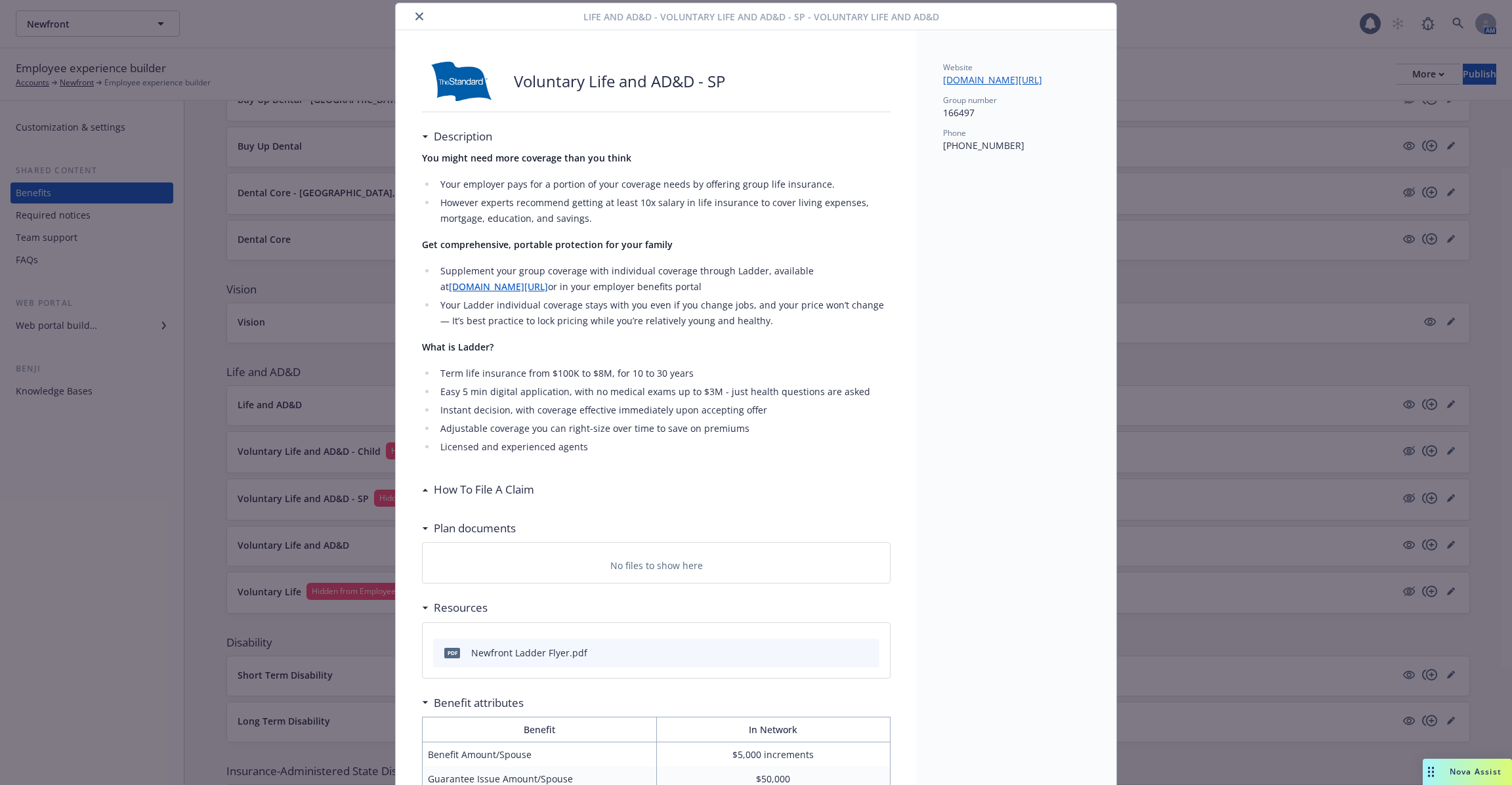
click at [285, 451] on div "Life and AD&D - Voluntary Life and AD&D - SP - Voluntary Life and AD&D Voluntar…" at bounding box center [756, 392] width 1512 height 785
click at [415, 14] on icon "close" at bounding box center [419, 16] width 8 height 8
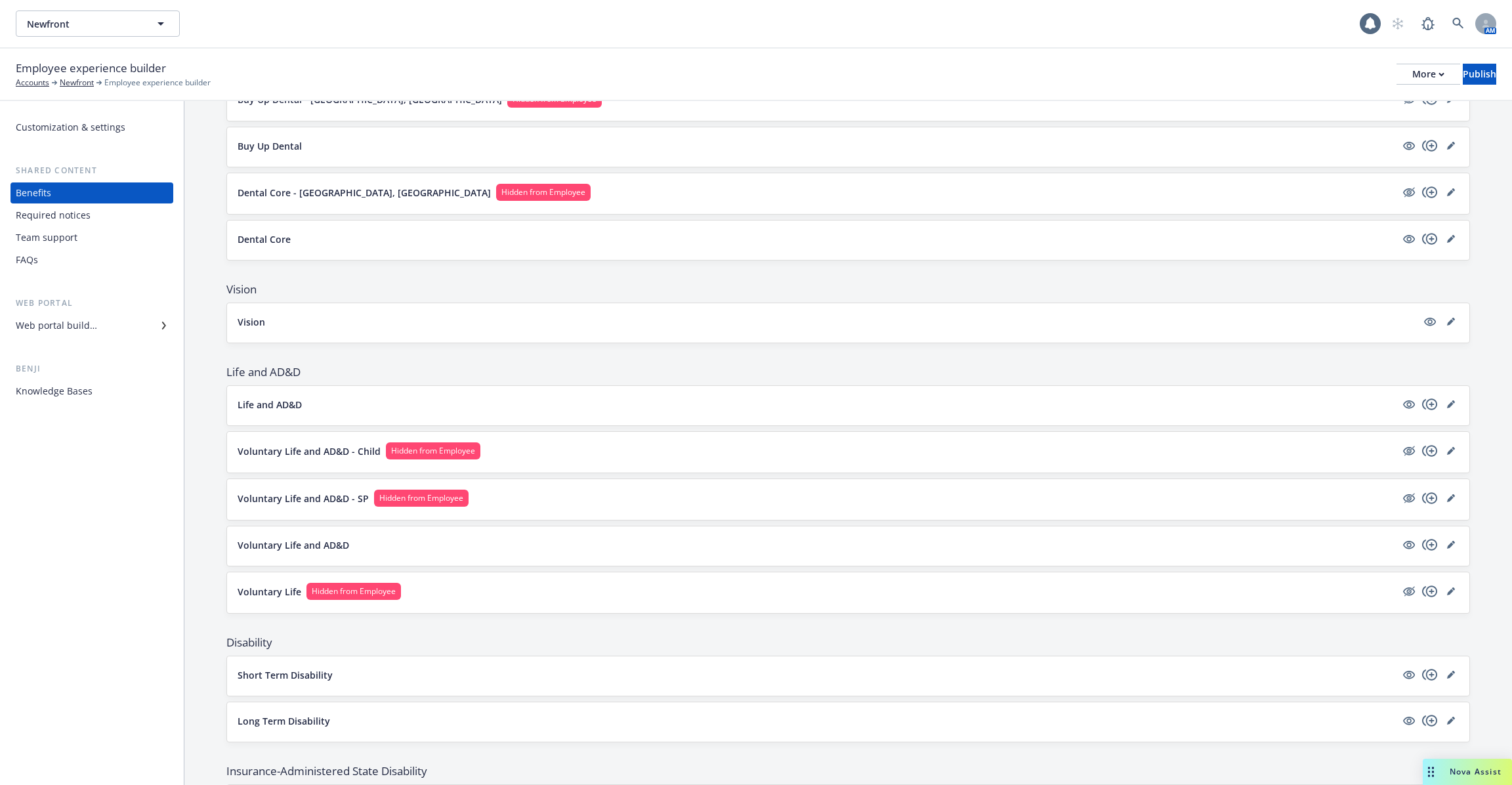
click at [291, 450] on p "Voluntary Life and AD&D - Child" at bounding box center [309, 451] width 143 height 14
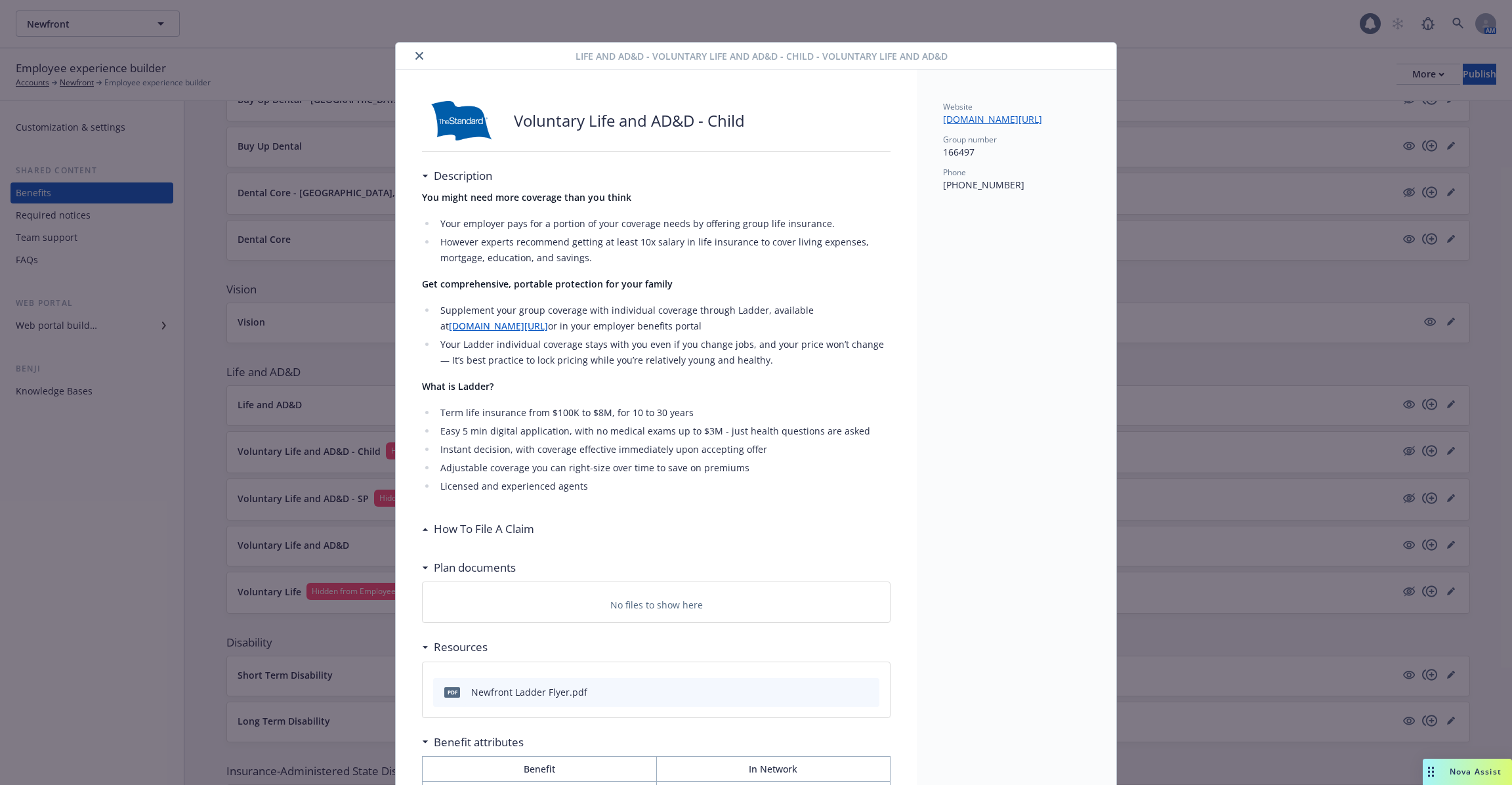
scroll to position [39, 0]
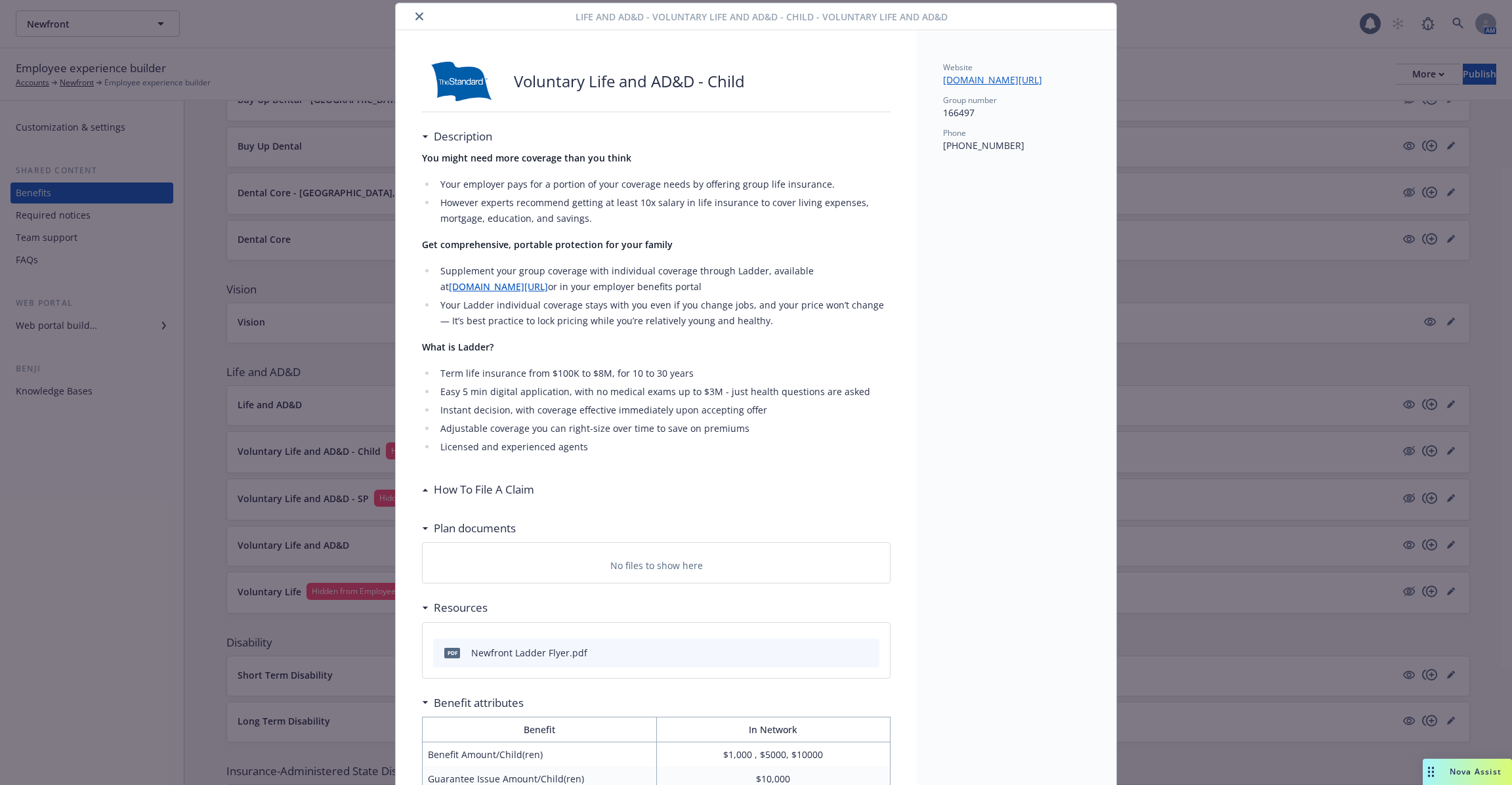
click at [423, 32] on div "Voluntary Life and AD&D - Child Description You might need more coverage than y…" at bounding box center [656, 471] width 521 height 882
click at [419, 19] on icon "close" at bounding box center [419, 16] width 8 height 8
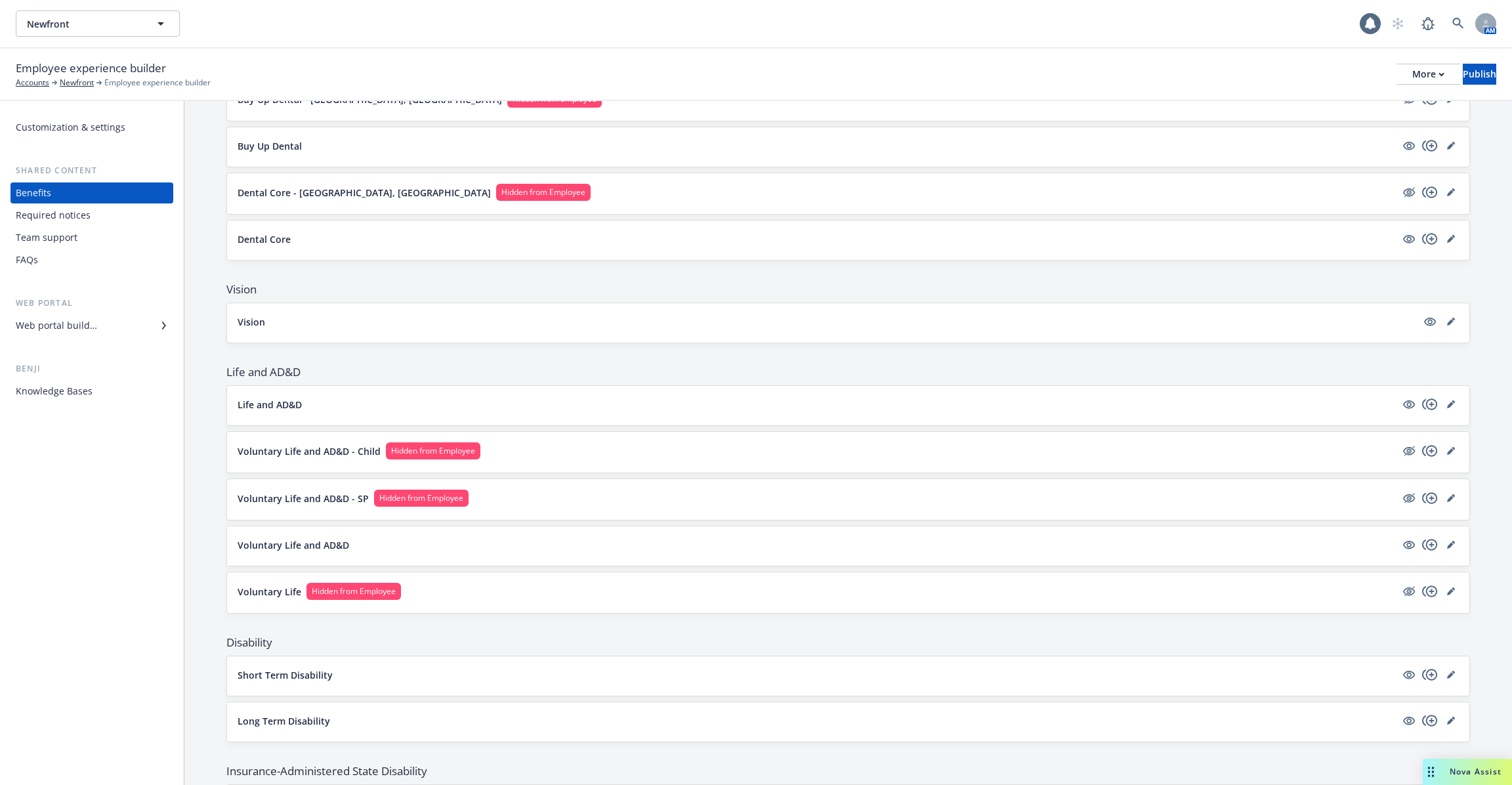
click at [323, 453] on div "Voluntary Life and AD&D - Child Hidden from Employee" at bounding box center [848, 452] width 1222 height 20
click at [323, 450] on p "Voluntary Life and AD&D - Child" at bounding box center [309, 451] width 143 height 14
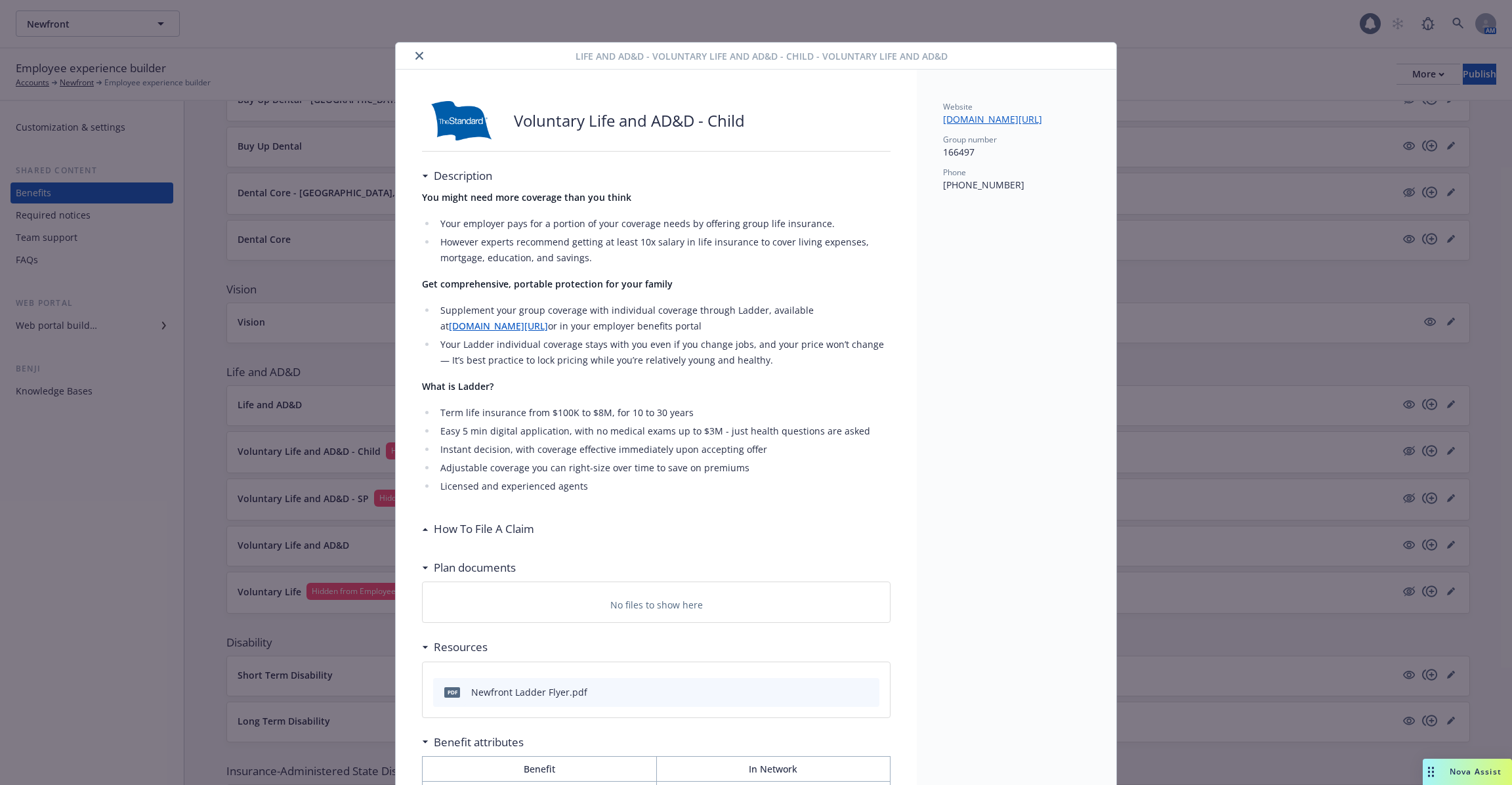
scroll to position [194, 0]
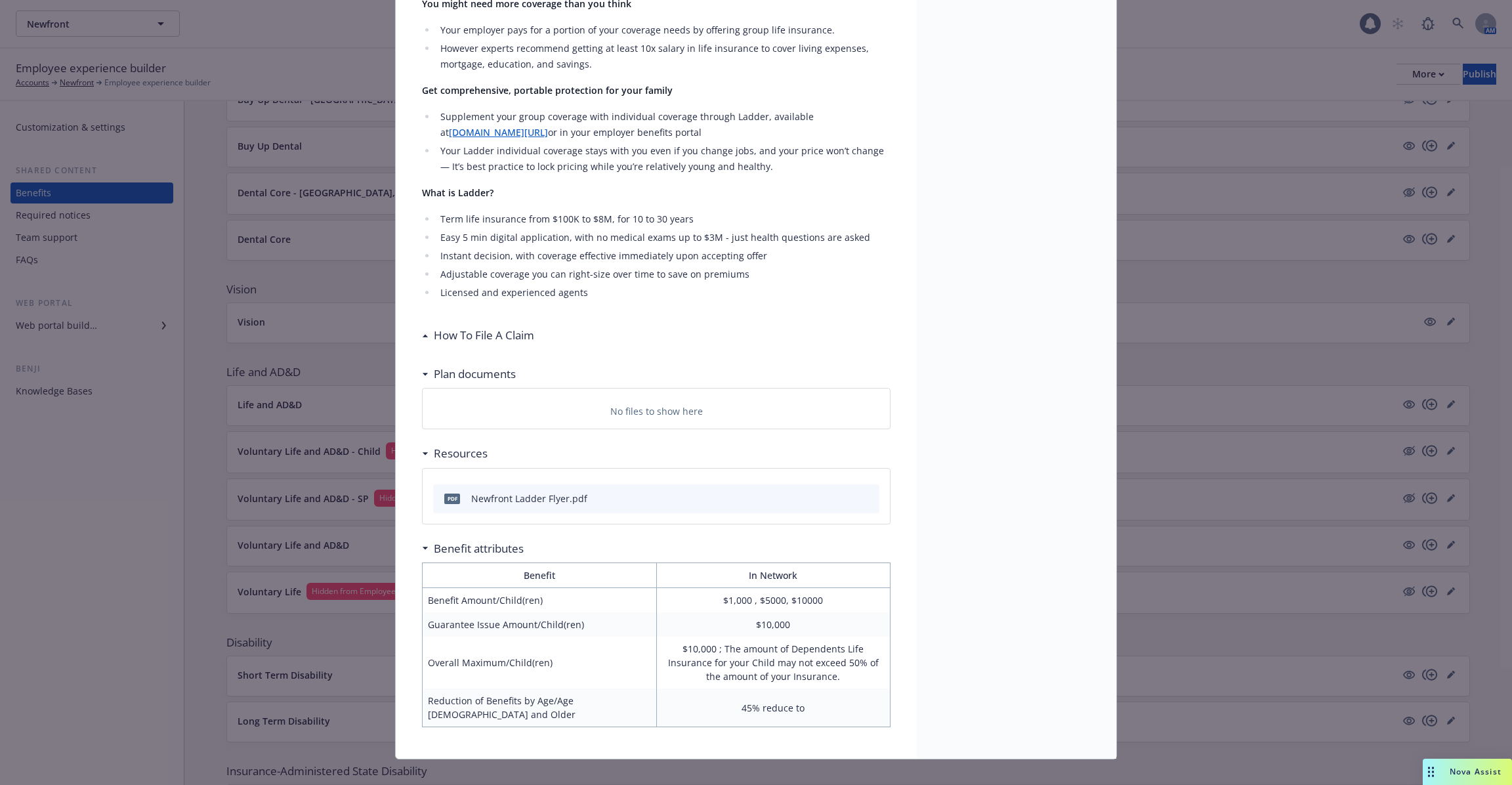
click at [1152, 510] on div "Life and AD&D - Voluntary Life and AD&D - Child - Voluntary Life and AD&D Volun…" at bounding box center [756, 392] width 1512 height 785
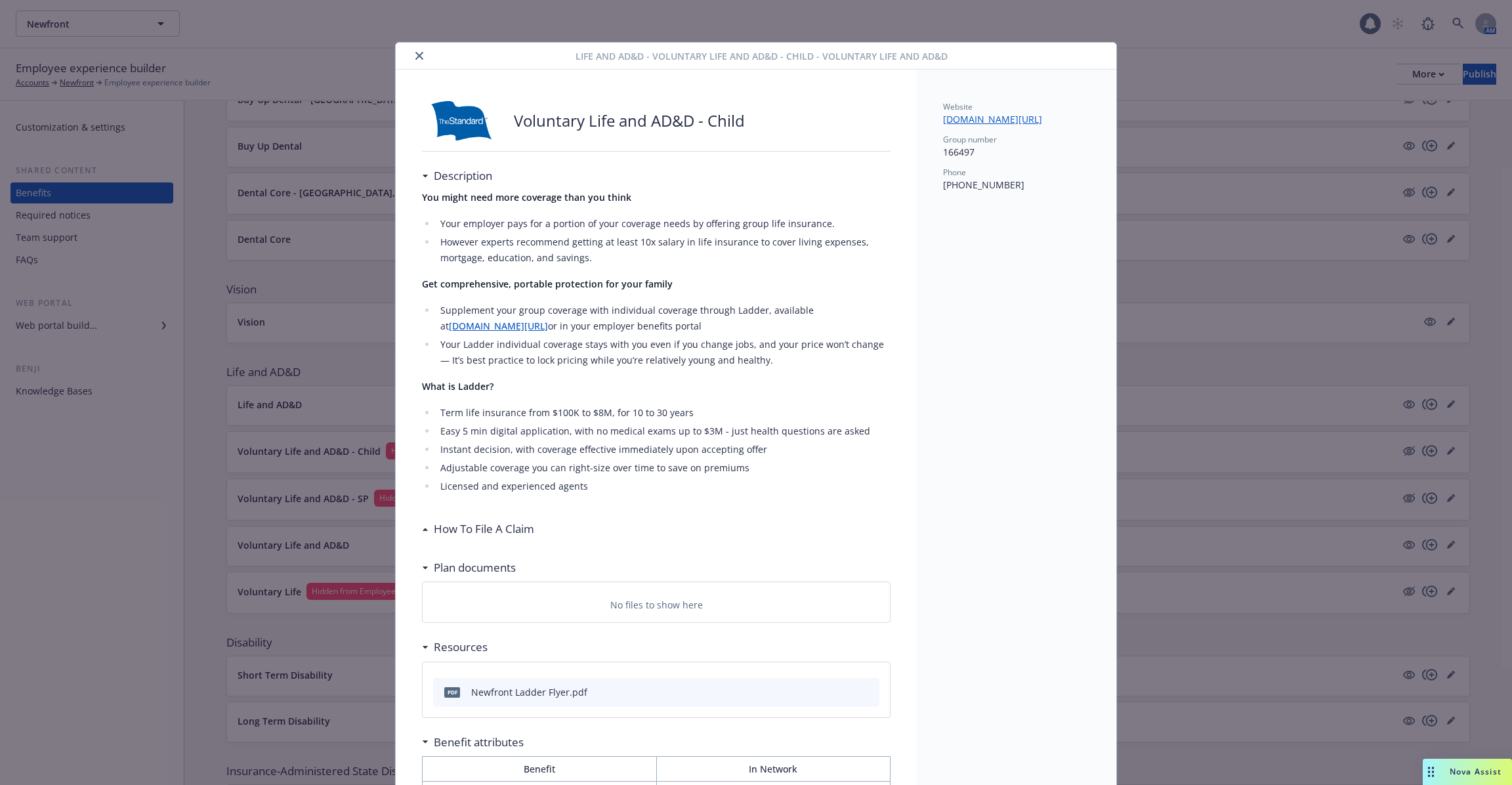
click at [412, 55] on button "close" at bounding box center [419, 56] width 16 height 16
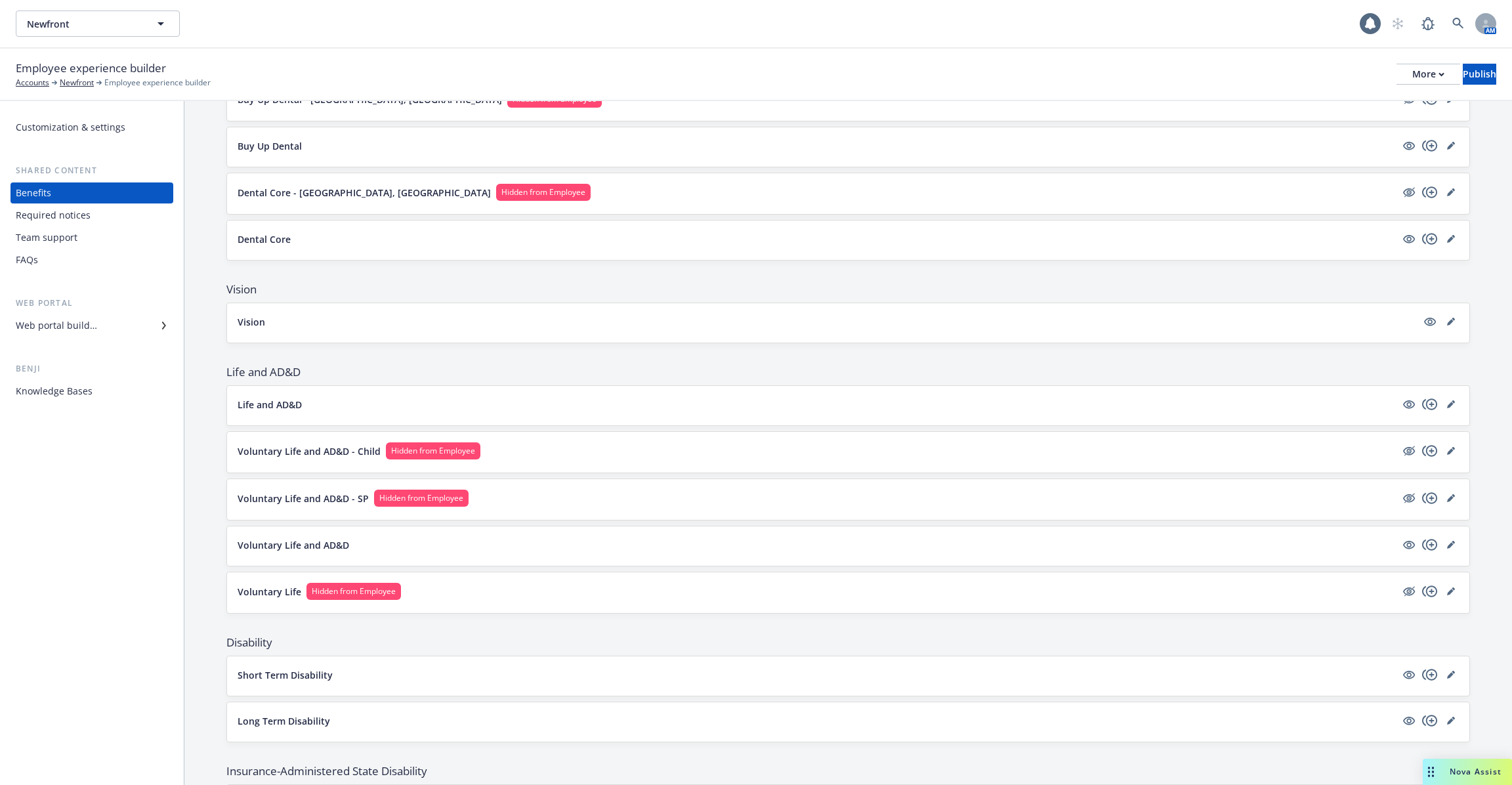
click at [577, 497] on button "Voluntary Life and AD&D - SP Hidden from Employee" at bounding box center [817, 498] width 1158 height 17
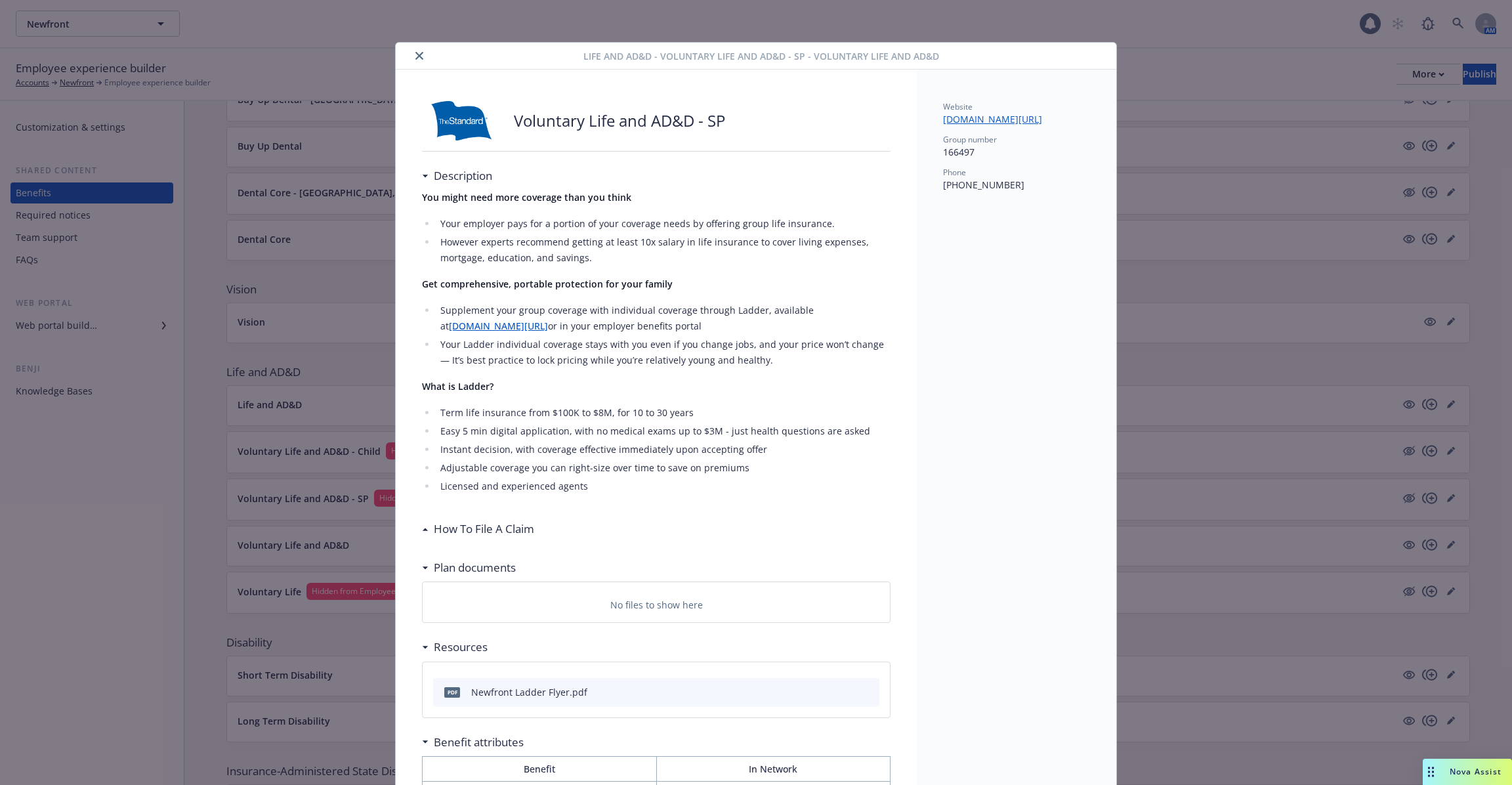
click at [421, 43] on div "Life and AD&D - Voluntary Life and AD&D - SP - Voluntary Life and AD&D" at bounding box center [756, 56] width 721 height 27
click at [419, 52] on icon "close" at bounding box center [419, 56] width 8 height 8
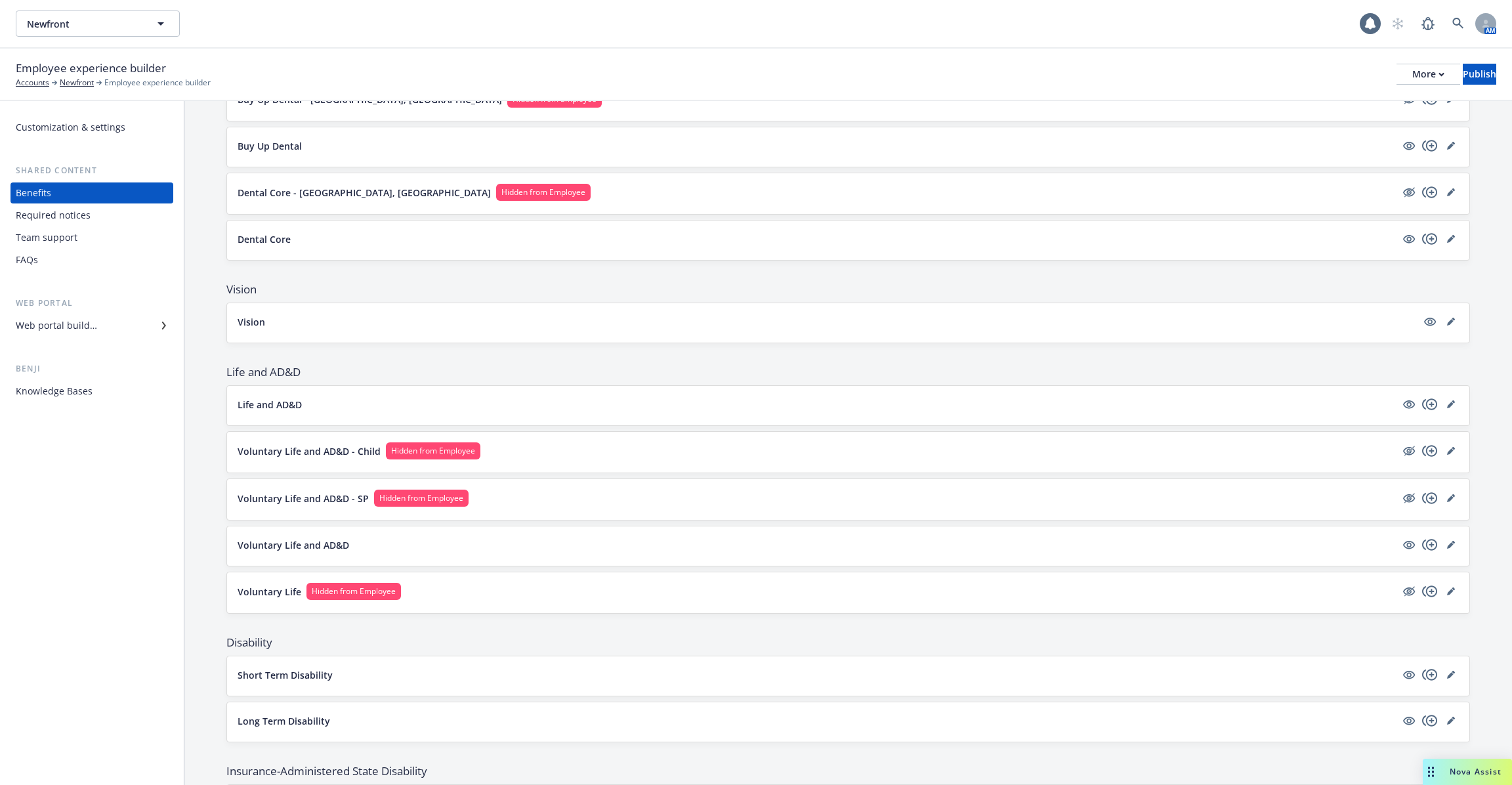
click at [530, 432] on div "Voluntary Life and AD&D - Child Hidden from Employee" at bounding box center [848, 452] width 1243 height 41
click at [534, 447] on button "Voluntary Life and AD&D - Child Hidden from Employee" at bounding box center [817, 451] width 1158 height 17
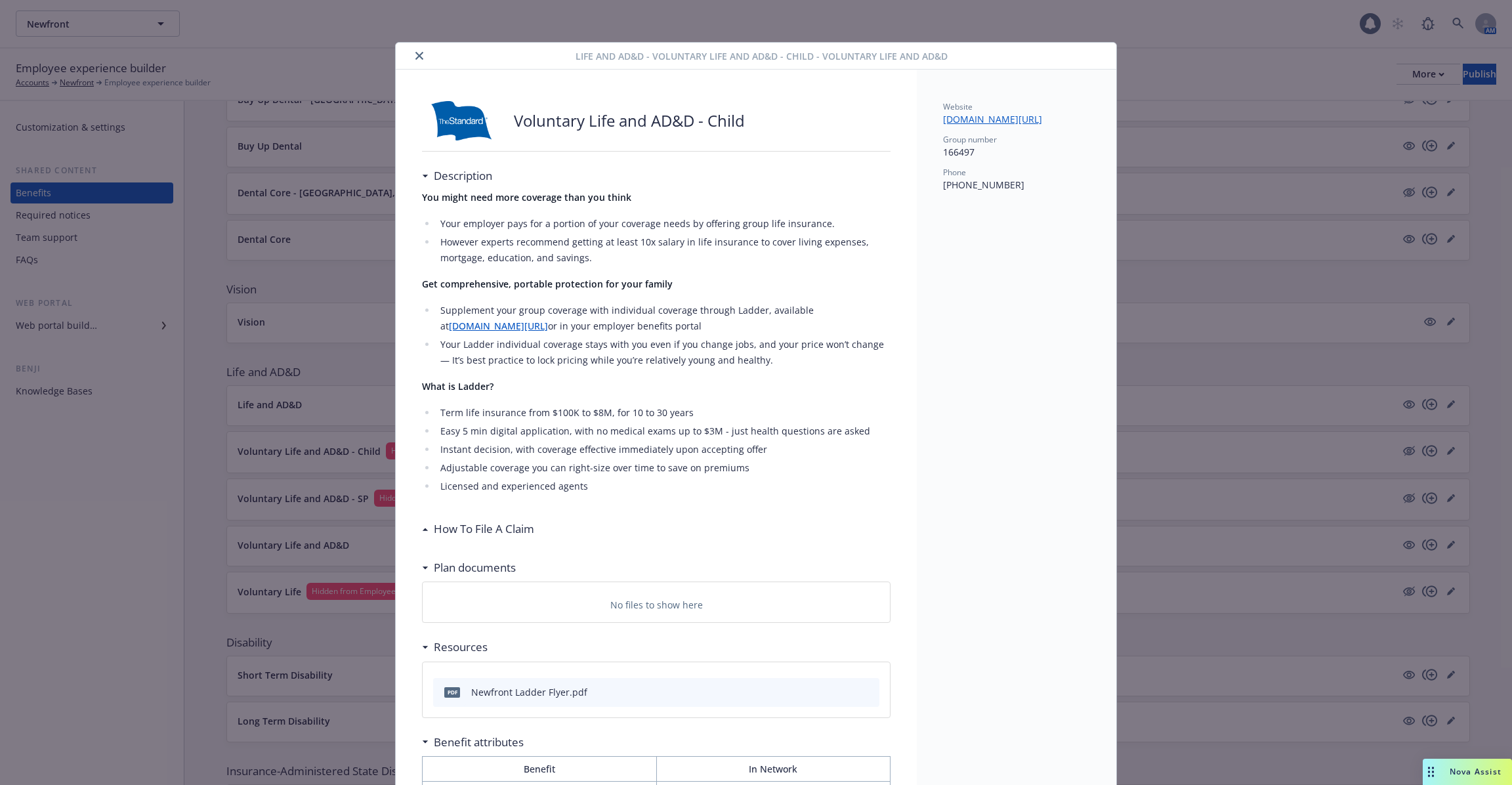
click at [423, 66] on div "Life and AD&D - Voluntary Life and AD&D - Child - Voluntary Life and AD&D" at bounding box center [756, 56] width 721 height 27
click at [421, 55] on icon "close" at bounding box center [419, 56] width 8 height 8
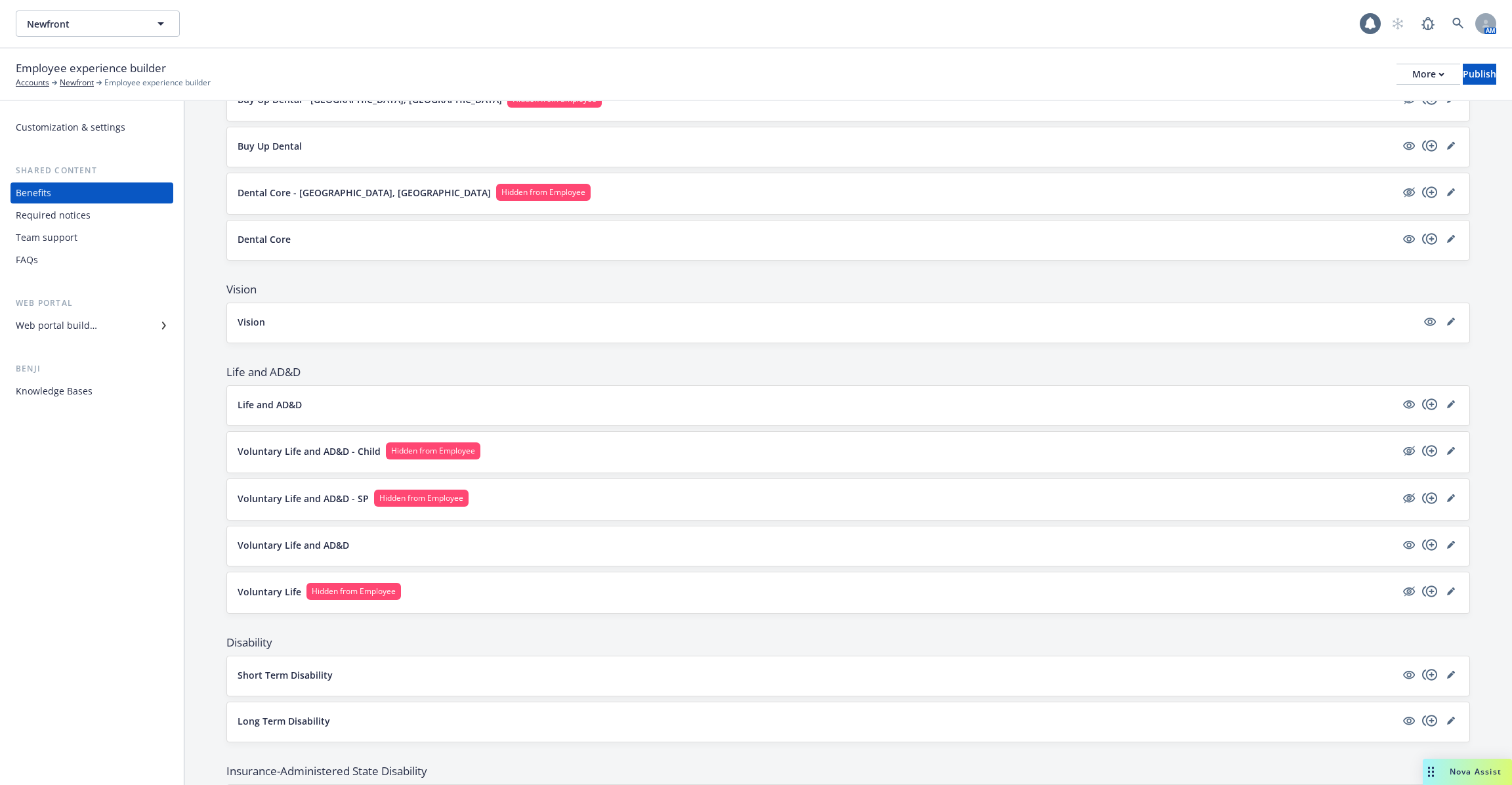
click at [539, 500] on div "Voluntary Life and AD&D - SP Hidden from Employee" at bounding box center [848, 499] width 1222 height 20
click at [530, 491] on button "Voluntary Life and AD&D - SP Hidden from Employee" at bounding box center [817, 498] width 1158 height 17
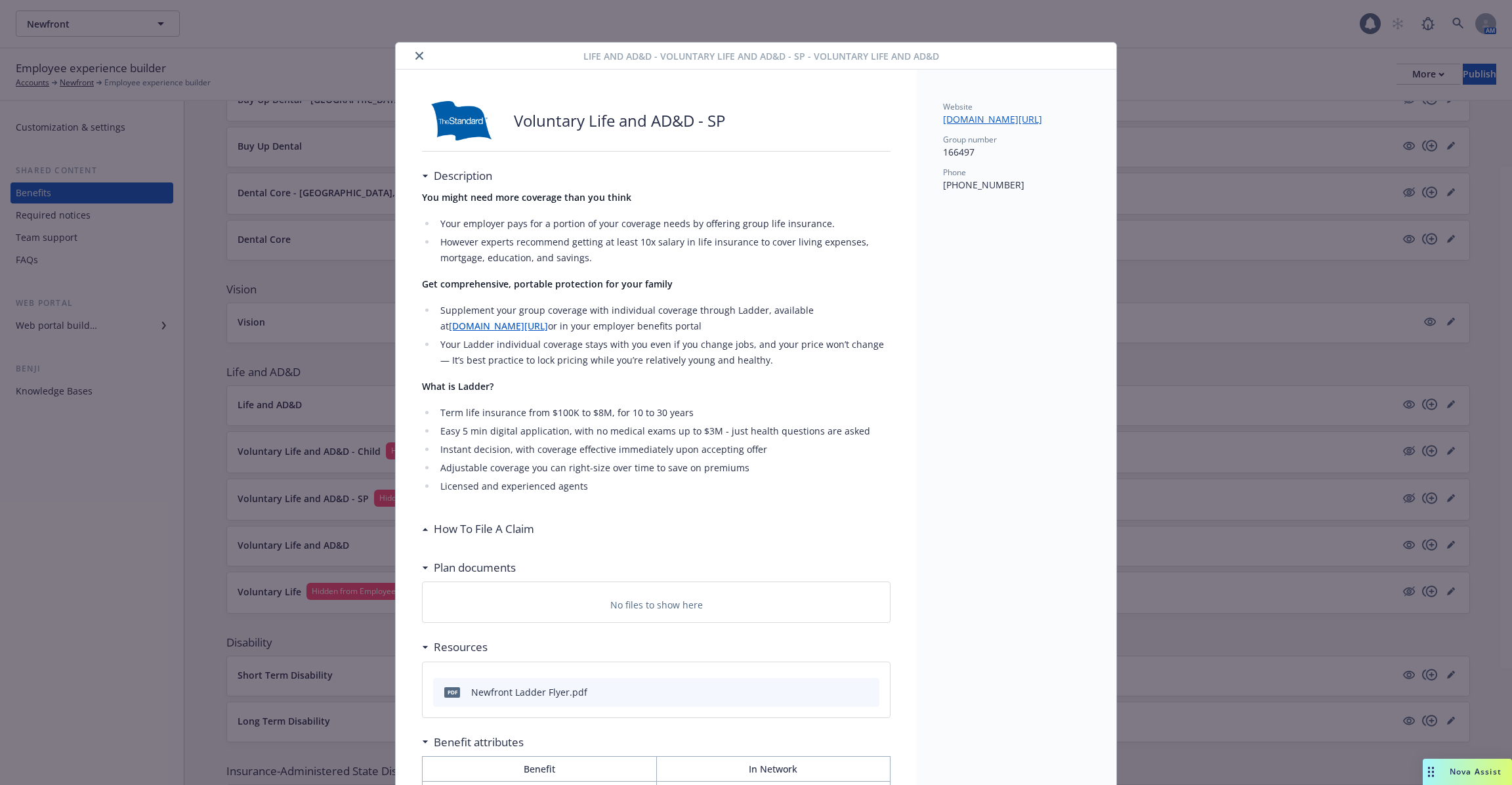
click at [424, 63] on div at bounding box center [492, 56] width 183 height 16
click at [423, 58] on icon "close" at bounding box center [419, 56] width 8 height 8
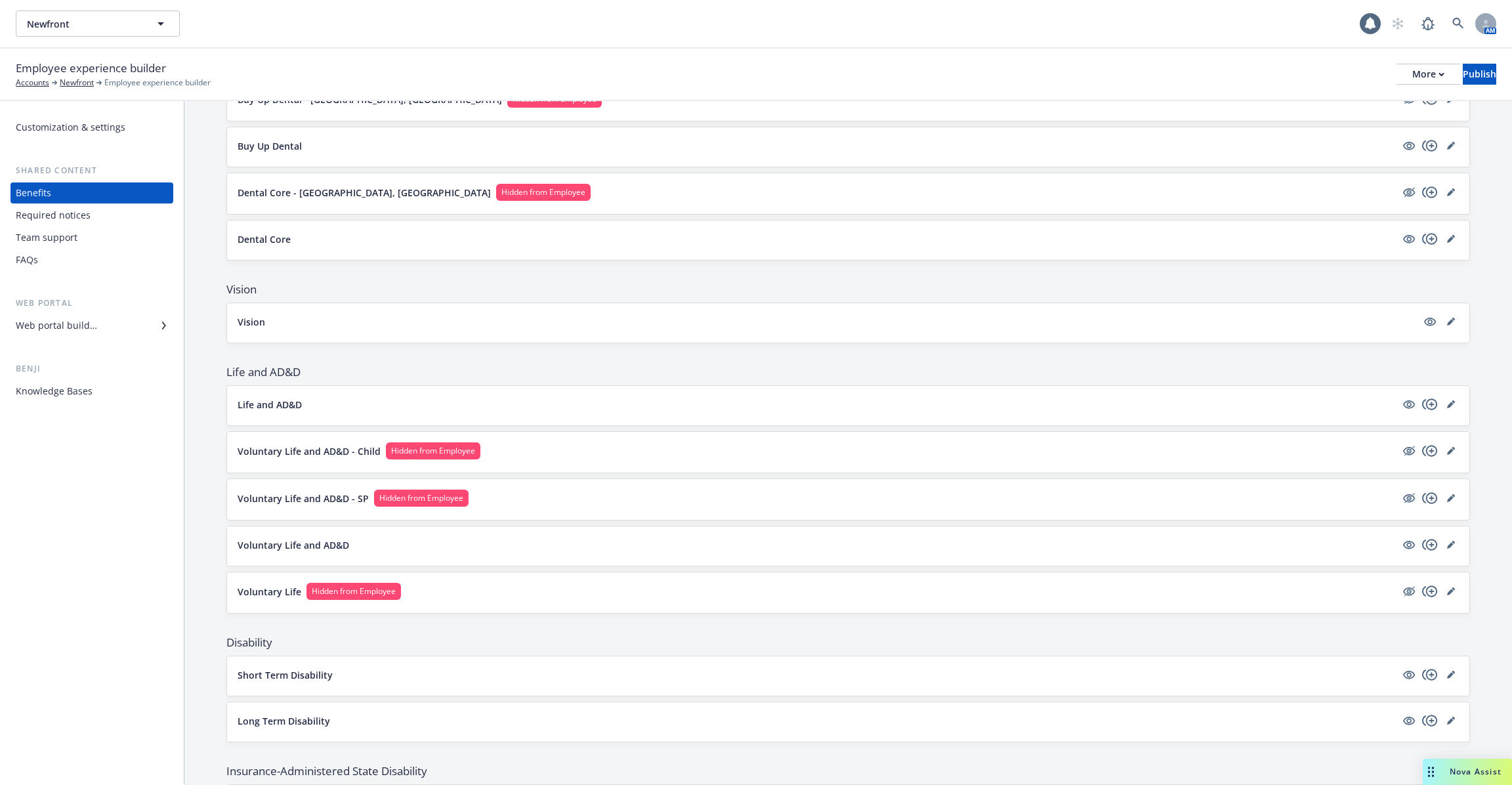
click at [513, 544] on div "Voluntary Life and AD&D" at bounding box center [848, 545] width 1222 height 16
click at [348, 538] on button "Voluntary Life and AD&D" at bounding box center [817, 545] width 1158 height 14
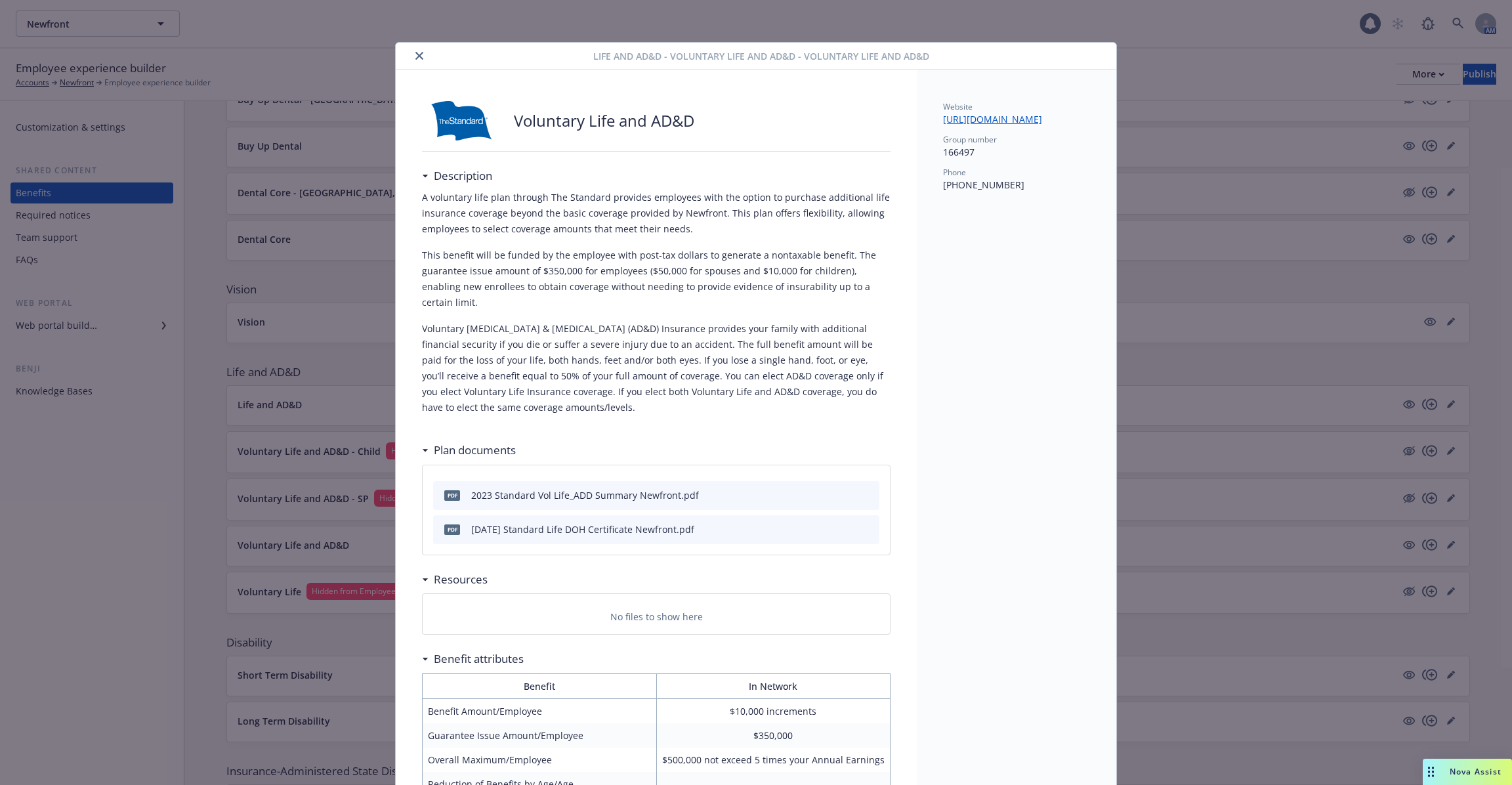
click at [415, 50] on button "close" at bounding box center [419, 56] width 16 height 16
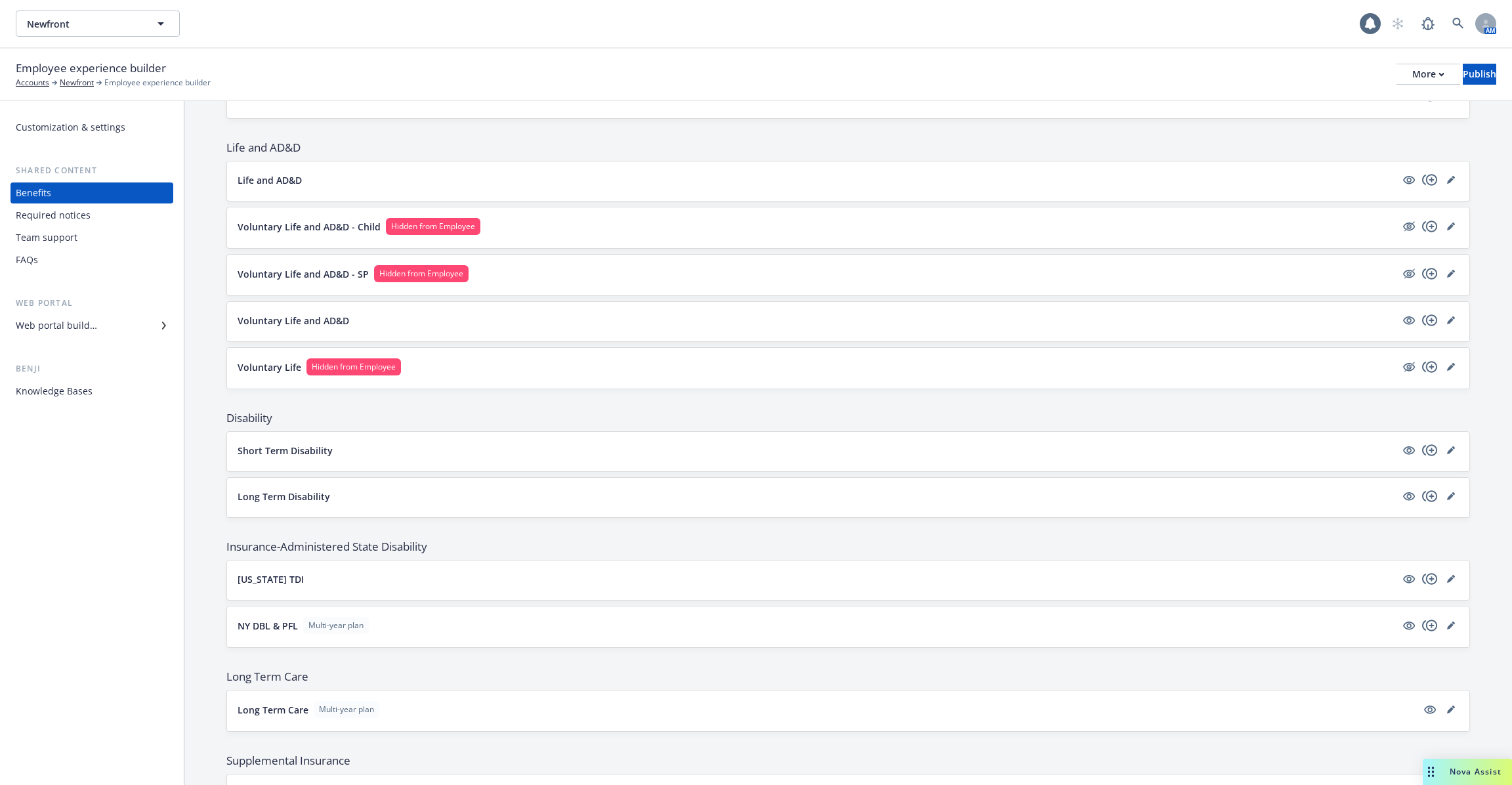
scroll to position [830, 0]
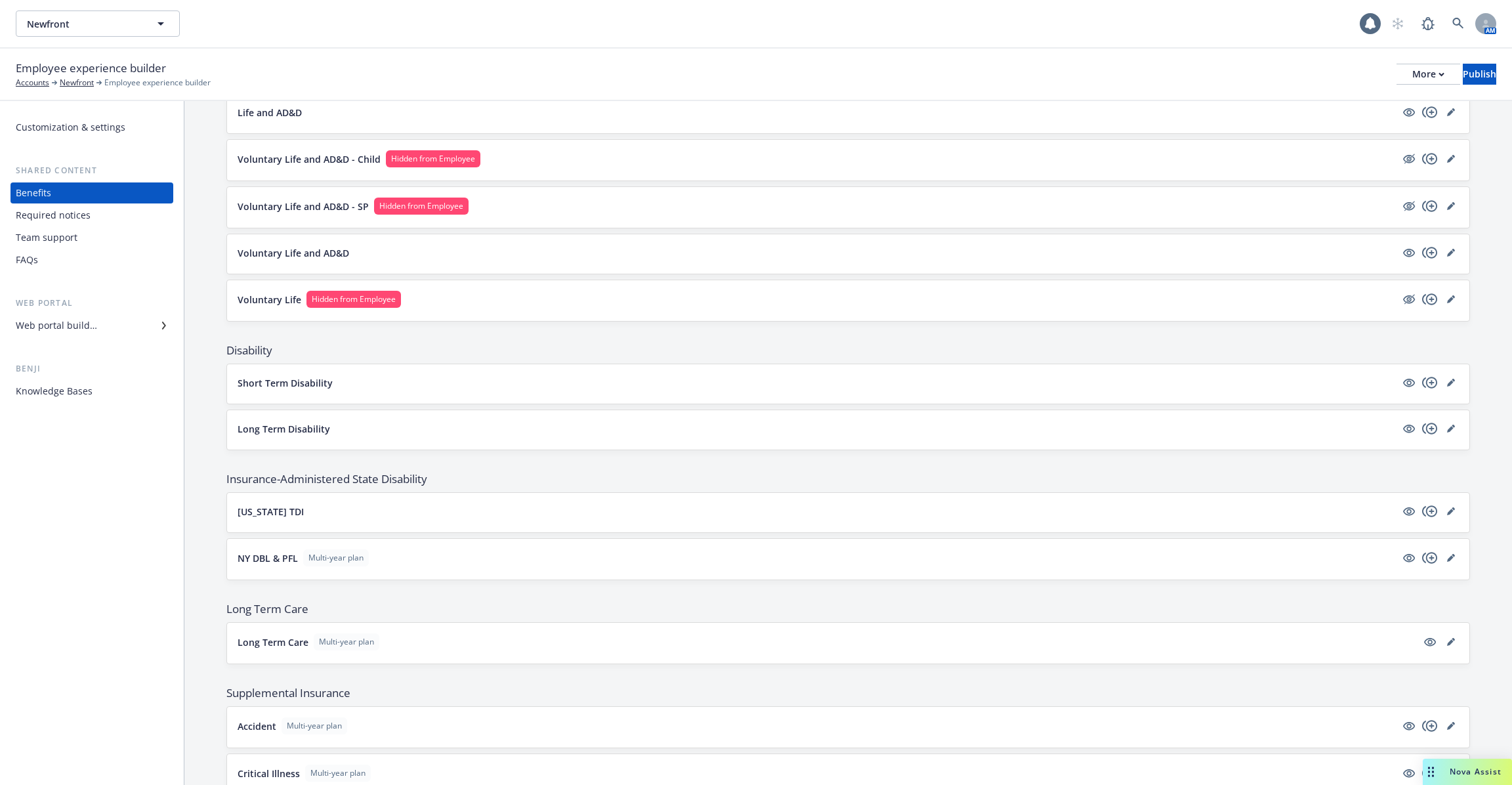
click at [536, 199] on button "Voluntary Life and AD&D - SP Hidden from Employee" at bounding box center [817, 206] width 1158 height 17
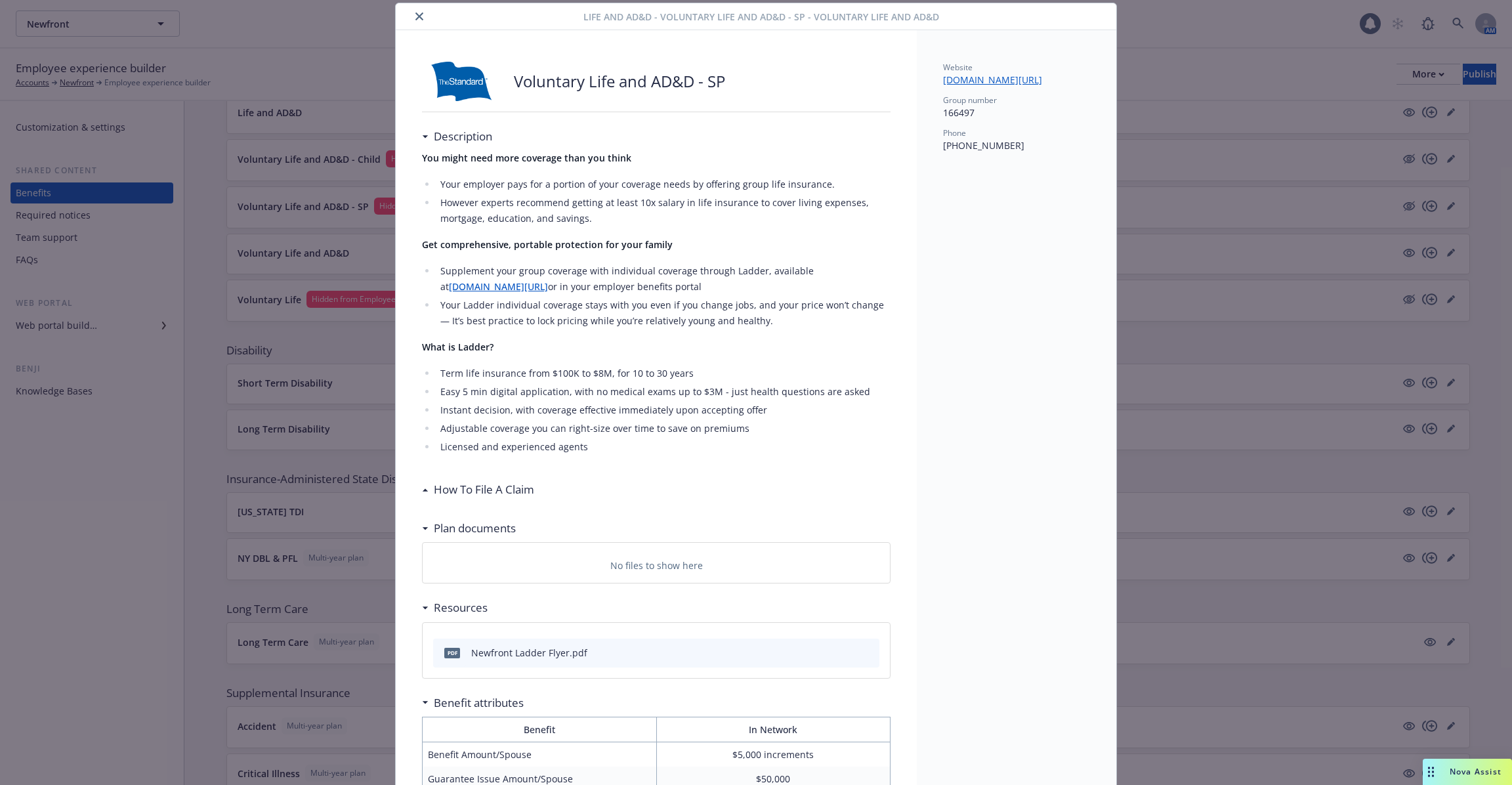
scroll to position [194, 0]
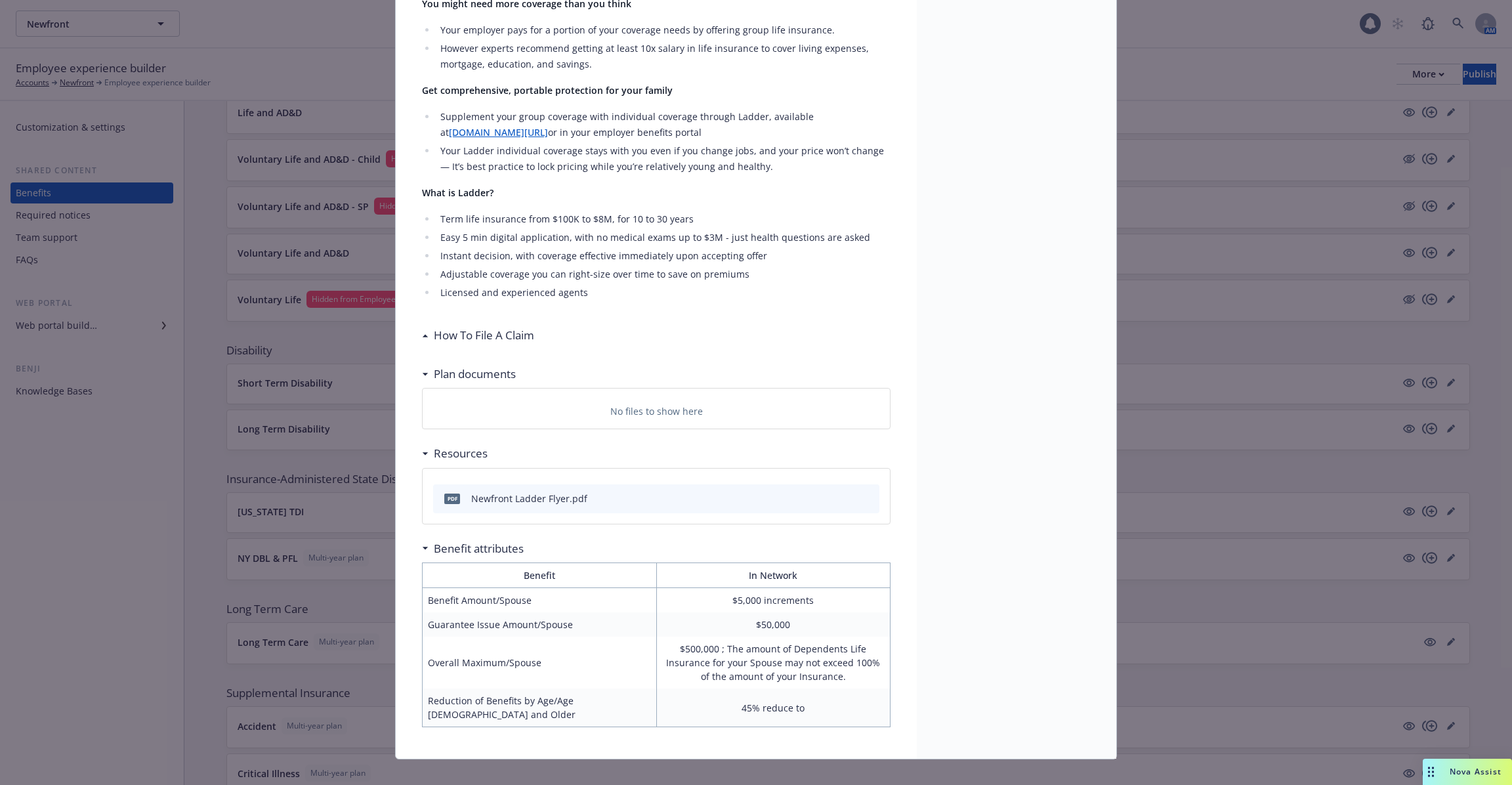
click at [612, 234] on li "Easy 5 min digital application, with no medical exams up to $3M - just health q…" at bounding box center [663, 238] width 454 height 16
